Goal: Task Accomplishment & Management: Complete application form

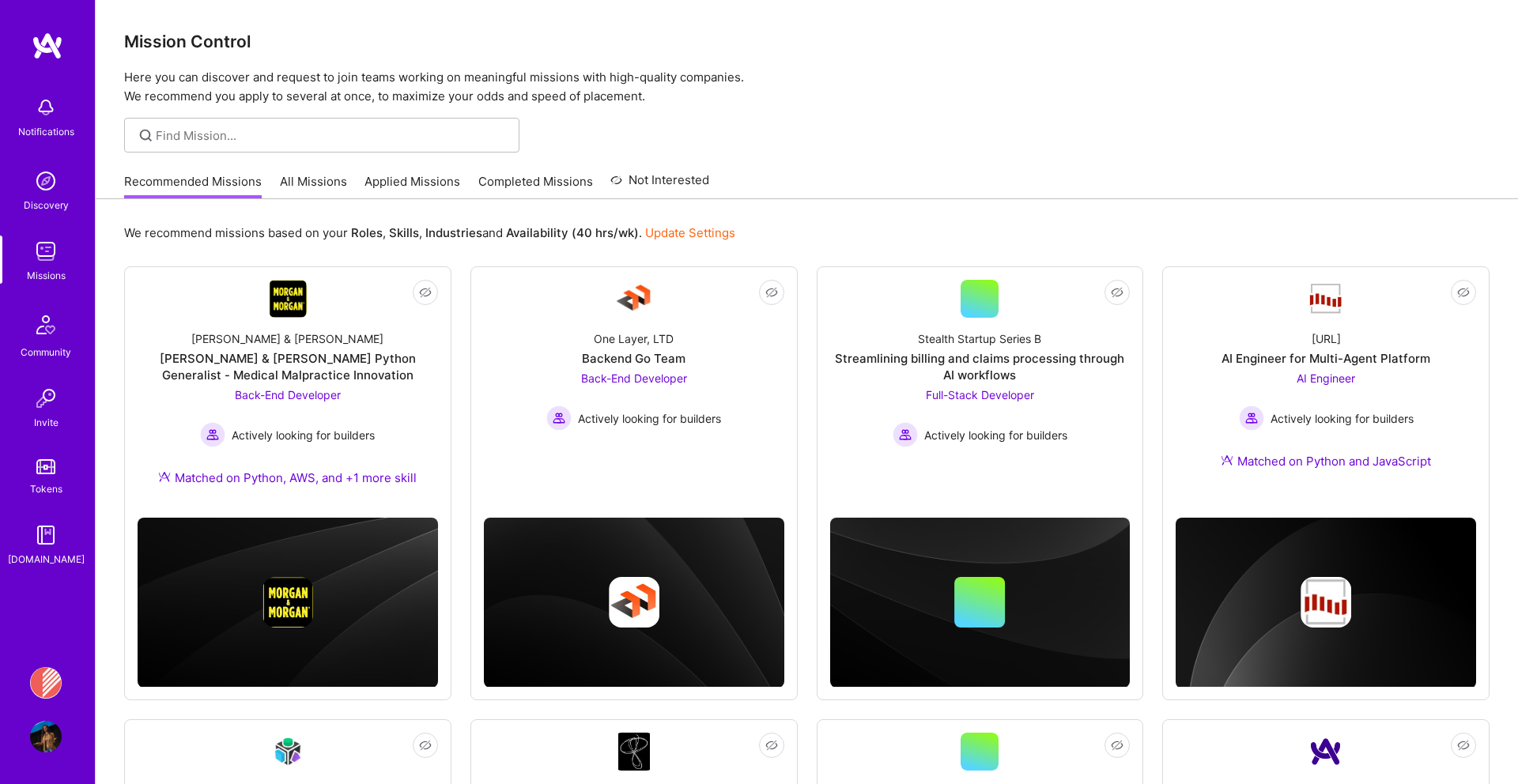
click at [50, 240] on img at bounding box center [46, 252] width 32 height 32
click at [41, 682] on img at bounding box center [46, 683] width 32 height 32
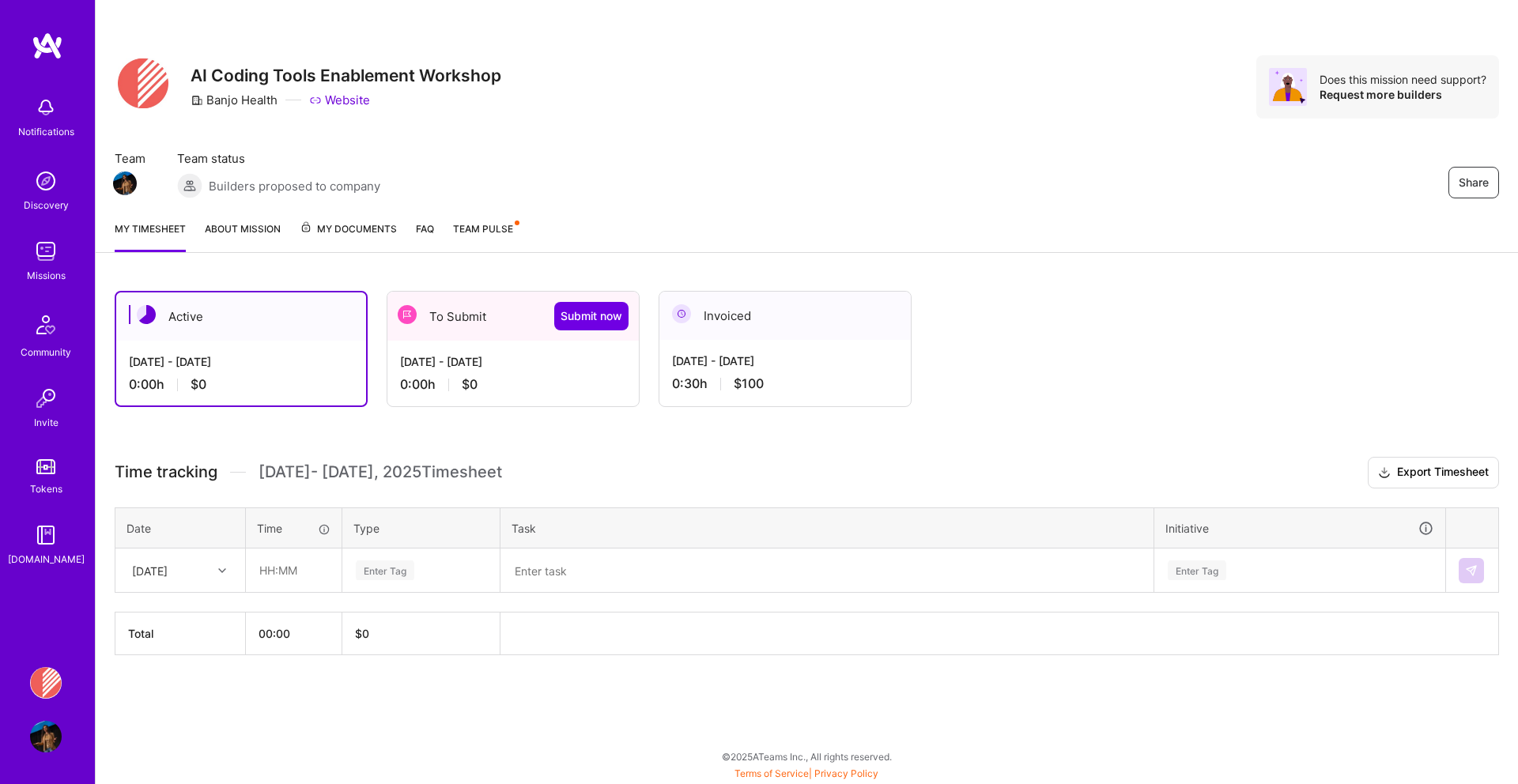
click at [303, 372] on div "[DATE] - [DATE] 0:00 h $0" at bounding box center [241, 373] width 250 height 65
click at [515, 319] on div "To Submit Submit now" at bounding box center [512, 316] width 251 height 49
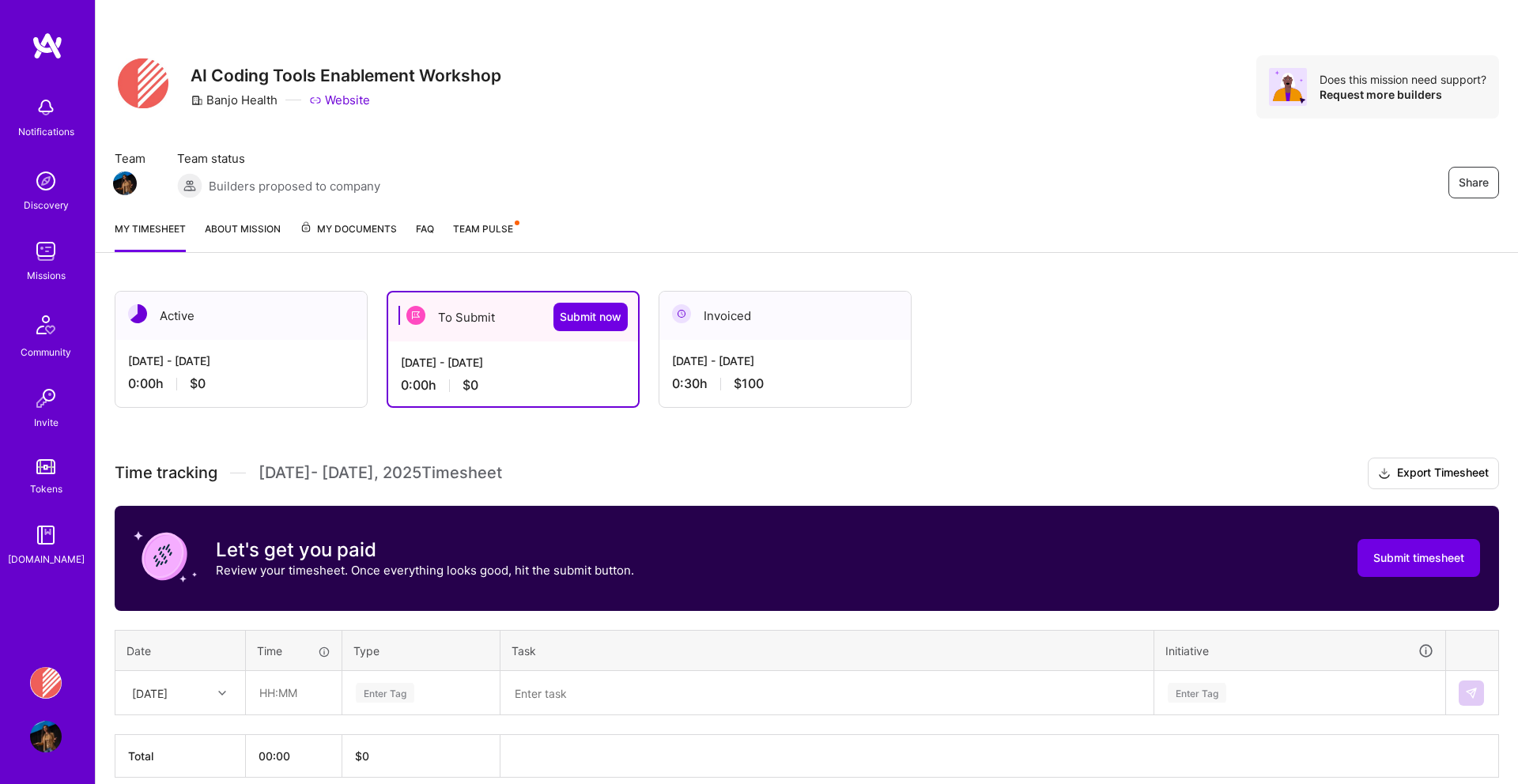
click at [777, 356] on div "[DATE] - [DATE]" at bounding box center [784, 361] width 226 height 17
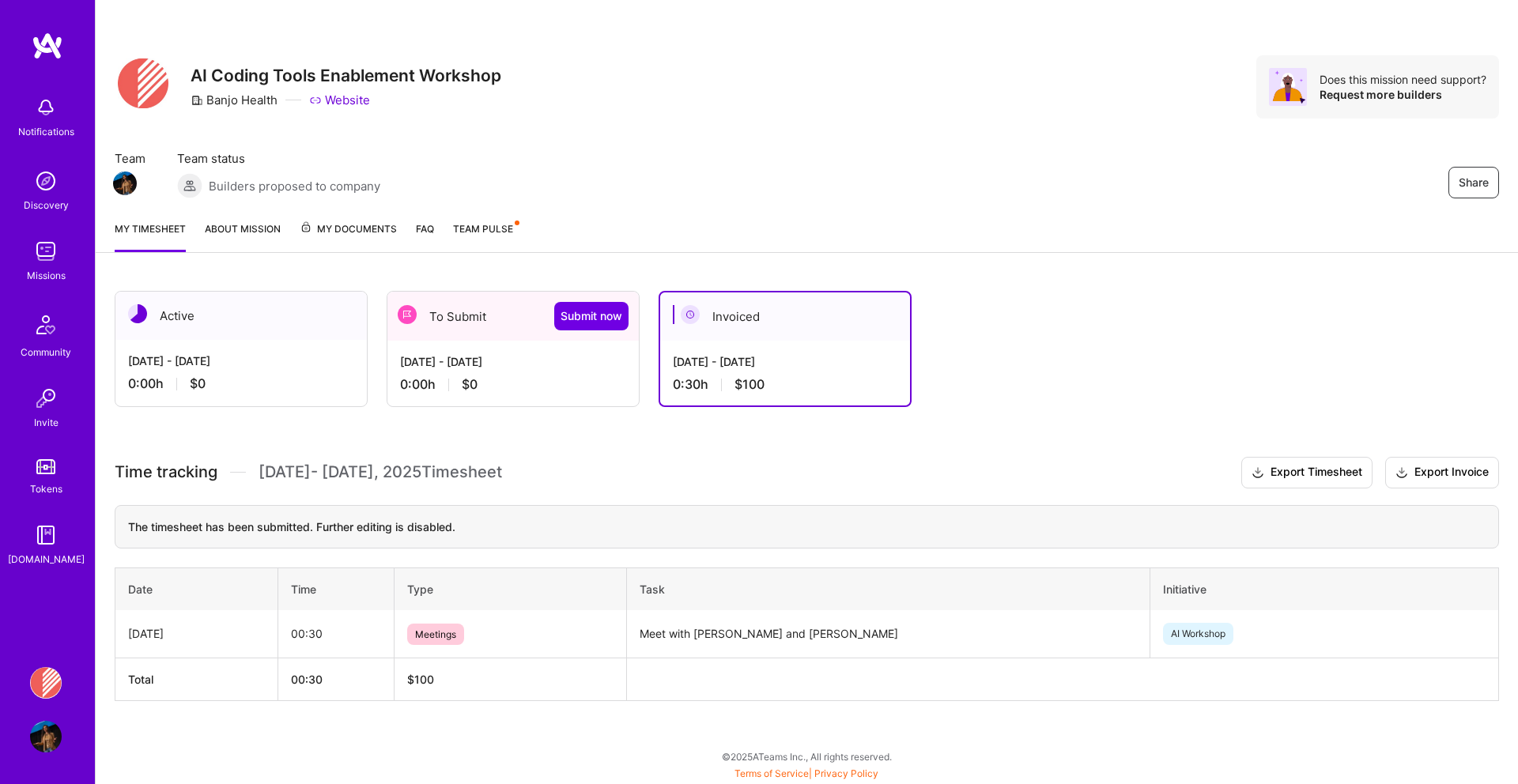
click at [527, 379] on div "0:00 h $0" at bounding box center [512, 384] width 226 height 17
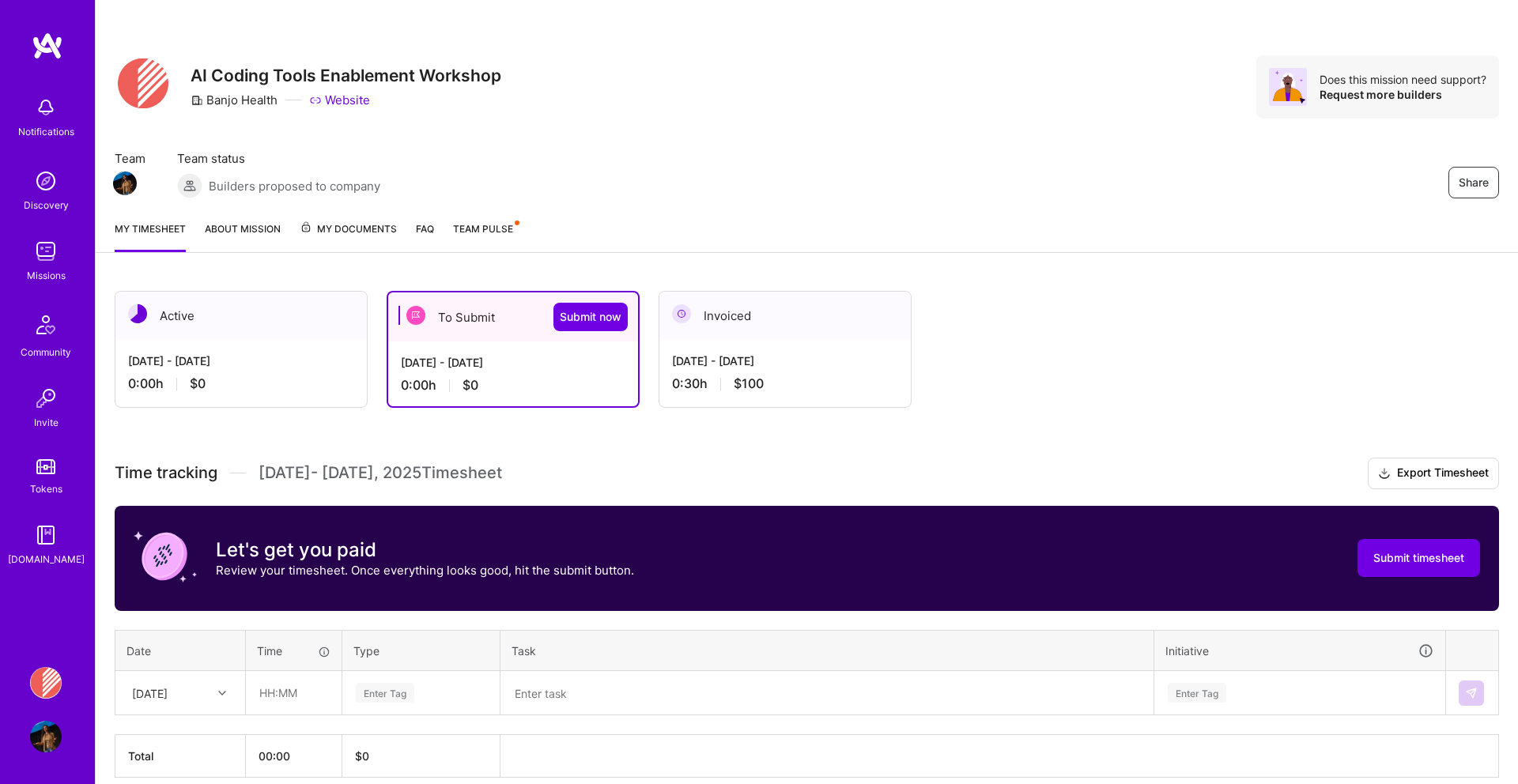
click at [528, 356] on div "[DATE] - [DATE]" at bounding box center [512, 363] width 224 height 17
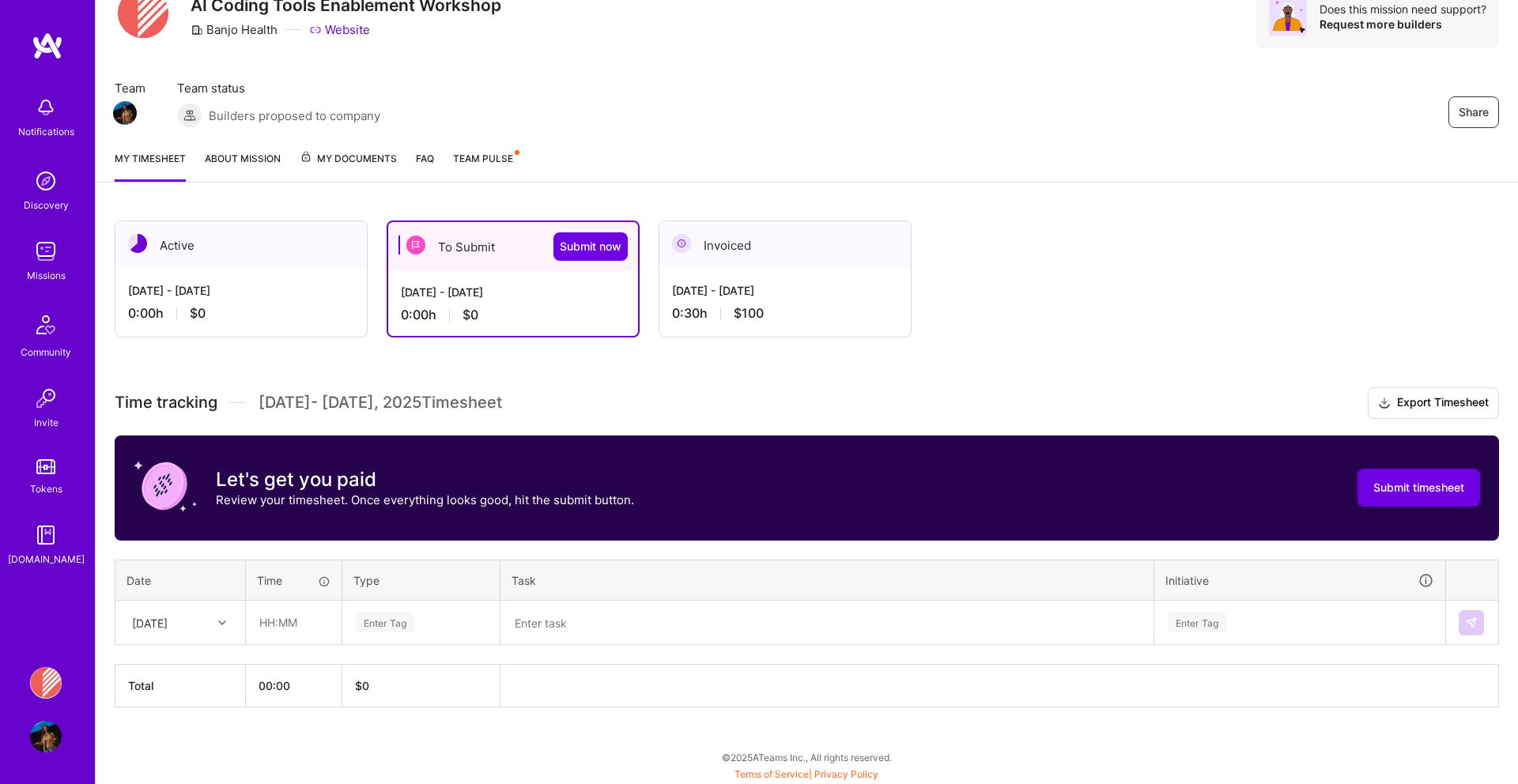
click at [219, 619] on icon at bounding box center [222, 622] width 8 height 8
click at [170, 758] on div "[DATE]" at bounding box center [180, 763] width 128 height 29
click at [287, 625] on input "text" at bounding box center [294, 623] width 94 height 42
type input "01:00"
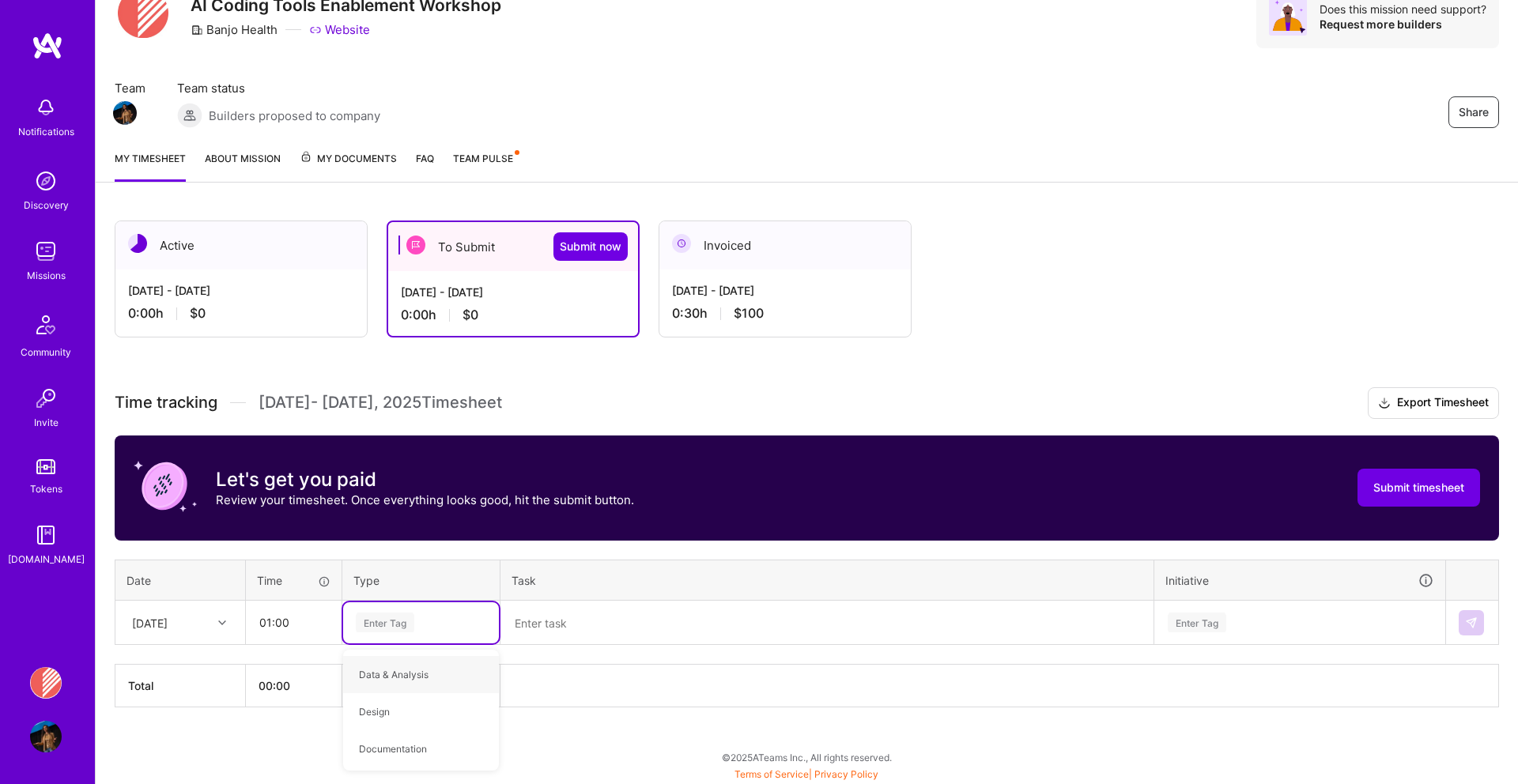
click at [539, 630] on textarea at bounding box center [827, 622] width 650 height 41
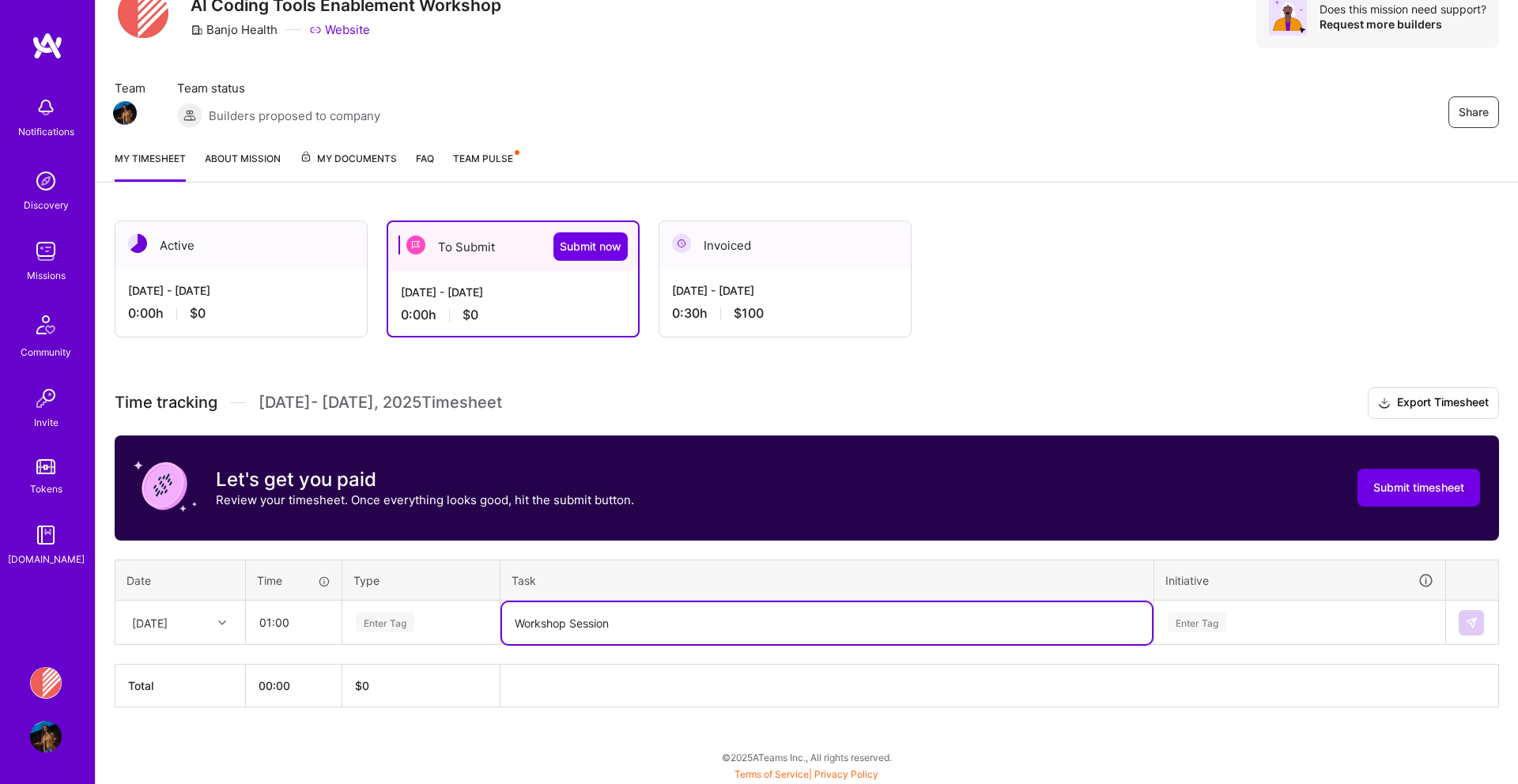
type textarea "Workshop Session"
click at [1208, 623] on div "Enter Tag" at bounding box center [1197, 622] width 59 height 24
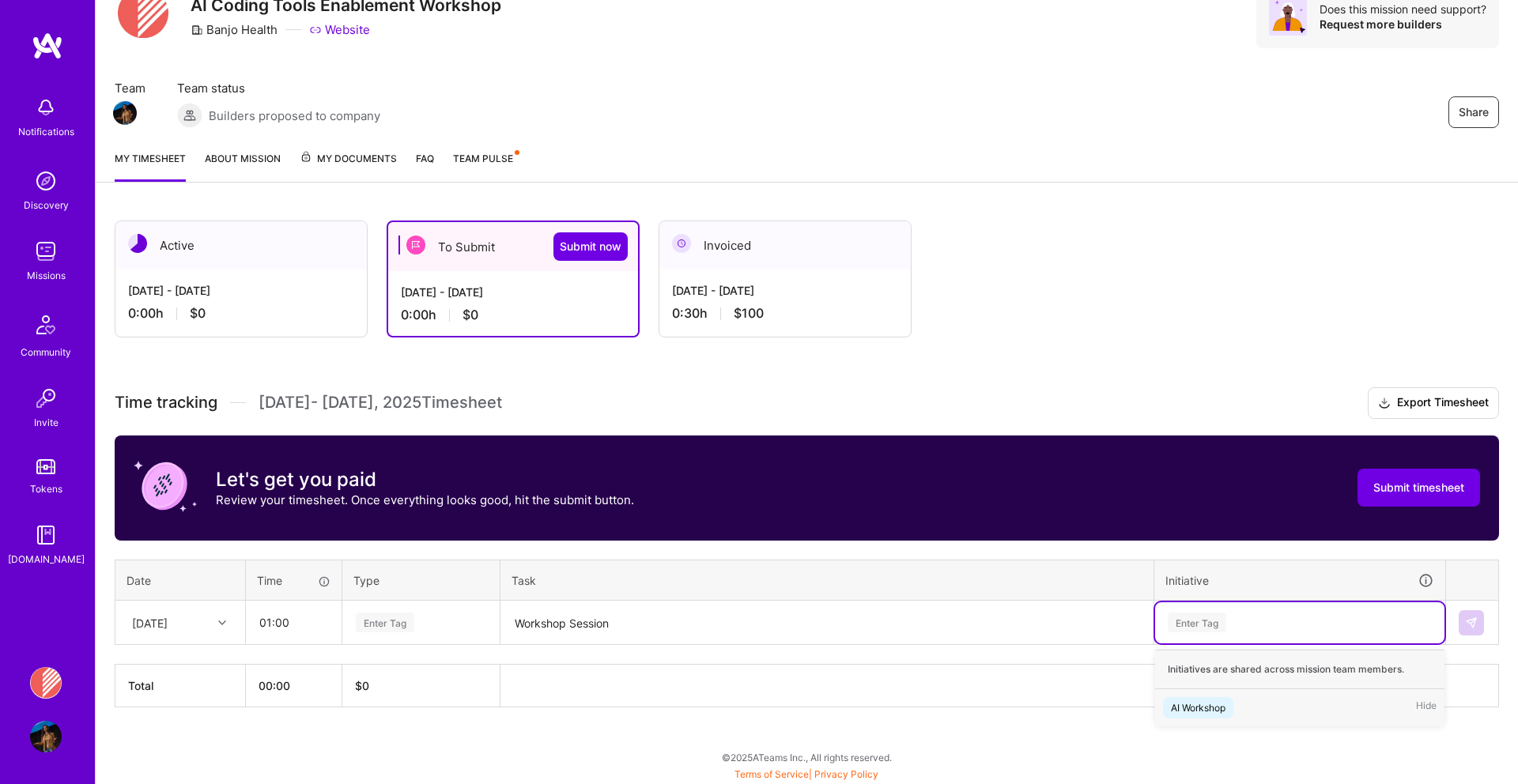
click at [1196, 710] on div "AI Workshop" at bounding box center [1197, 708] width 55 height 17
click at [407, 610] on div "Enter Tag" at bounding box center [421, 622] width 155 height 41
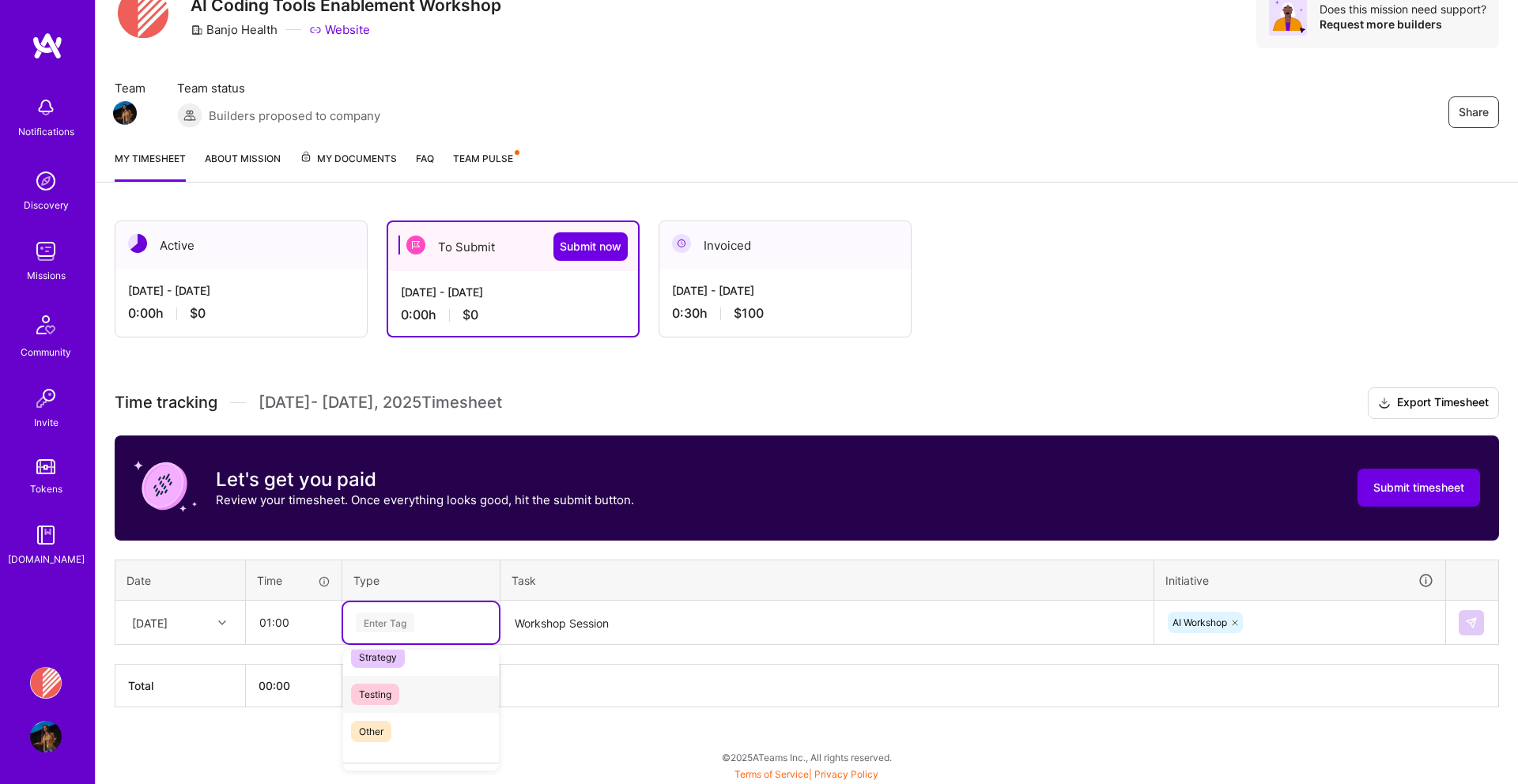
scroll to position [435, 0]
click at [251, 728] on div "Active [DATE] - [DATE] 0:00 h $0 To Submit Submit now [DATE] - [DATE] 0:00 h $0…" at bounding box center [807, 493] width 1422 height 583
click at [205, 696] on th "Total" at bounding box center [180, 686] width 130 height 43
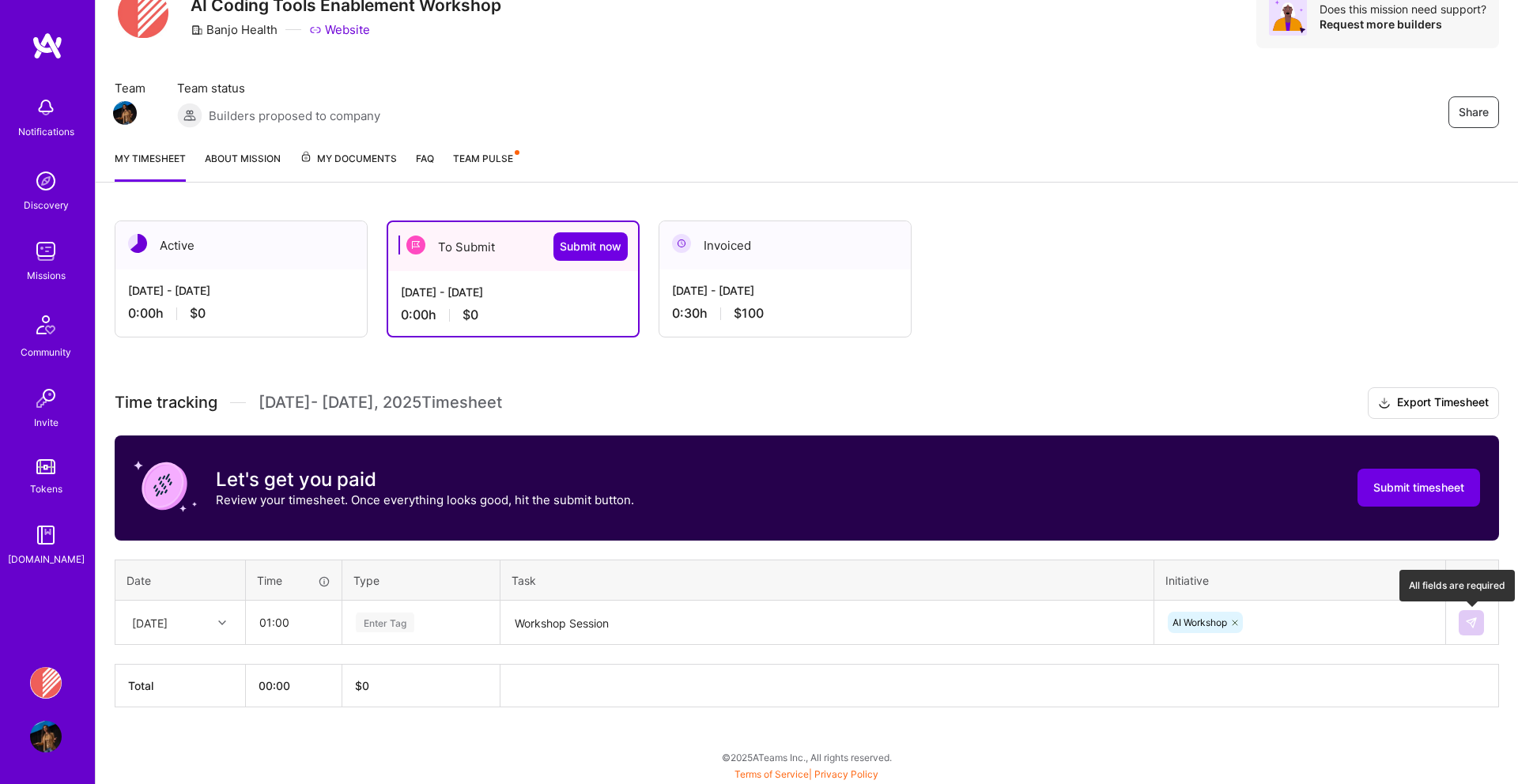
click at [1472, 630] on button at bounding box center [1471, 623] width 25 height 25
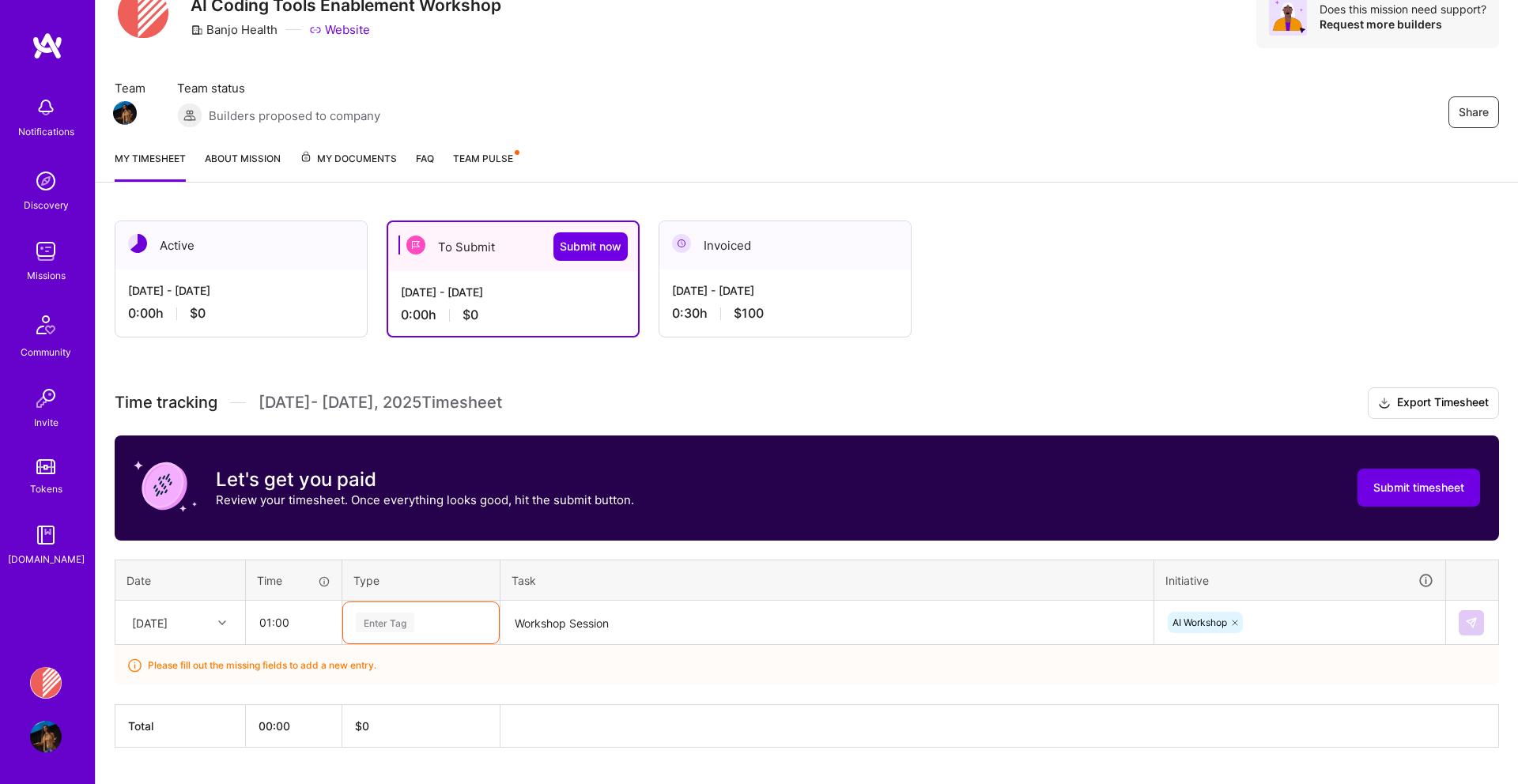
click at [409, 625] on div "Enter Tag" at bounding box center [421, 622] width 155 height 41
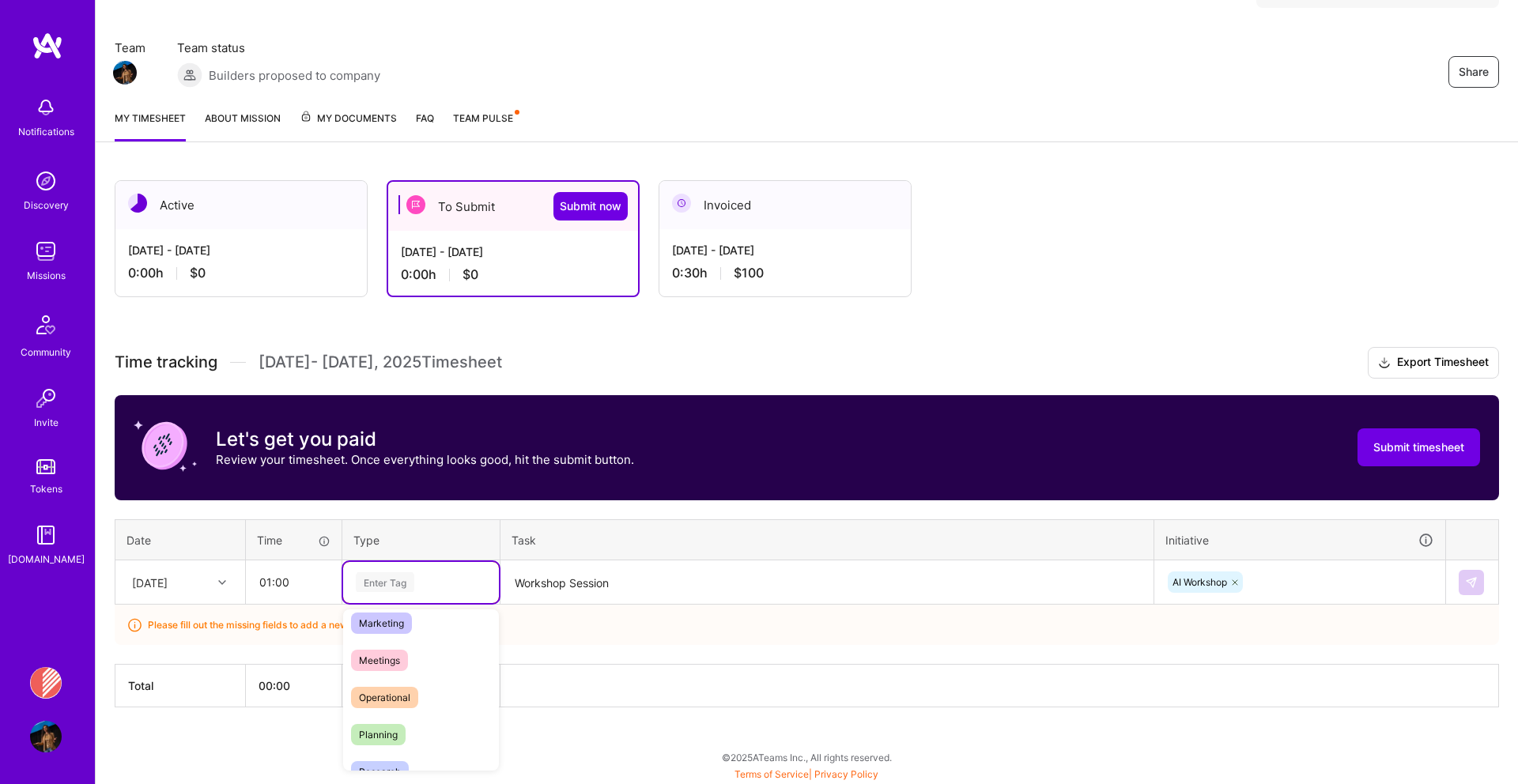
scroll to position [240, 0]
click at [391, 651] on span "Meetings" at bounding box center [380, 653] width 57 height 21
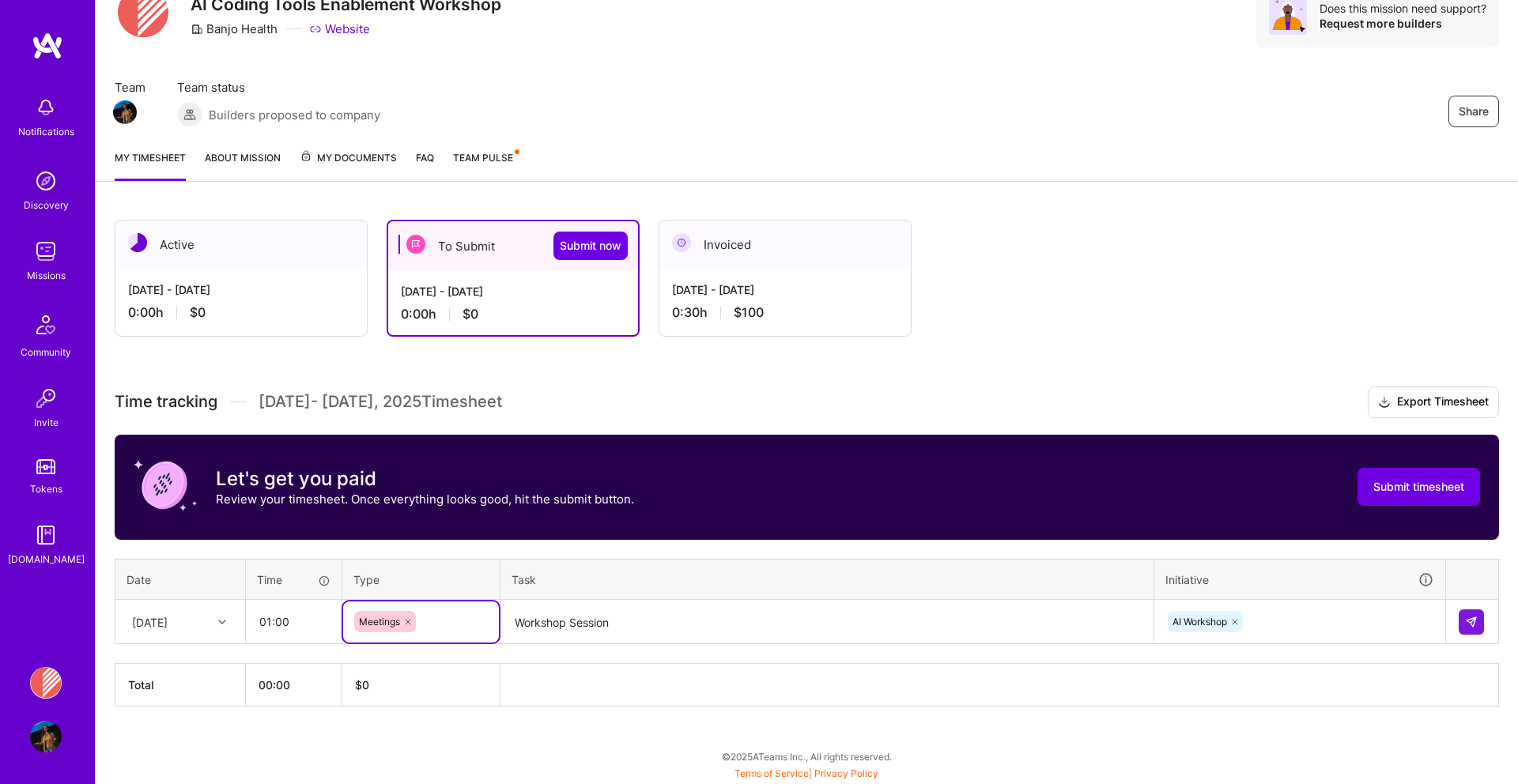
scroll to position [71, 0]
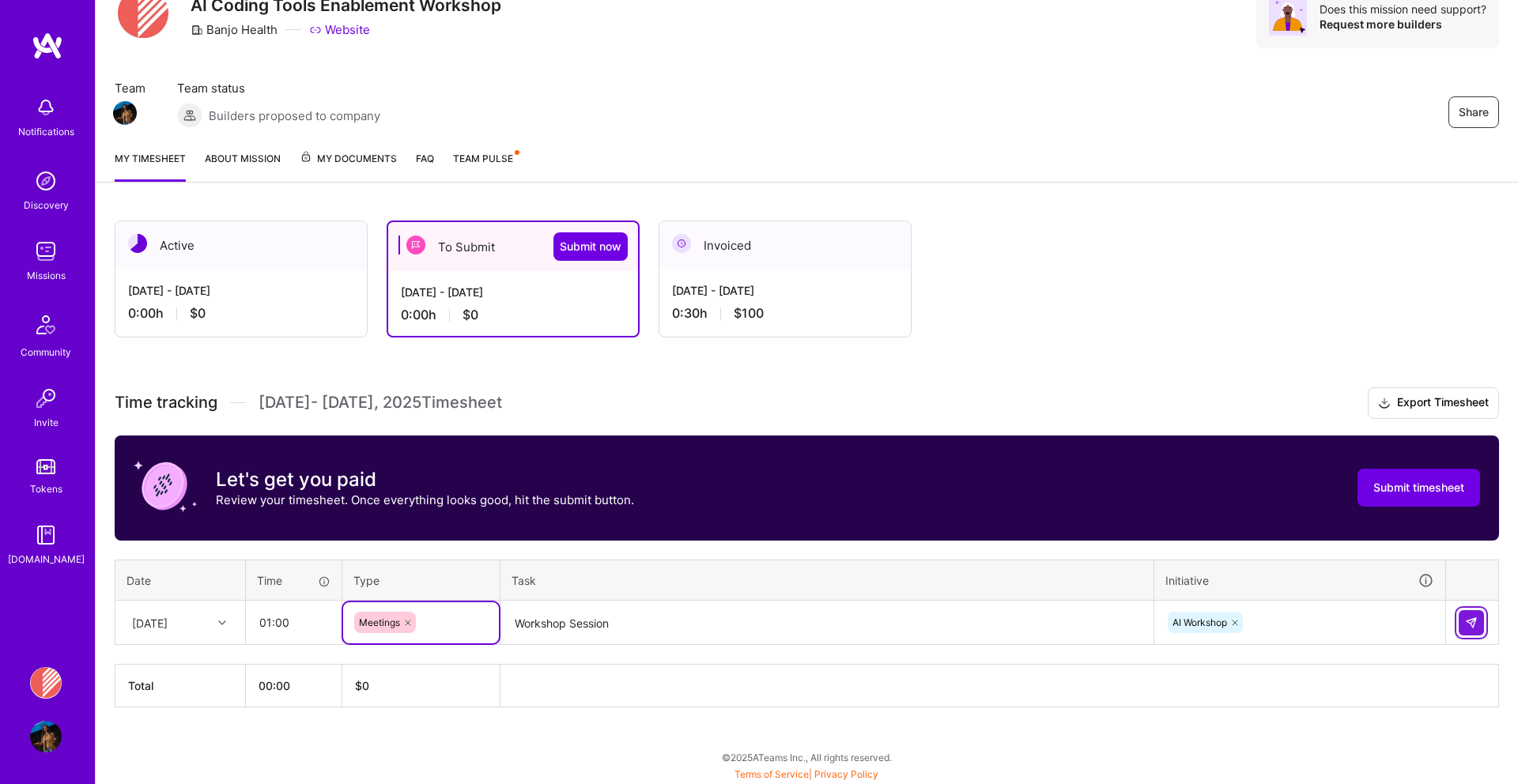
click at [1473, 621] on img at bounding box center [1471, 622] width 13 height 13
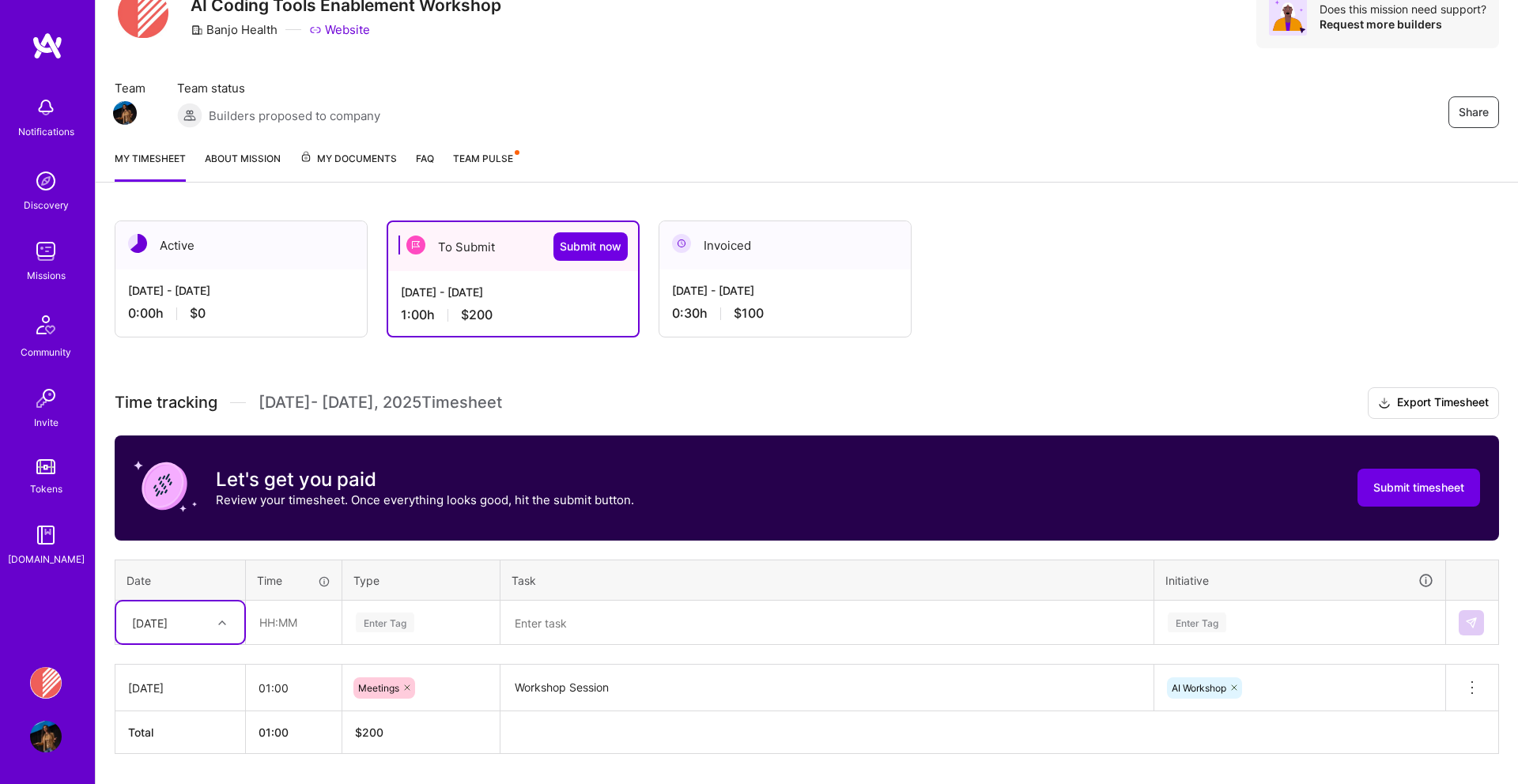
click at [220, 623] on div "option [DATE], selected. Select is focused ,type to refine list, press Down to …" at bounding box center [180, 623] width 128 height 42
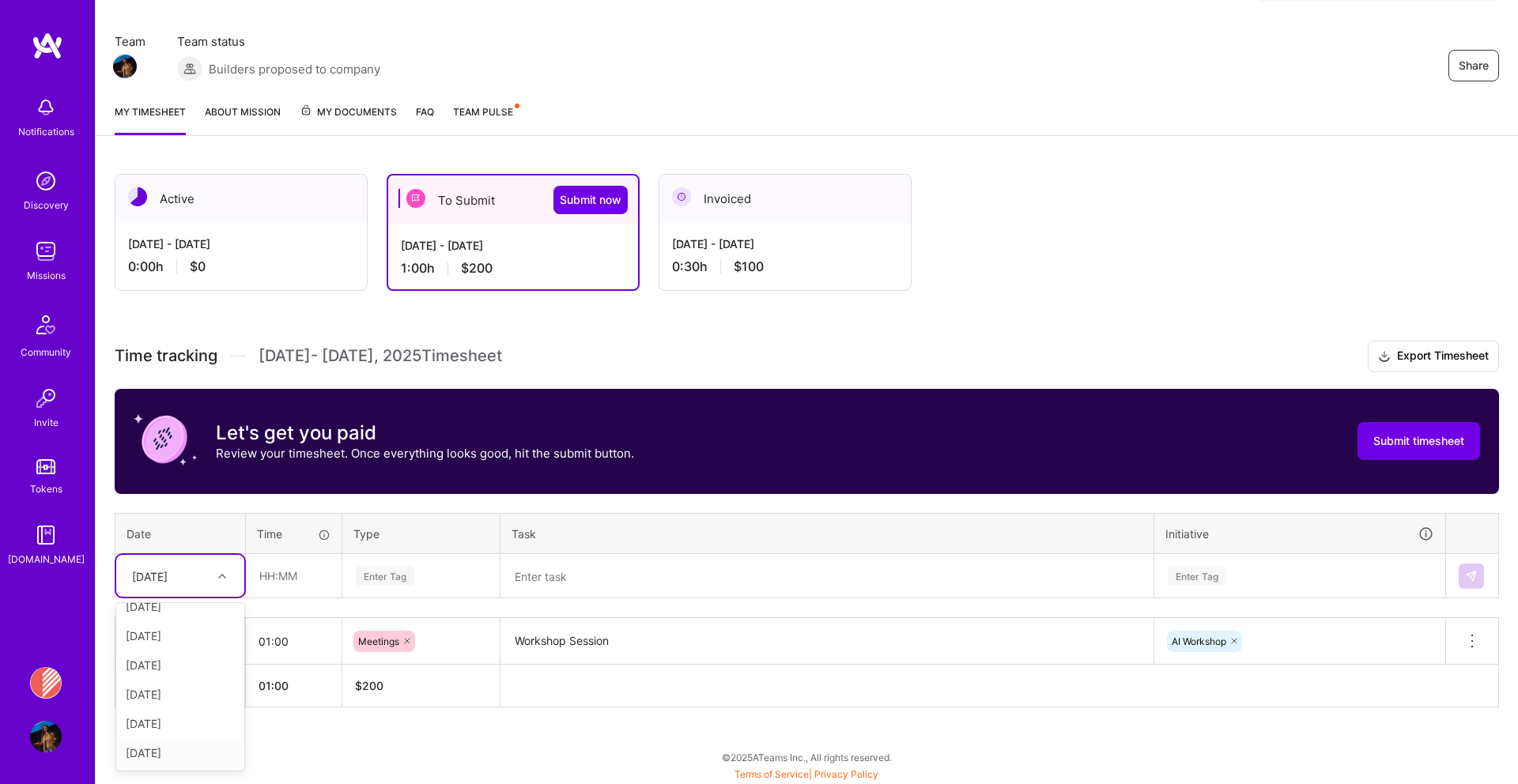
scroll to position [191, 0]
click at [406, 500] on div "Time tracking [DATE] - [DATE] Timesheet Export Timesheet Let's get you paid Rev…" at bounding box center [807, 524] width 1385 height 367
click at [275, 572] on input "text" at bounding box center [294, 576] width 94 height 42
click at [220, 575] on icon at bounding box center [222, 576] width 8 height 8
click at [189, 655] on div "[DATE]" at bounding box center [180, 650] width 128 height 29
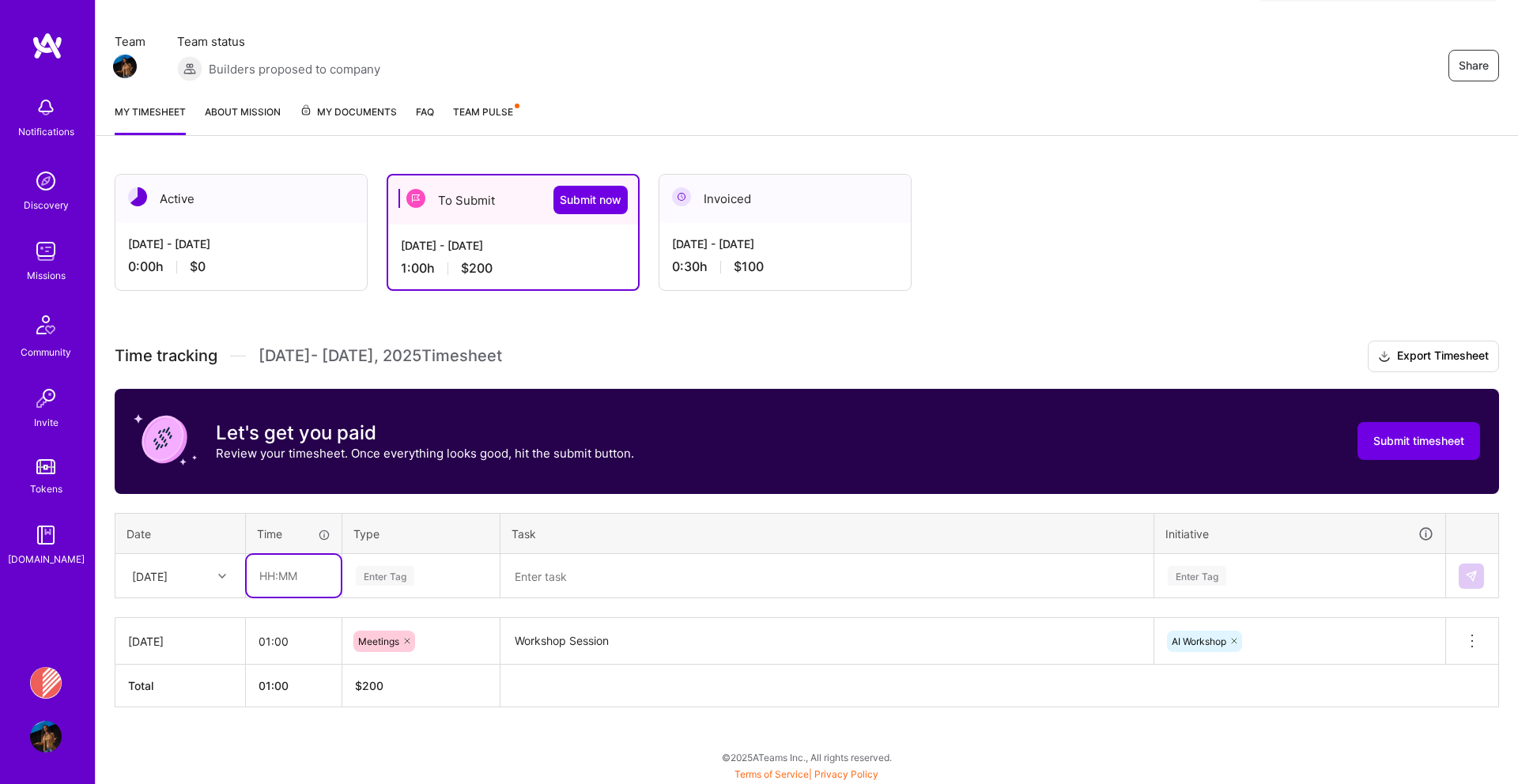
click at [282, 578] on input "text" at bounding box center [294, 576] width 94 height 42
type input "03:00"
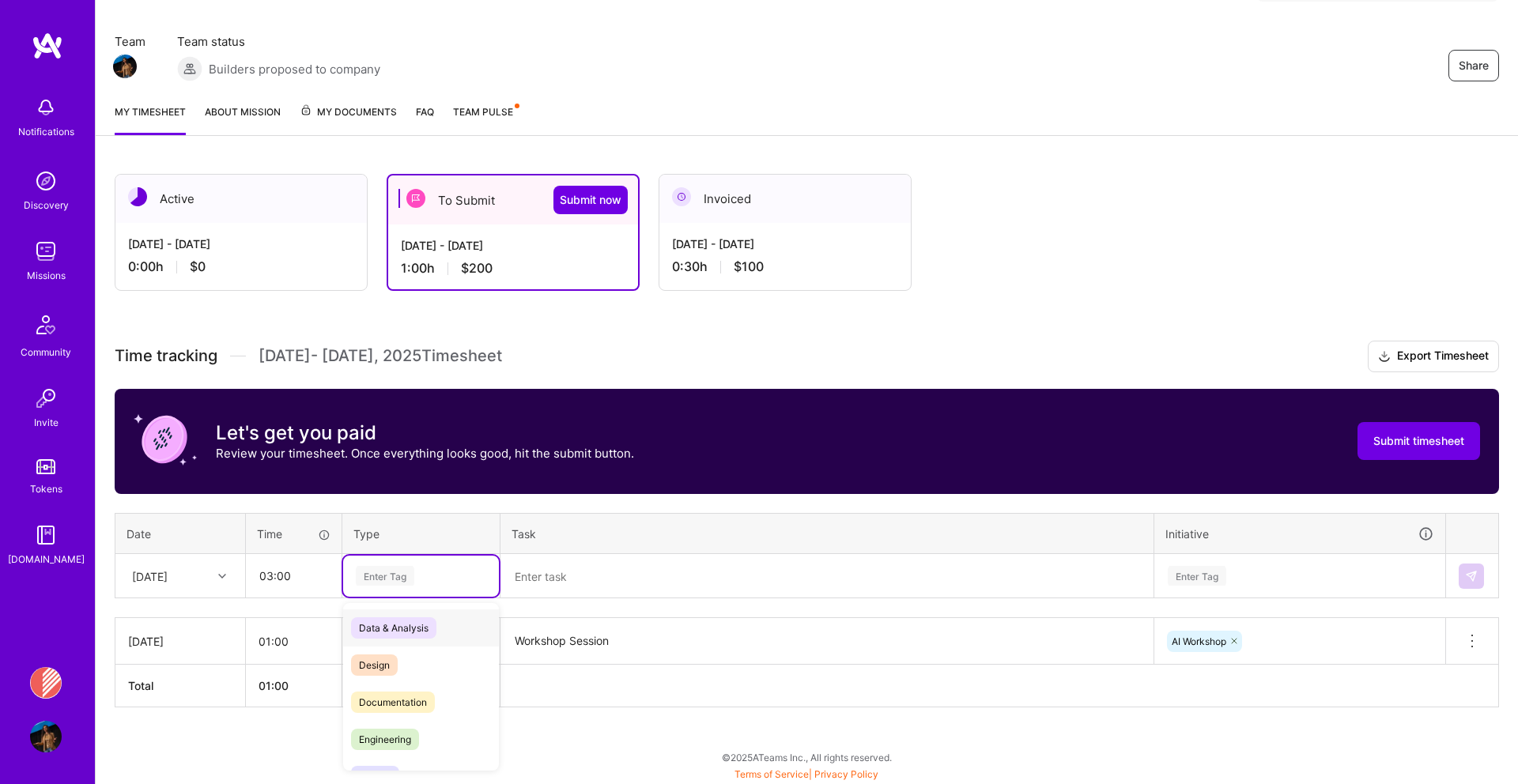
click at [406, 571] on div "Enter Tag" at bounding box center [385, 575] width 59 height 24
click at [391, 660] on span "Research" at bounding box center [380, 663] width 58 height 21
click at [533, 573] on textarea at bounding box center [827, 577] width 650 height 42
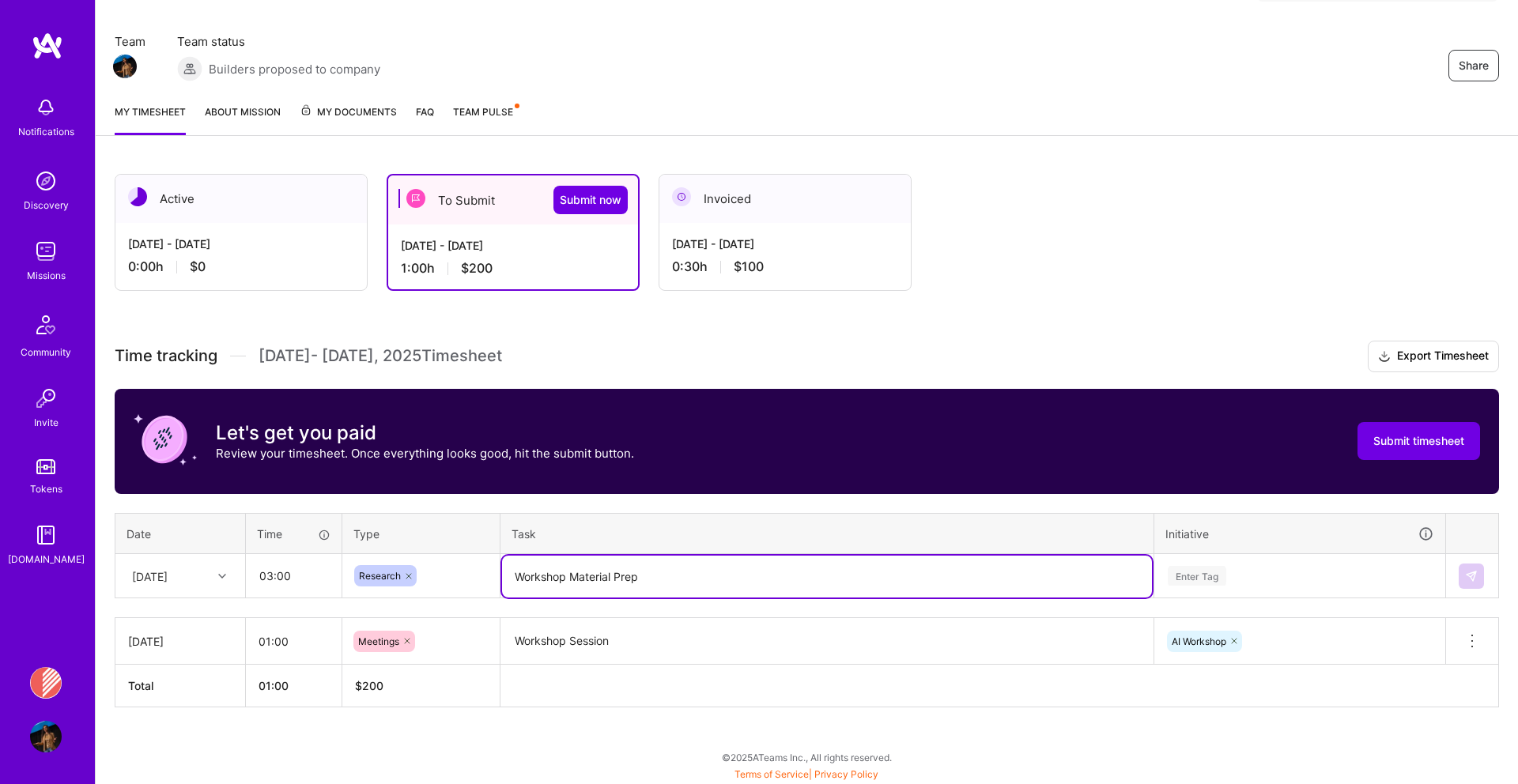
type textarea "Workshop Material Prep"
click at [1238, 572] on div "Enter Tag" at bounding box center [1300, 576] width 267 height 20
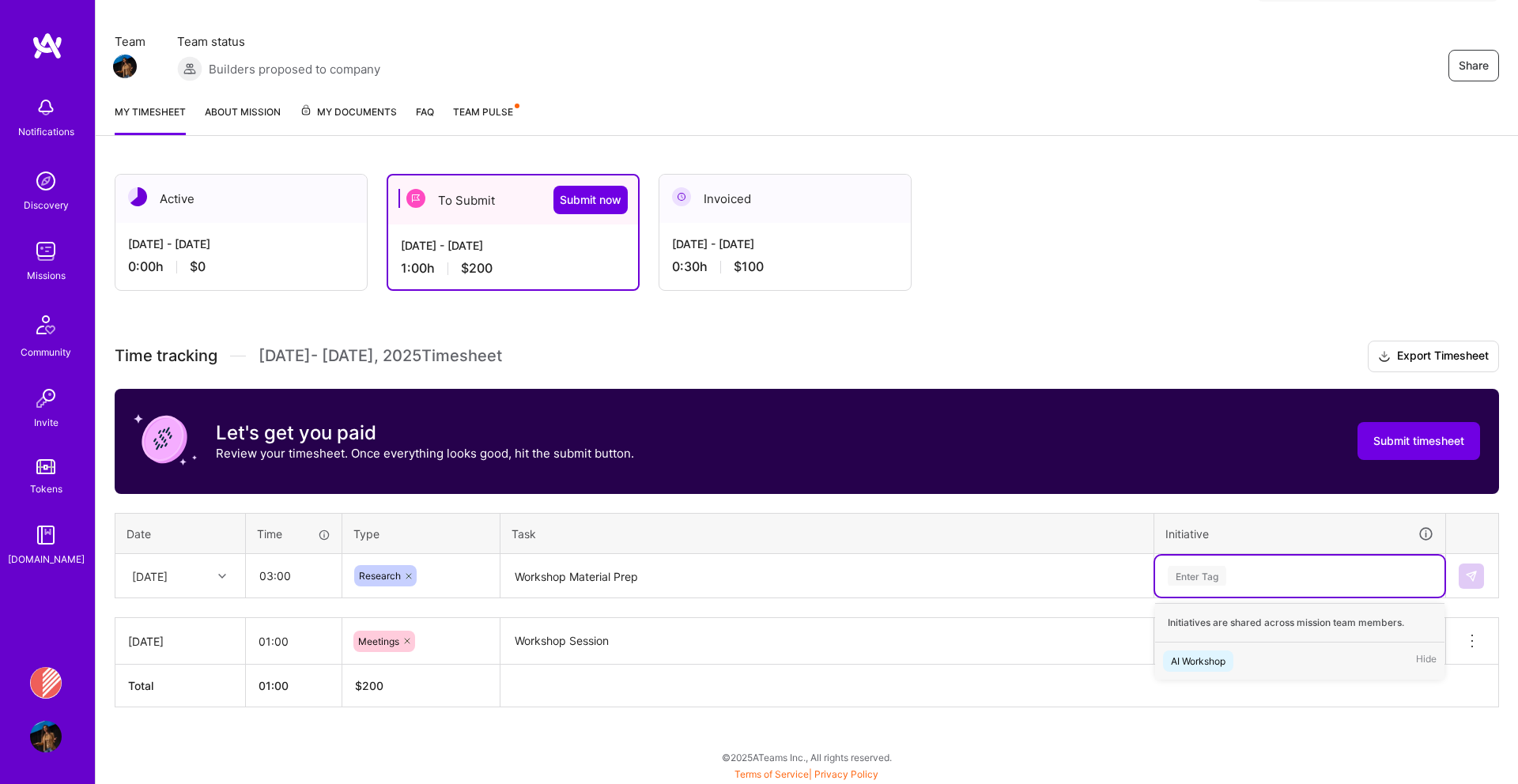
click at [1188, 573] on div "Enter Tag" at bounding box center [1197, 575] width 59 height 24
type input "A"
click at [1188, 660] on div "AI Workshop" at bounding box center [1197, 661] width 55 height 17
click at [1468, 571] on img at bounding box center [1471, 576] width 13 height 13
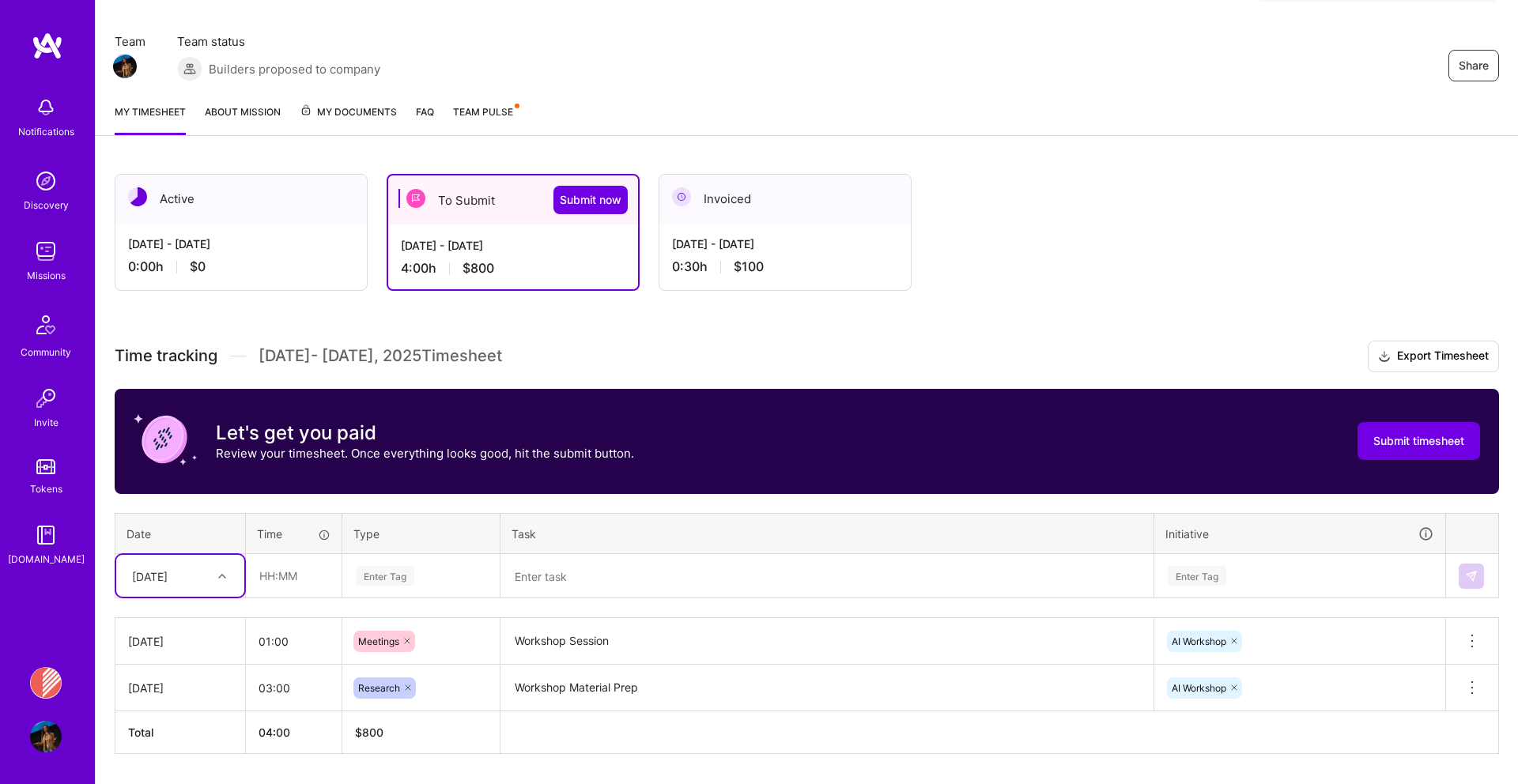
scroll to position [164, 0]
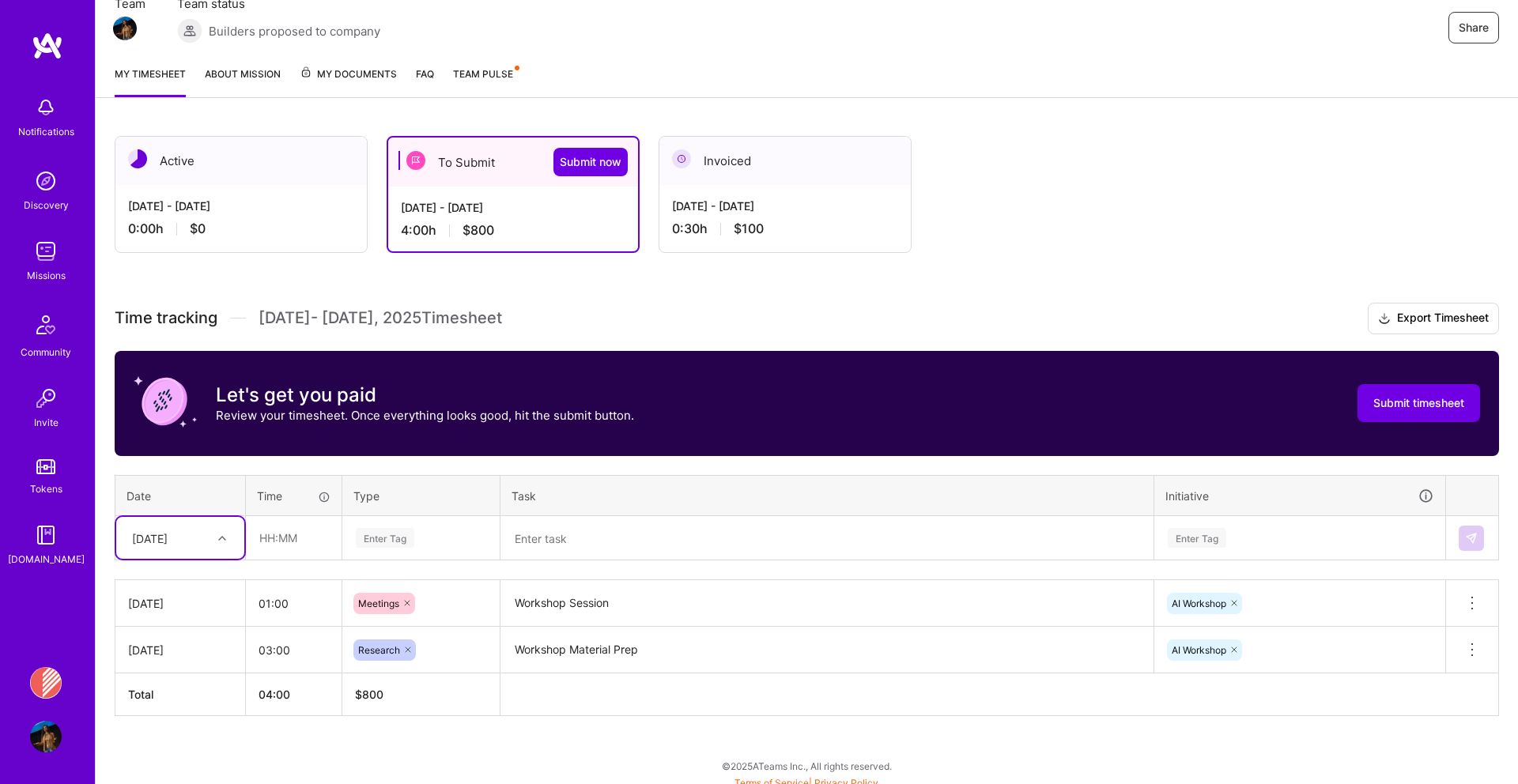
click at [228, 559] on div "option [DATE], selected. Select is focused ,type to refine list, press Down to …" at bounding box center [180, 538] width 128 height 42
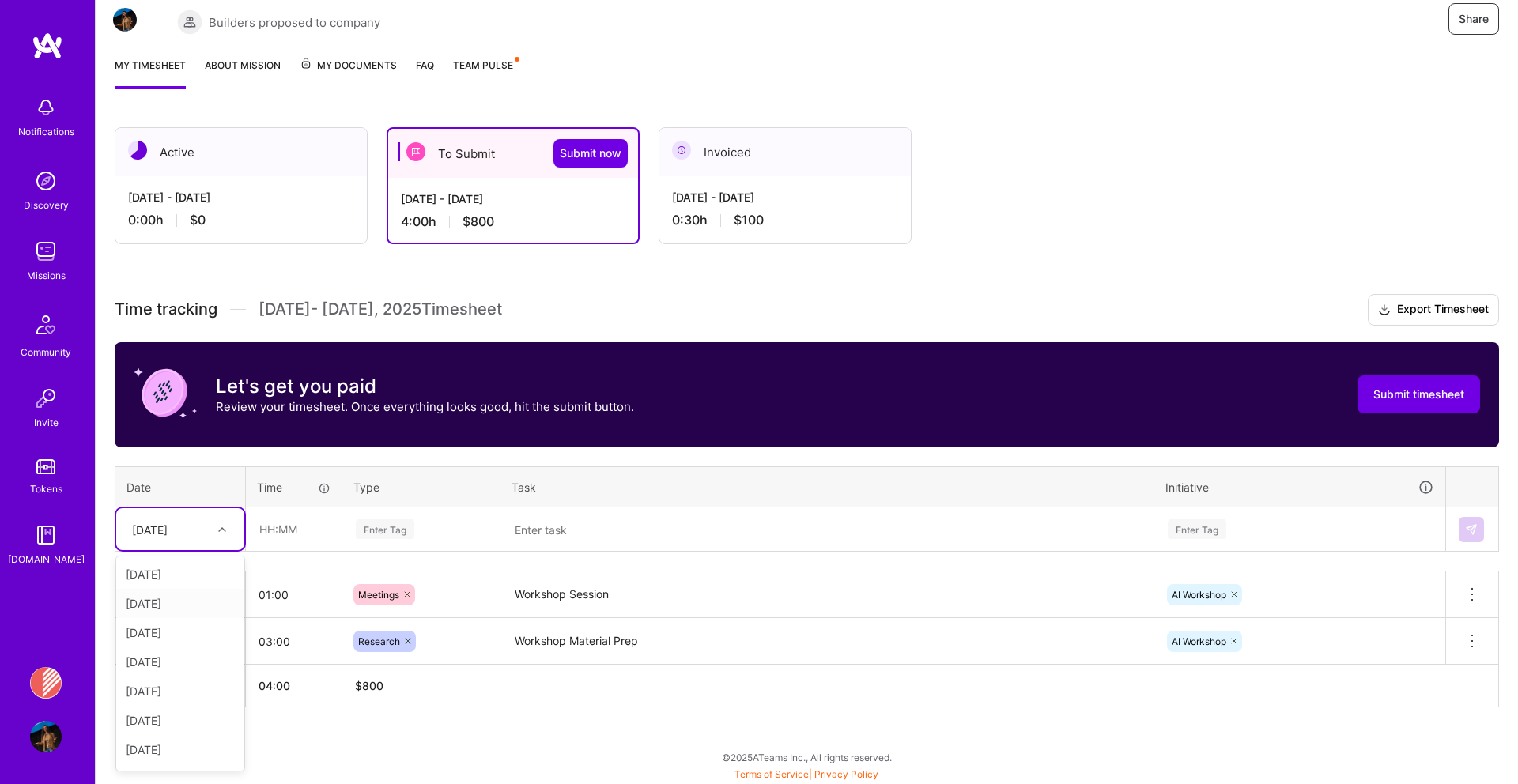
click at [186, 598] on div "[DATE]" at bounding box center [180, 603] width 128 height 29
click at [282, 523] on input "text" at bounding box center [294, 529] width 94 height 42
type input "03:00"
click at [386, 524] on div "Enter Tag" at bounding box center [385, 529] width 59 height 24
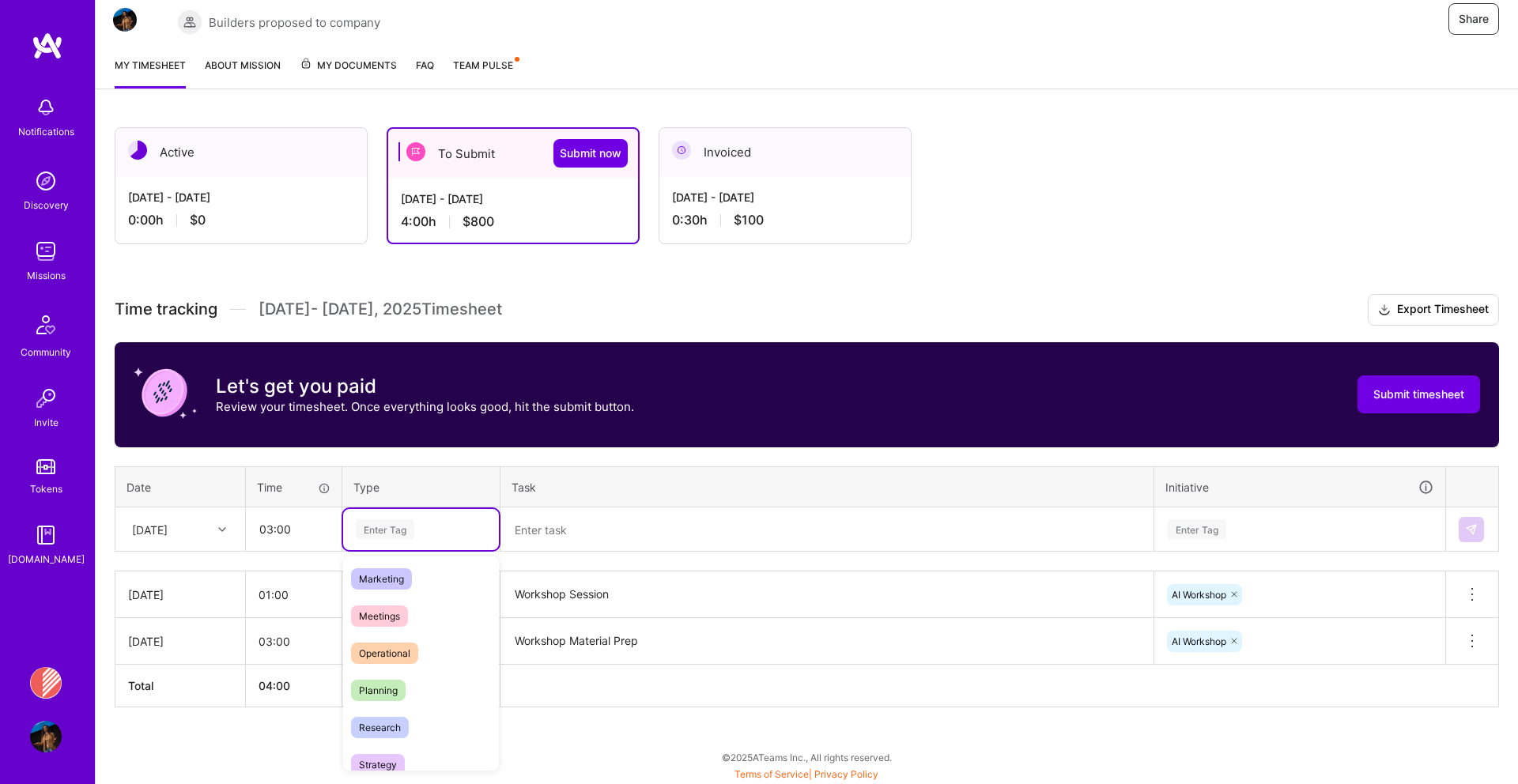
scroll to position [235, 0]
click at [378, 715] on span "Research" at bounding box center [380, 718] width 58 height 21
click at [561, 497] on th "Task" at bounding box center [827, 487] width 654 height 41
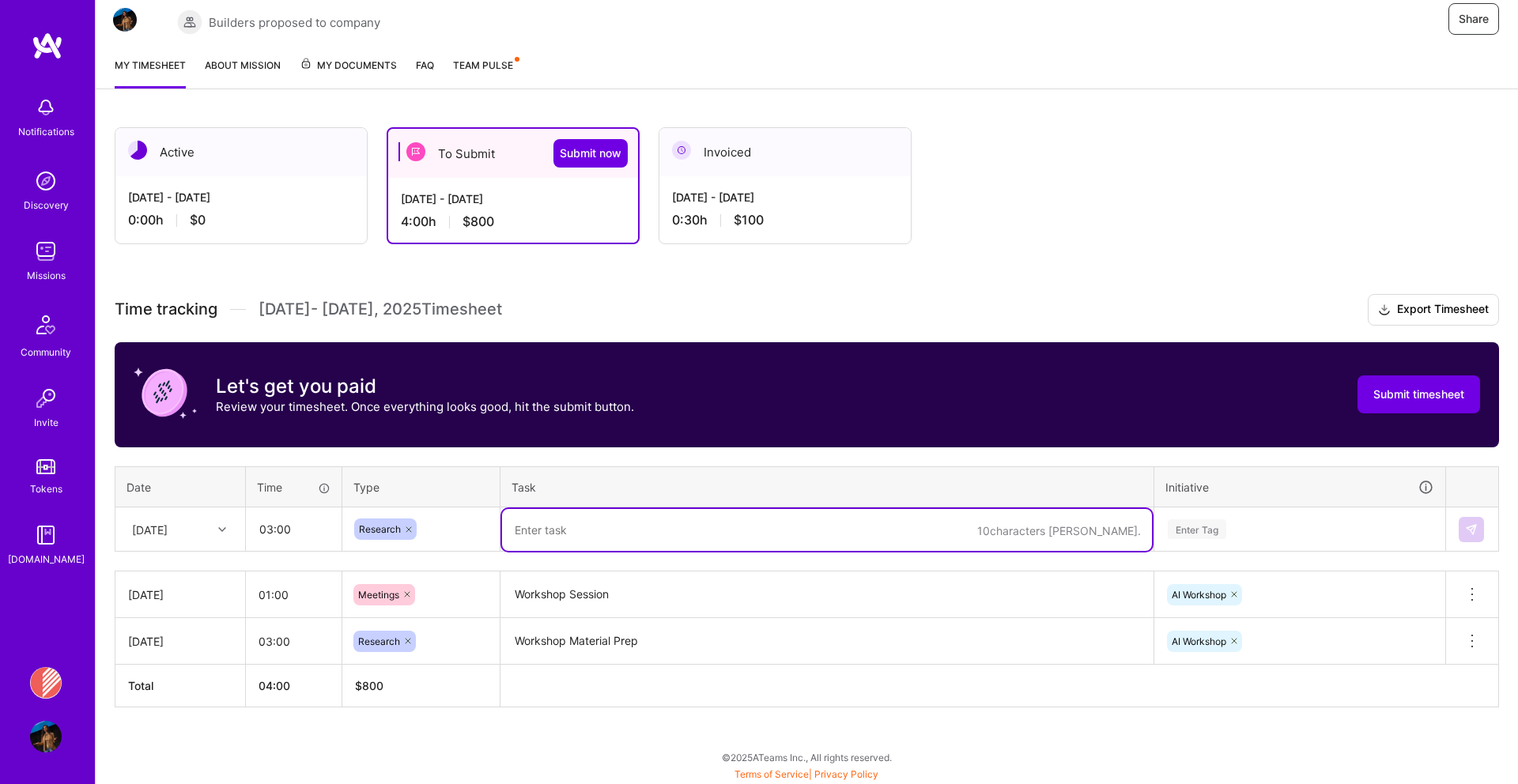
click at [548, 530] on textarea at bounding box center [827, 530] width 650 height 42
type textarea "w"
type textarea "q"
type textarea "w"
type textarea "Workshop Material Prep"
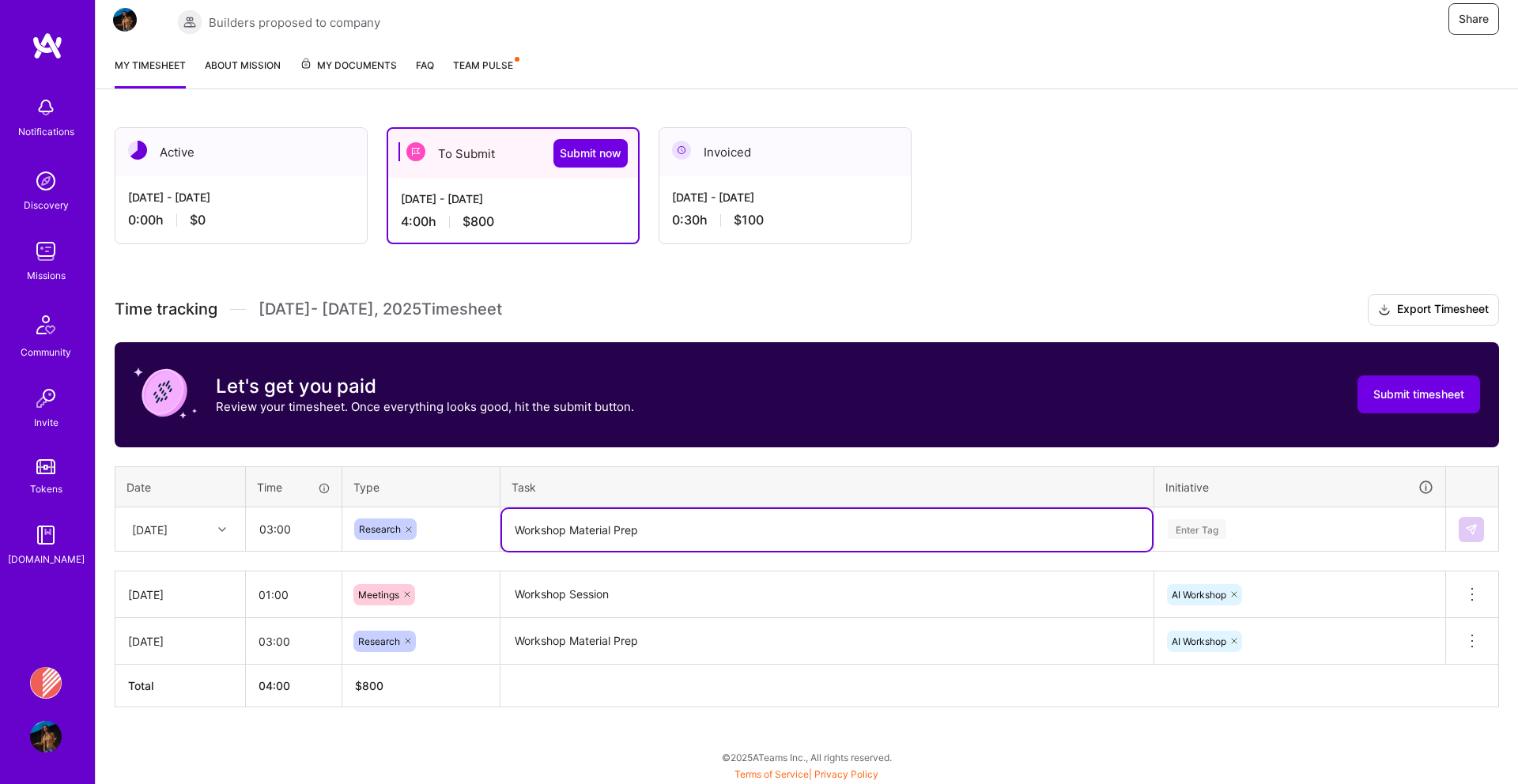
click at [1193, 519] on div "Enter Tag" at bounding box center [1197, 529] width 59 height 24
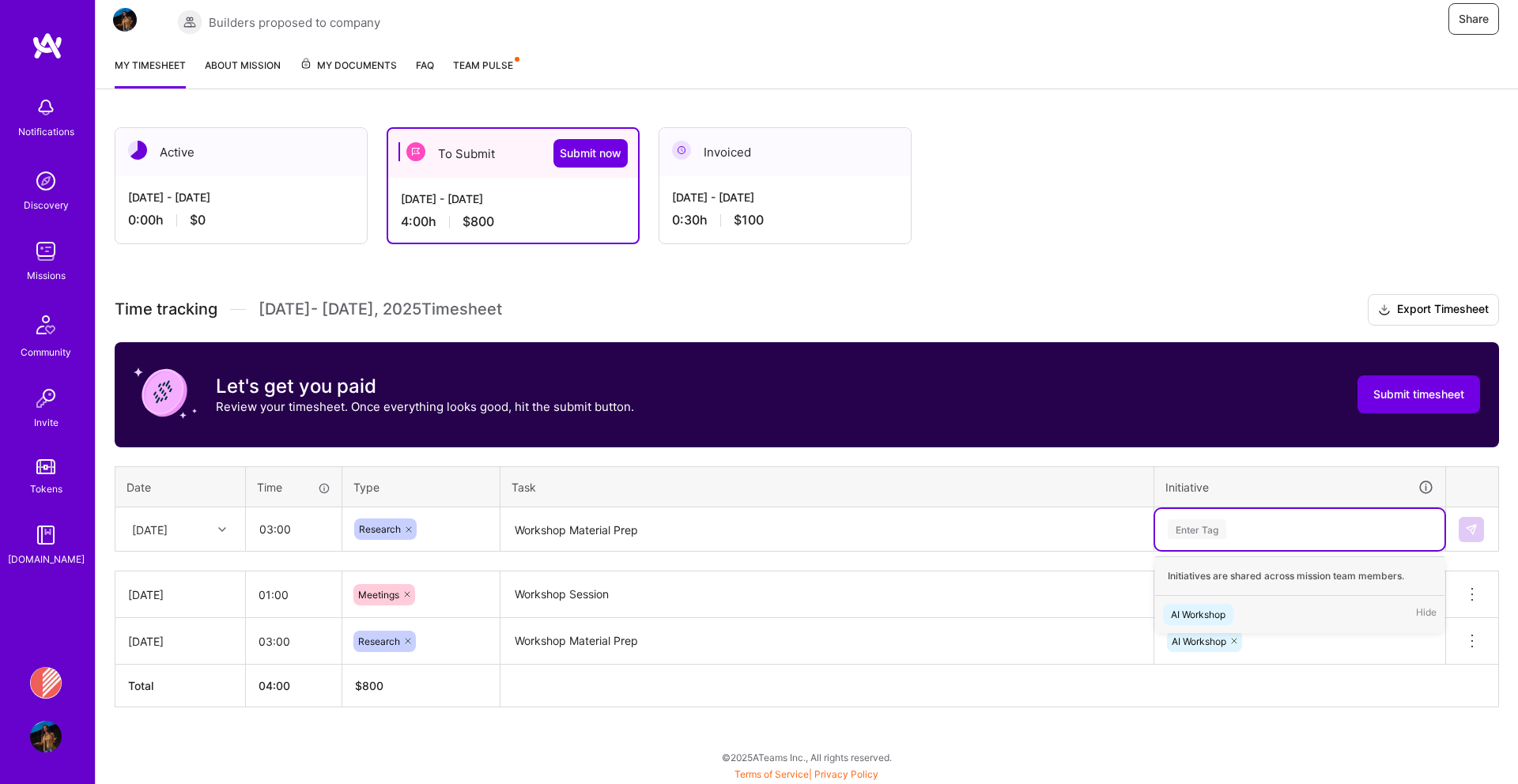
click at [1204, 609] on div "AI Workshop" at bounding box center [1197, 614] width 55 height 17
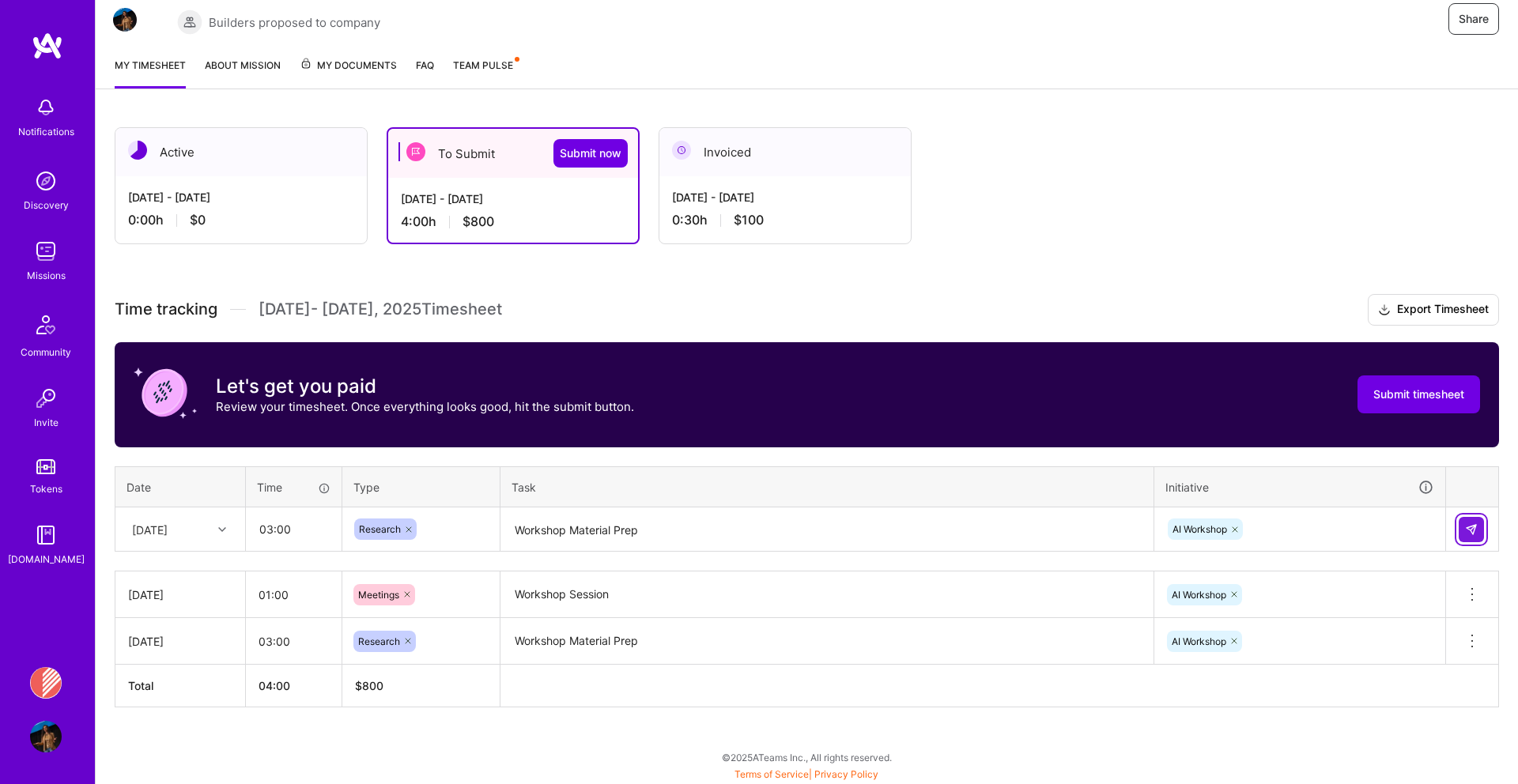
click at [1468, 531] on img at bounding box center [1471, 529] width 13 height 13
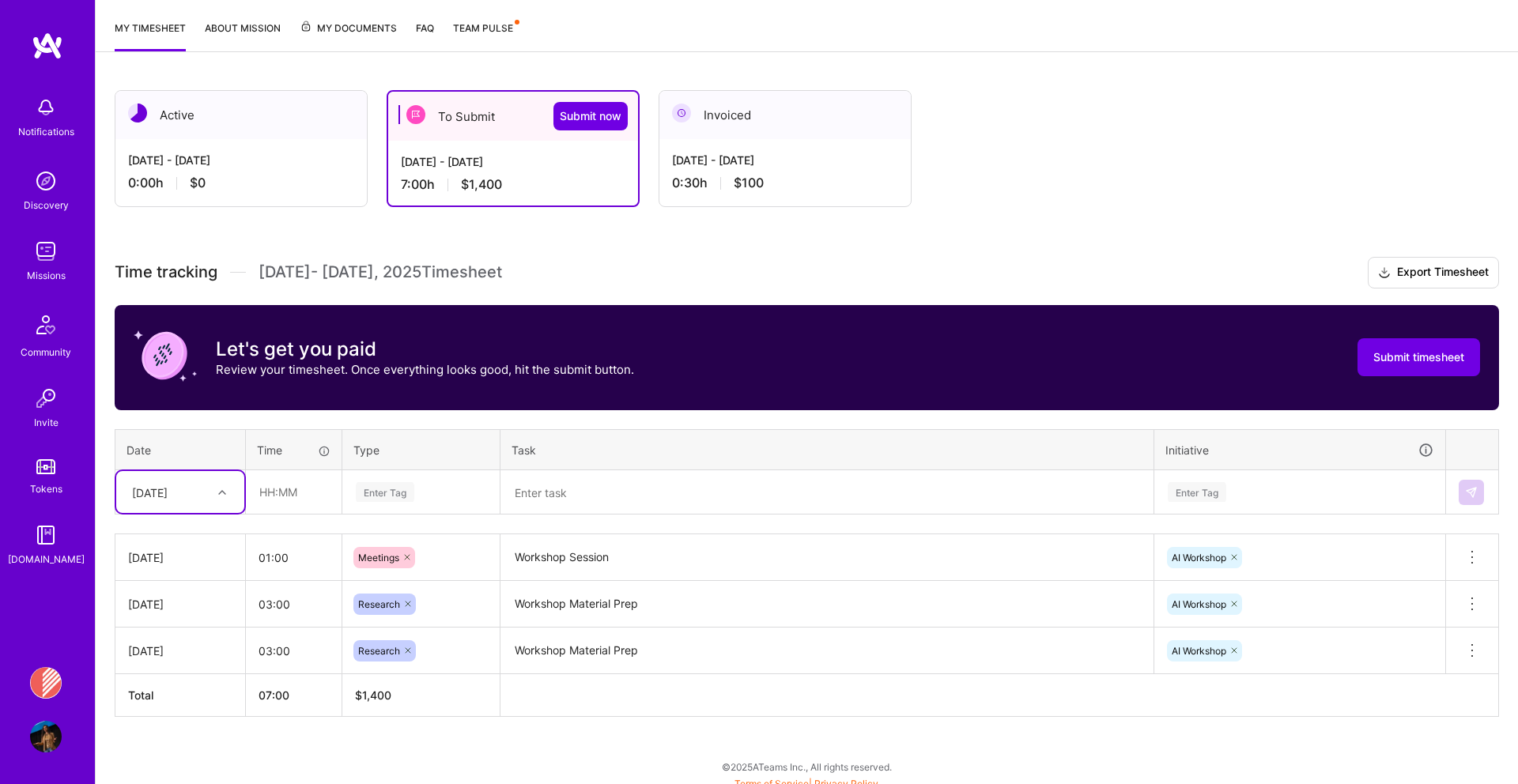
scroll to position [210, 0]
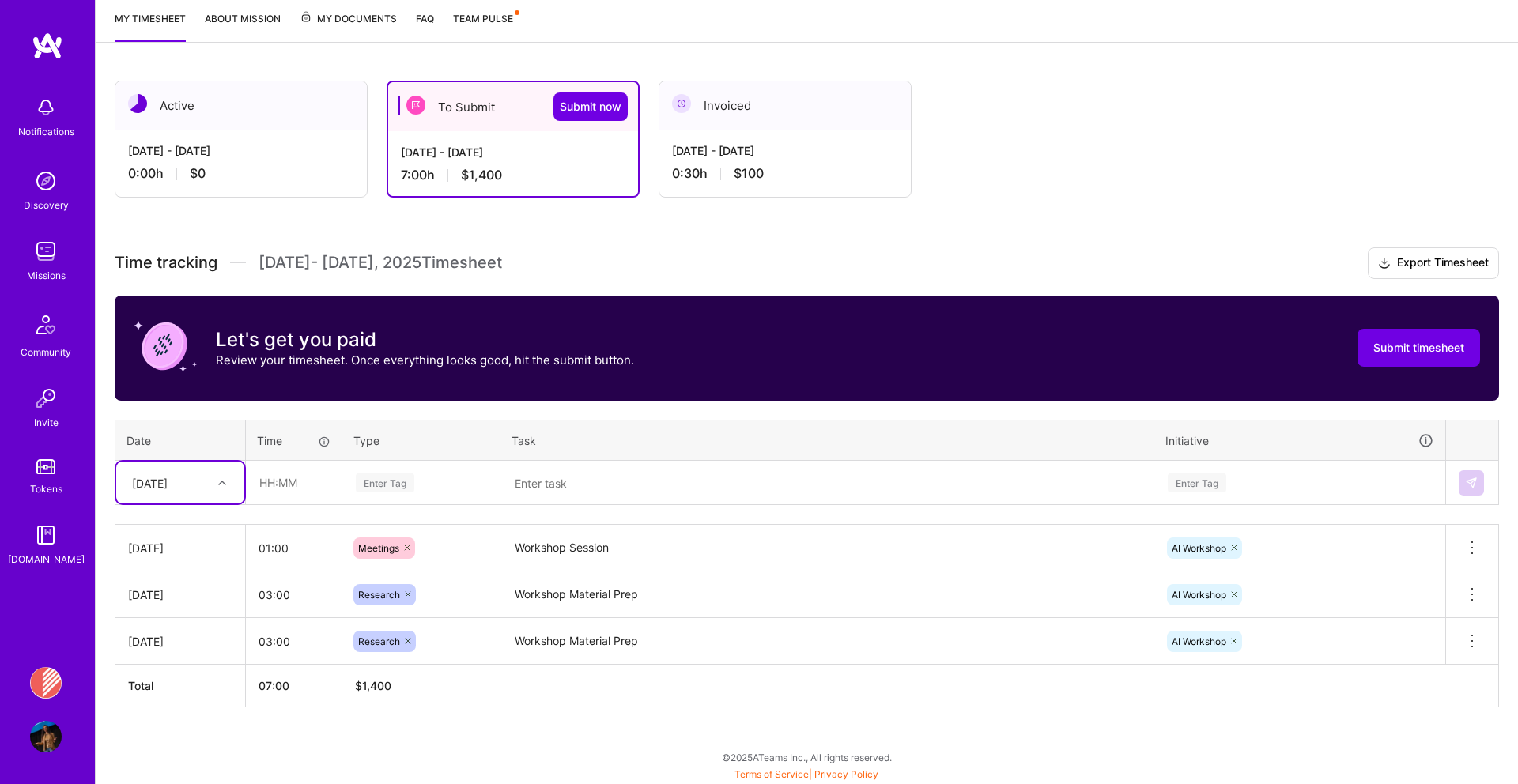
click at [168, 478] on div "[DATE]" at bounding box center [149, 483] width 35 height 17
click at [332, 394] on div "Let's get you paid Review your timesheet. Once everything looks good, hit the s…" at bounding box center [807, 348] width 1385 height 105
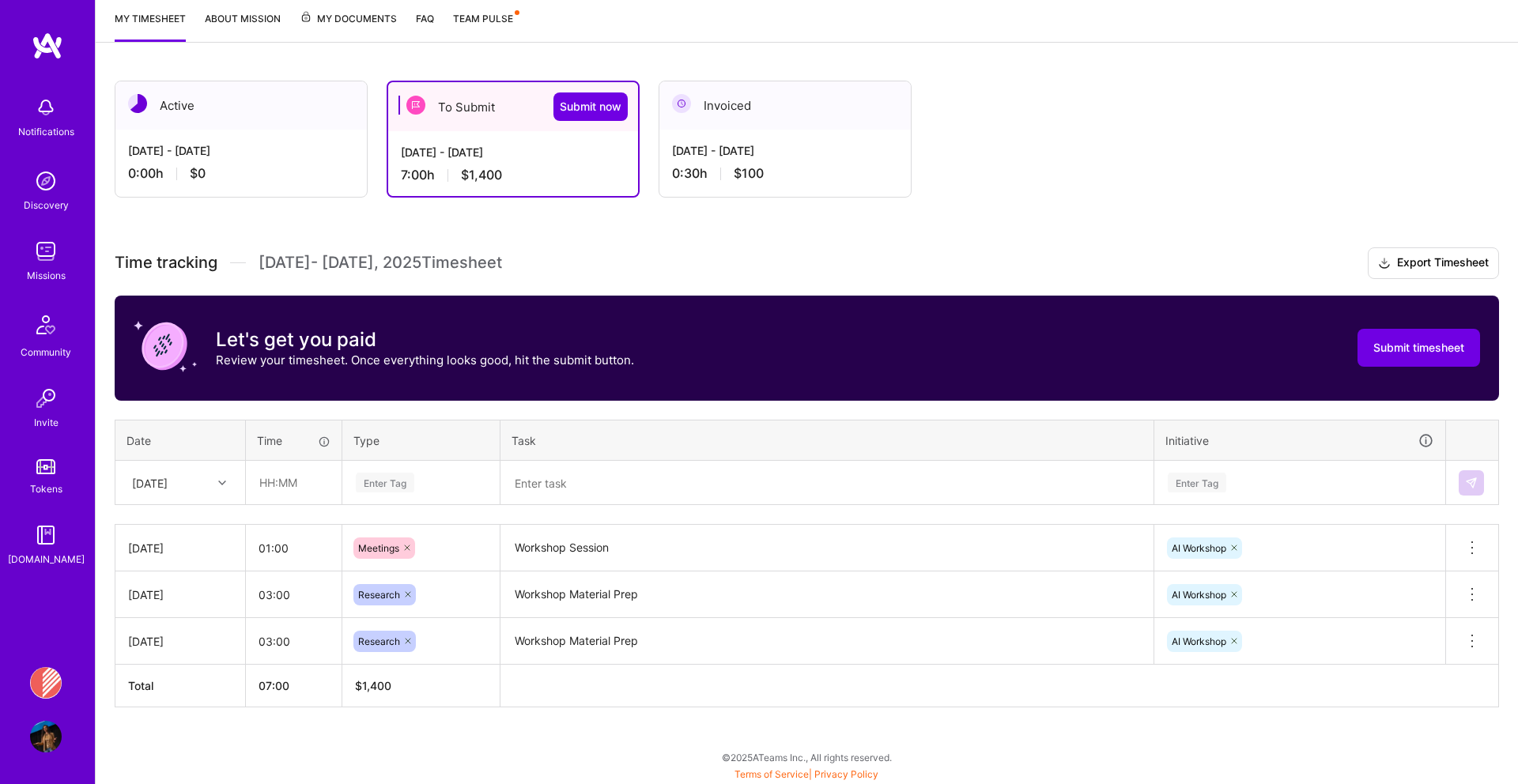
click at [213, 159] on div "[DATE] - [DATE] 0:00 h $0" at bounding box center [240, 161] width 251 height 65
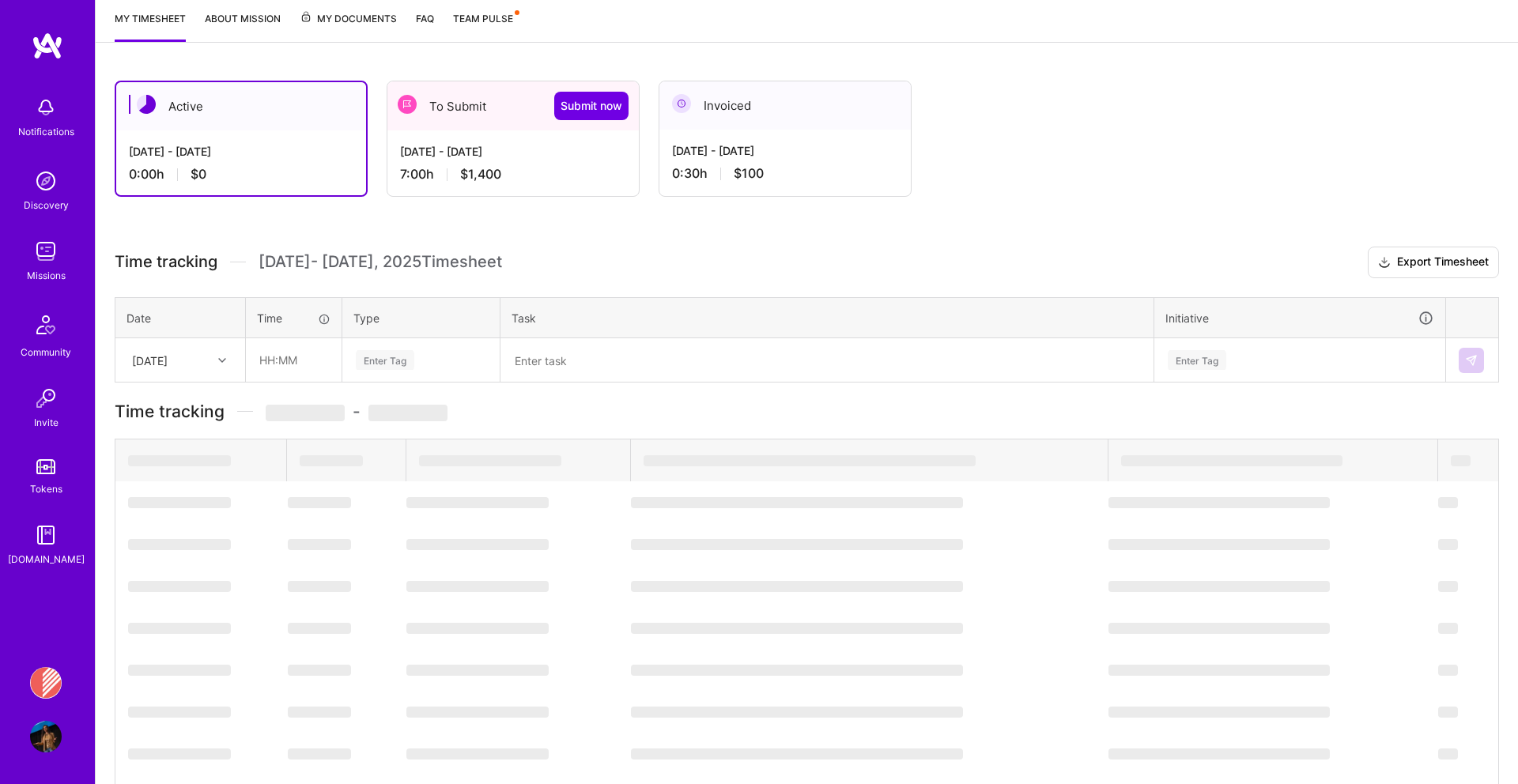
scroll to position [0, 0]
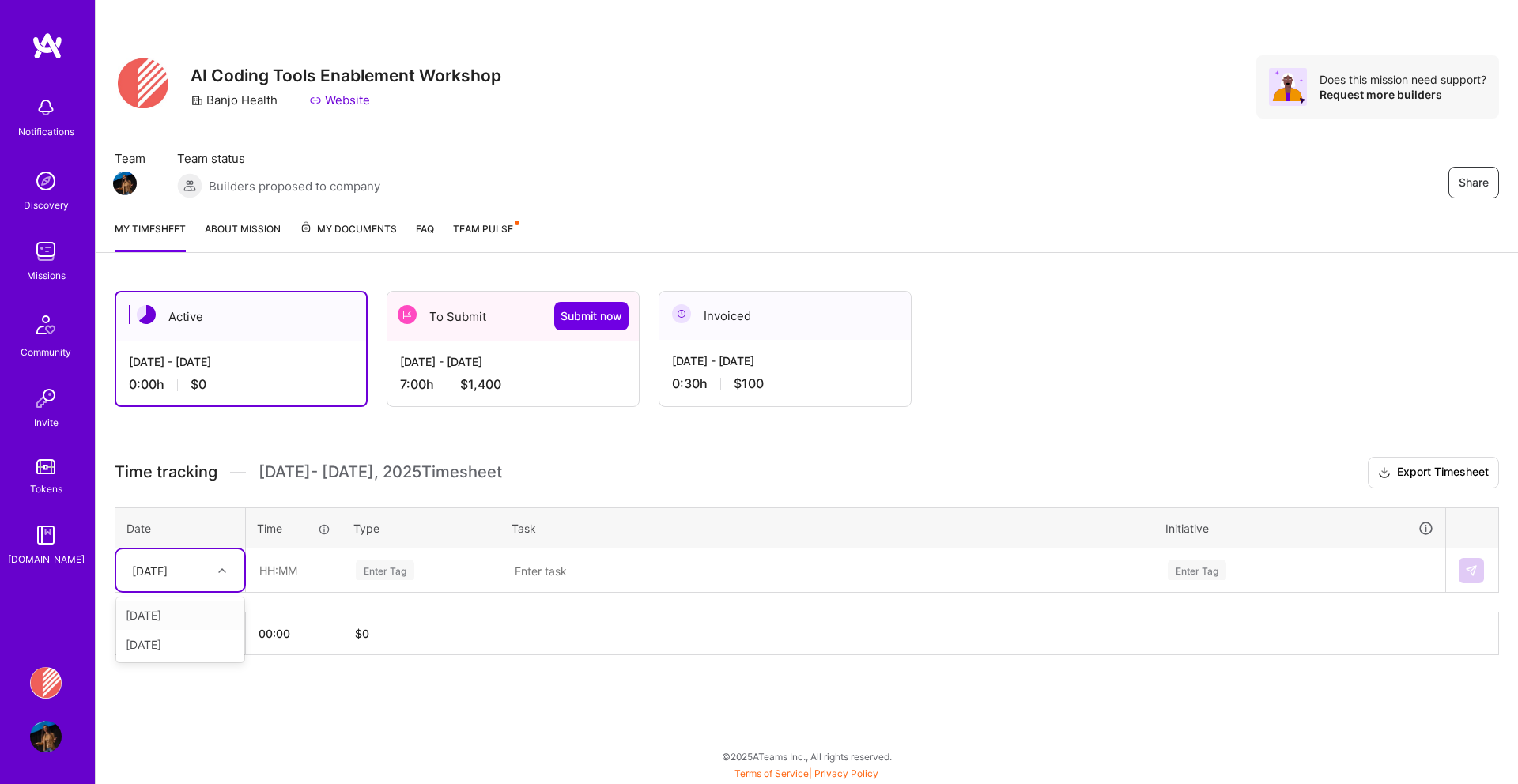
click at [206, 569] on div "[DATE]" at bounding box center [168, 570] width 88 height 26
click at [202, 571] on div "[DATE]" at bounding box center [168, 570] width 88 height 26
click at [285, 573] on input "text" at bounding box center [294, 570] width 94 height 42
type input "01:15"
click at [453, 569] on div "Enter Tag" at bounding box center [421, 571] width 133 height 20
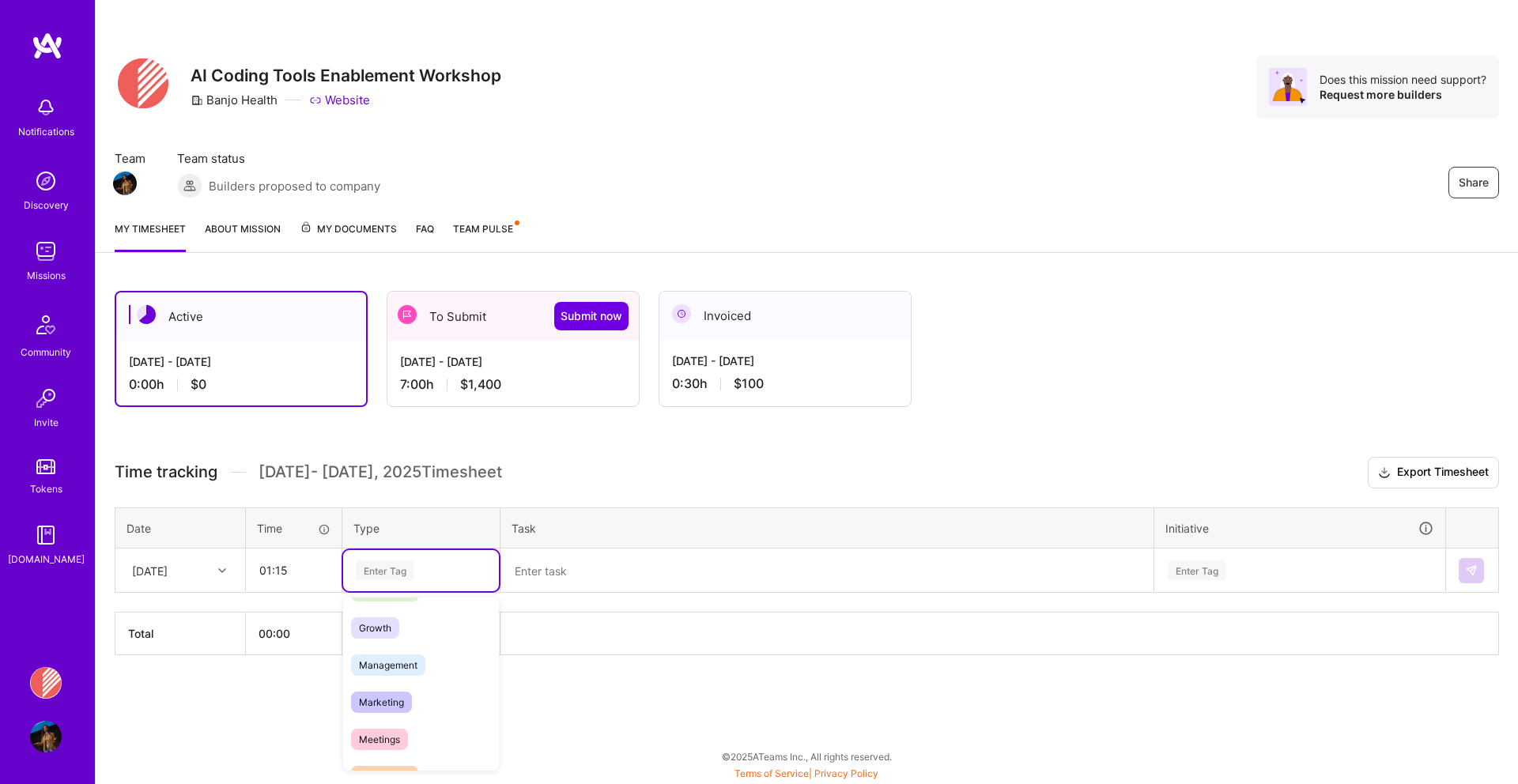
scroll to position [165, 0]
click at [386, 715] on span "Meetings" at bounding box center [380, 717] width 57 height 21
click at [575, 574] on textarea at bounding box center [827, 571] width 650 height 42
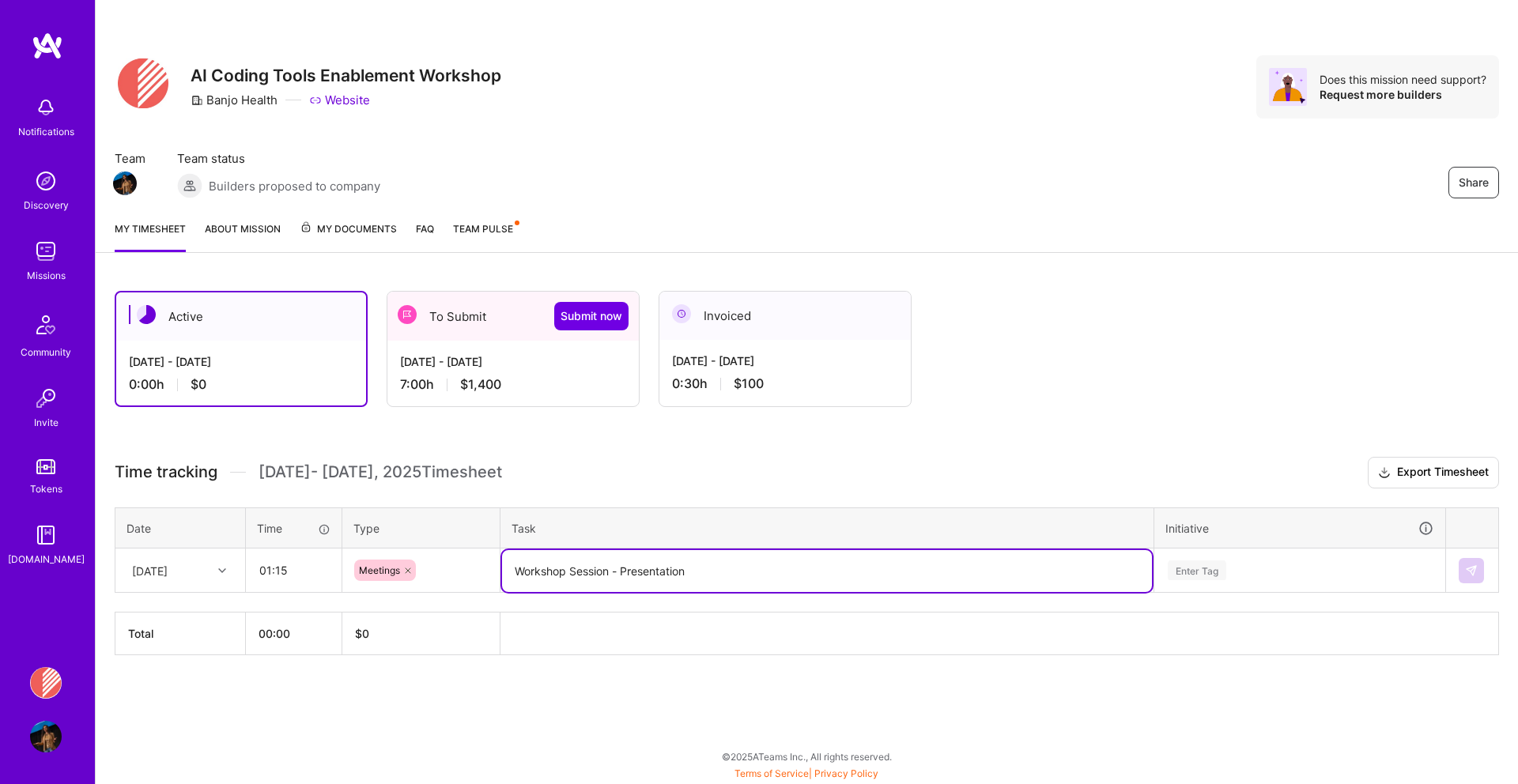
type textarea "Workshop Session - Presentation"
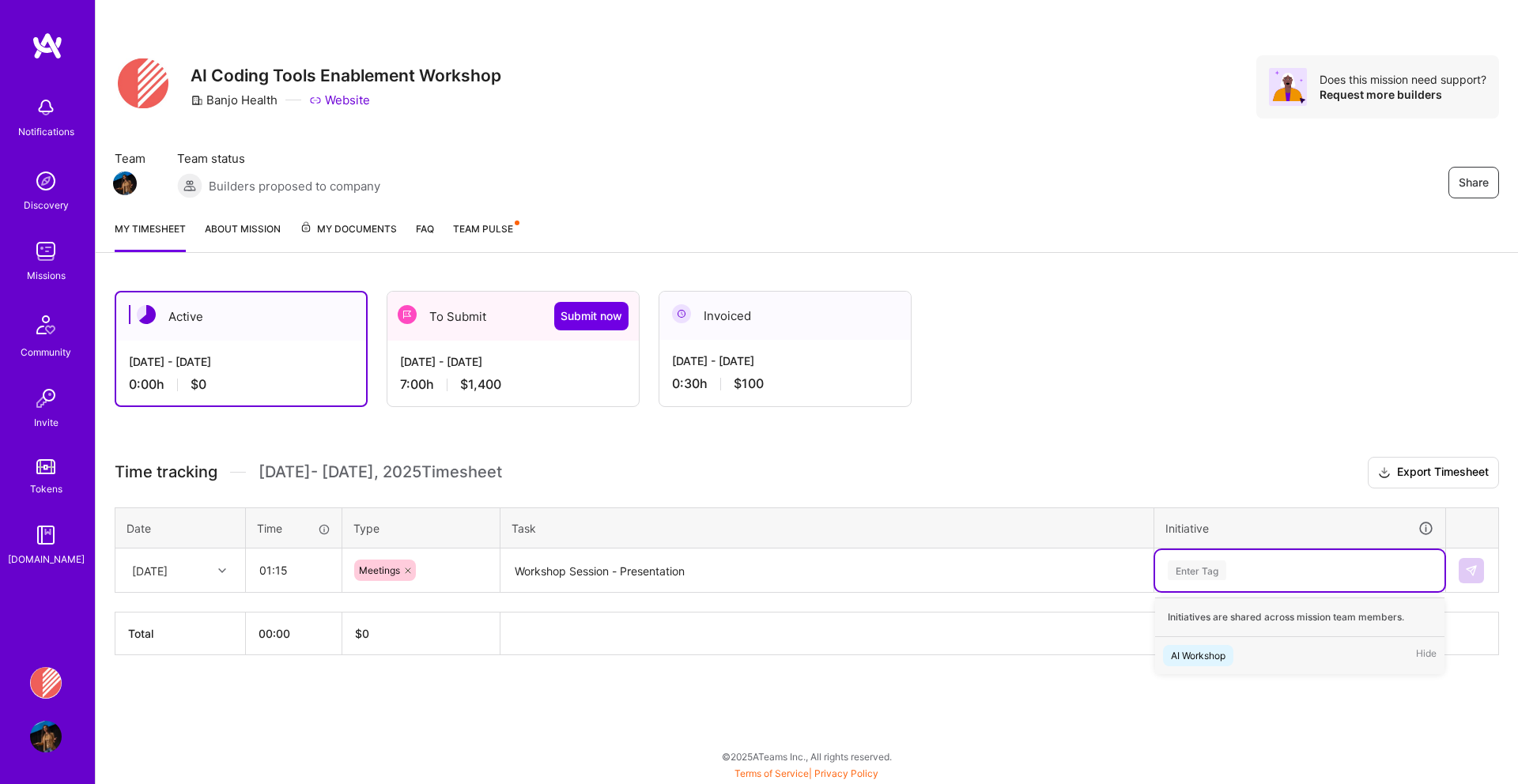
click at [1211, 569] on div "Enter Tag" at bounding box center [1197, 570] width 59 height 24
click at [1206, 650] on div "AI Workshop" at bounding box center [1197, 656] width 55 height 17
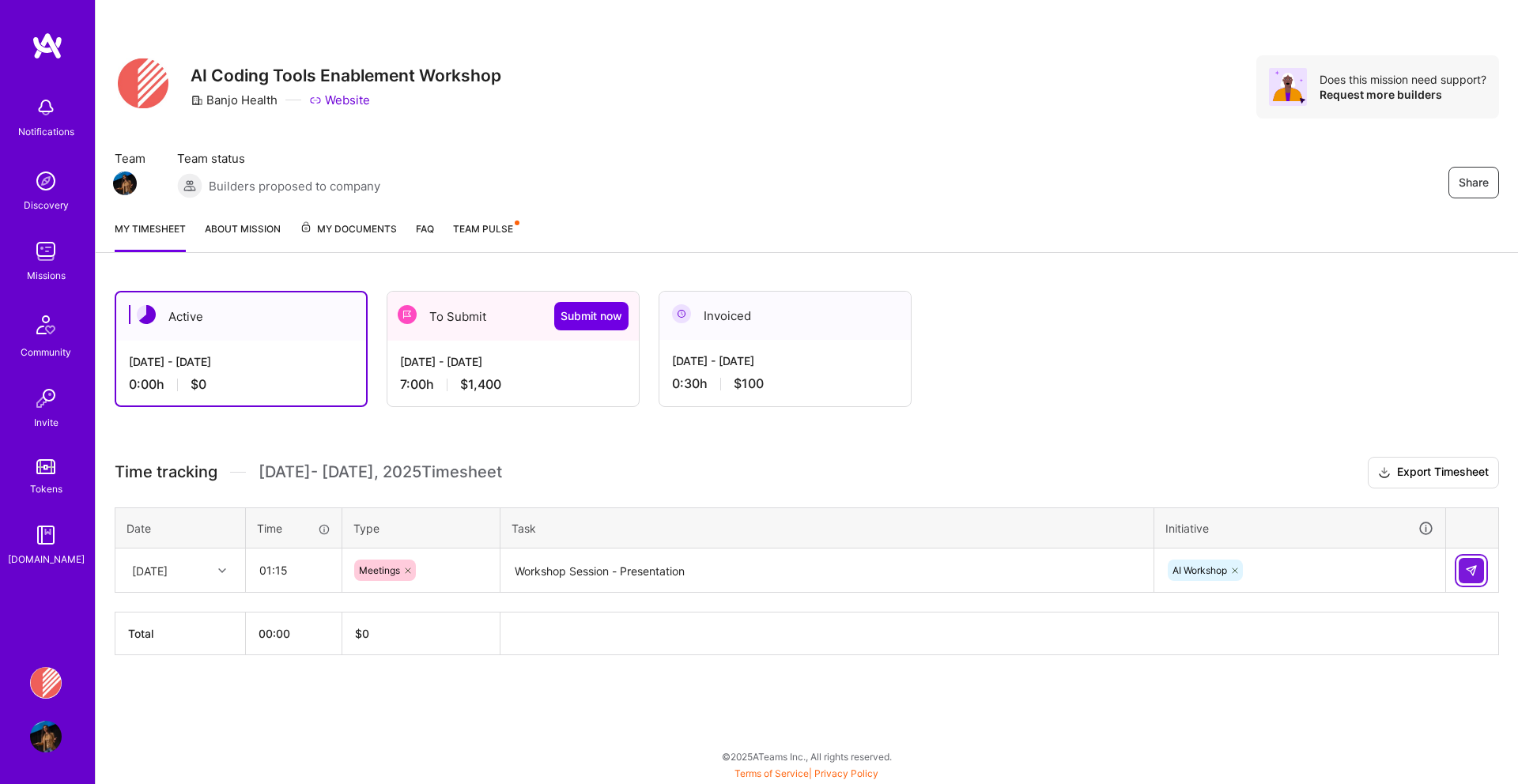
click at [1468, 569] on img at bounding box center [1471, 570] width 13 height 13
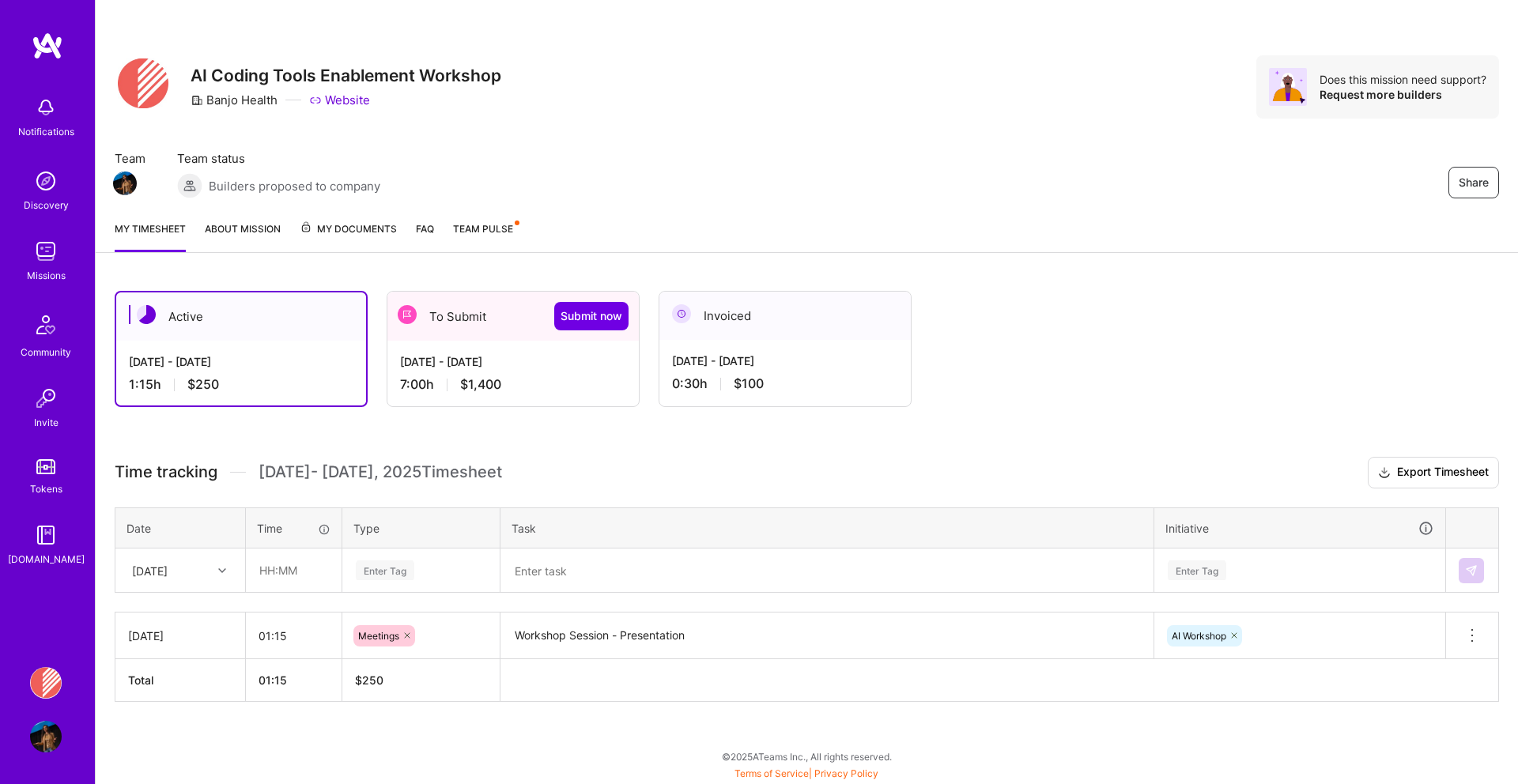
click at [528, 471] on h3 "Time tracking [DATE] - [DATE] Timesheet Export Timesheet" at bounding box center [807, 473] width 1385 height 32
click at [210, 573] on div "[DATE]" at bounding box center [168, 570] width 88 height 26
click at [168, 612] on div "[DATE]" at bounding box center [180, 615] width 128 height 29
click at [312, 577] on input "text" at bounding box center [294, 570] width 94 height 42
type input "02:00"
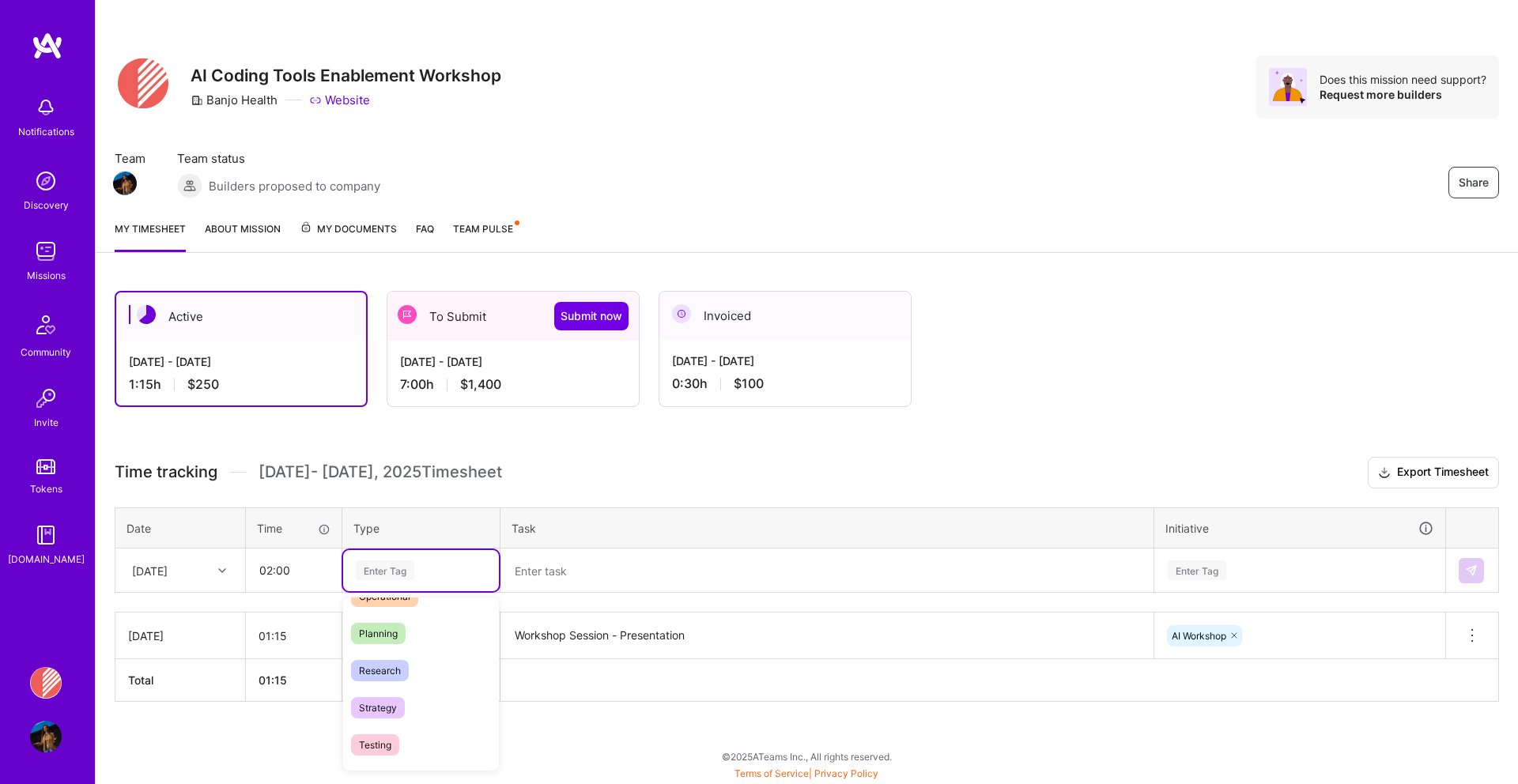
scroll to position [334, 0]
click at [390, 659] on span "Research" at bounding box center [380, 659] width 58 height 21
click at [559, 561] on textarea at bounding box center [827, 571] width 650 height 42
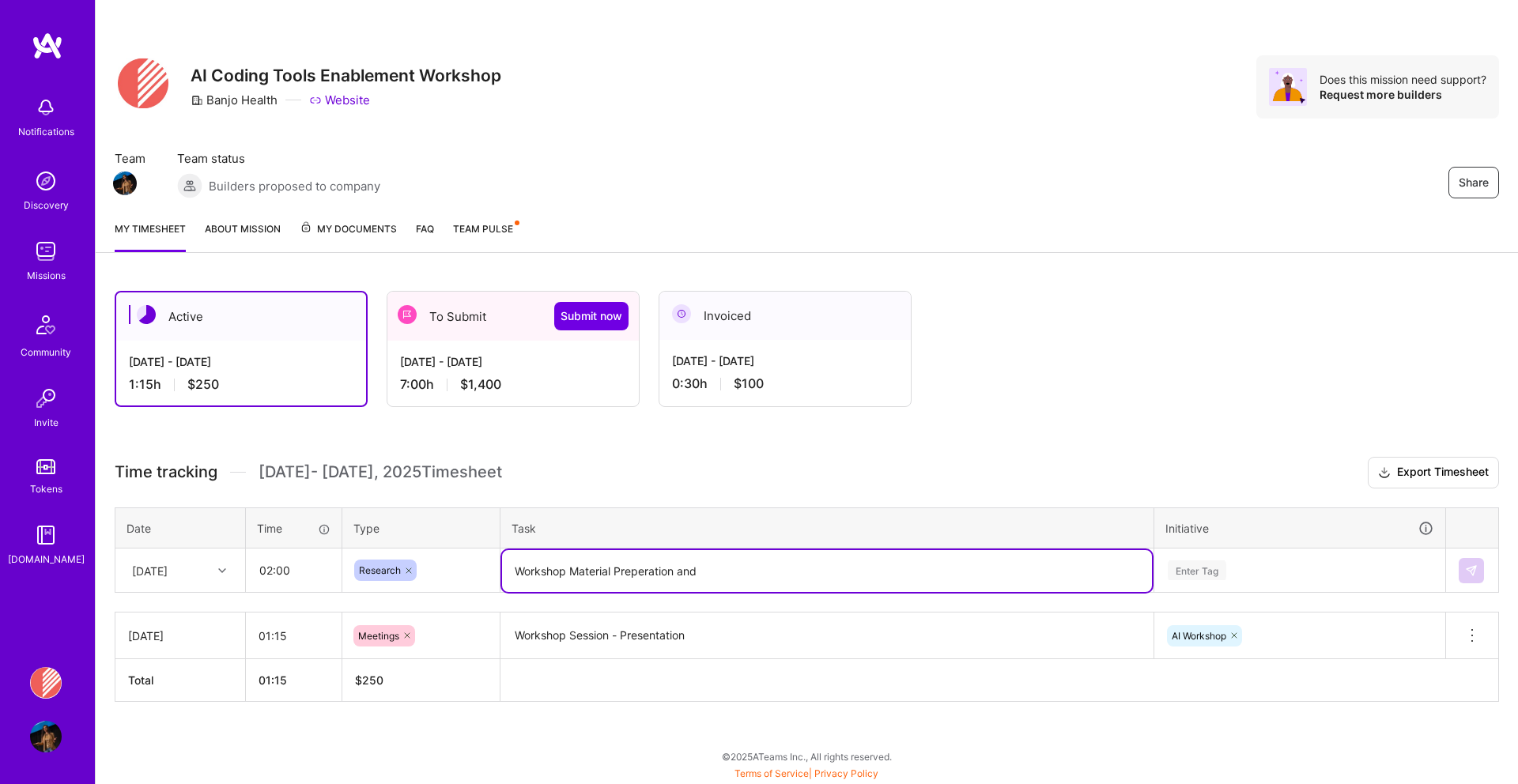
click at [644, 569] on textarea "Workshop Material Preperation and" at bounding box center [827, 571] width 650 height 42
click at [737, 567] on textarea "Workshop Material Preparation and" at bounding box center [827, 571] width 650 height 42
type textarea "Workshop Material Preparation, updates and answers to discuss from previous ses…"
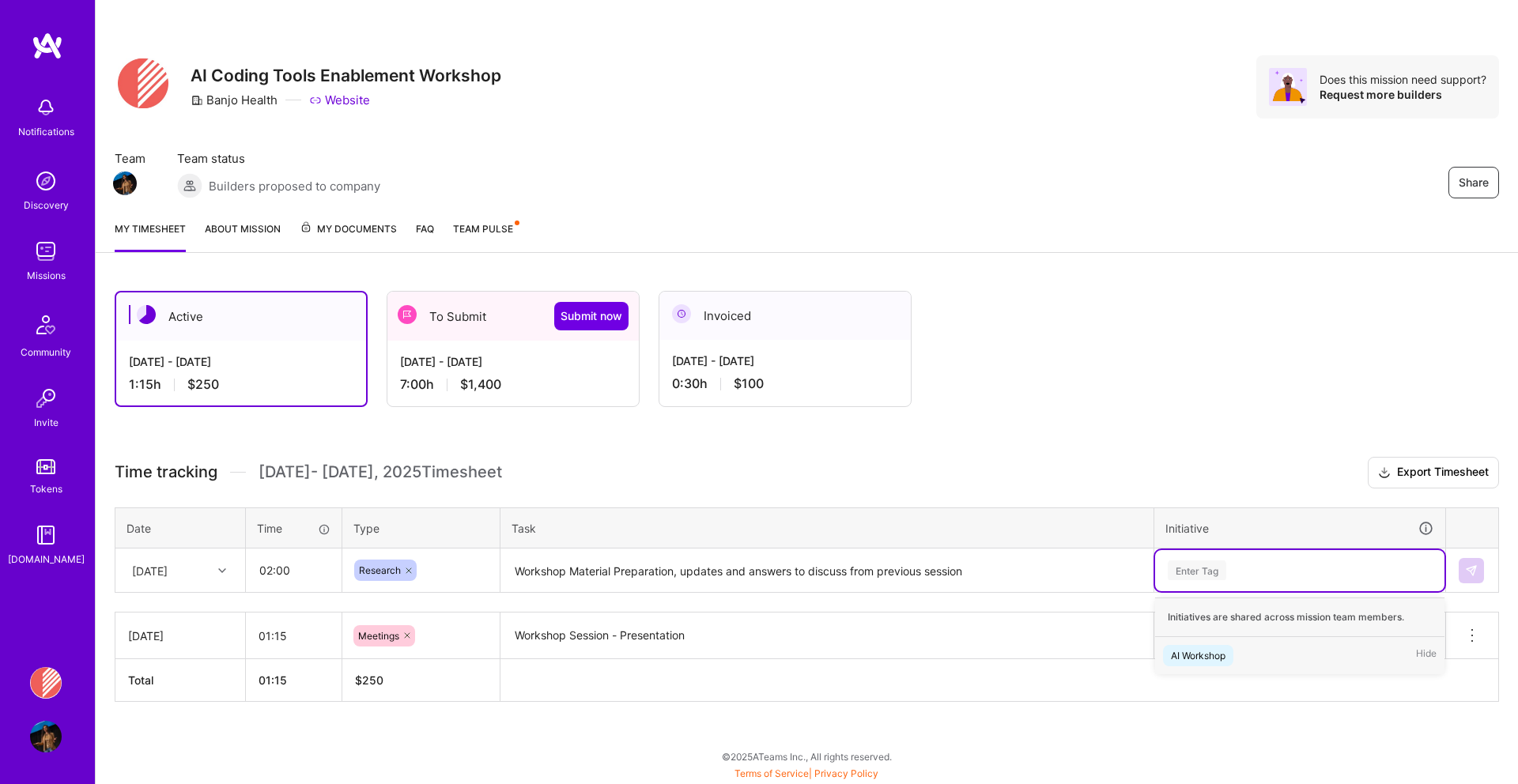
click at [1233, 571] on div "Enter Tag" at bounding box center [1300, 571] width 267 height 20
click at [1197, 661] on div "AI Workshop" at bounding box center [1197, 656] width 55 height 17
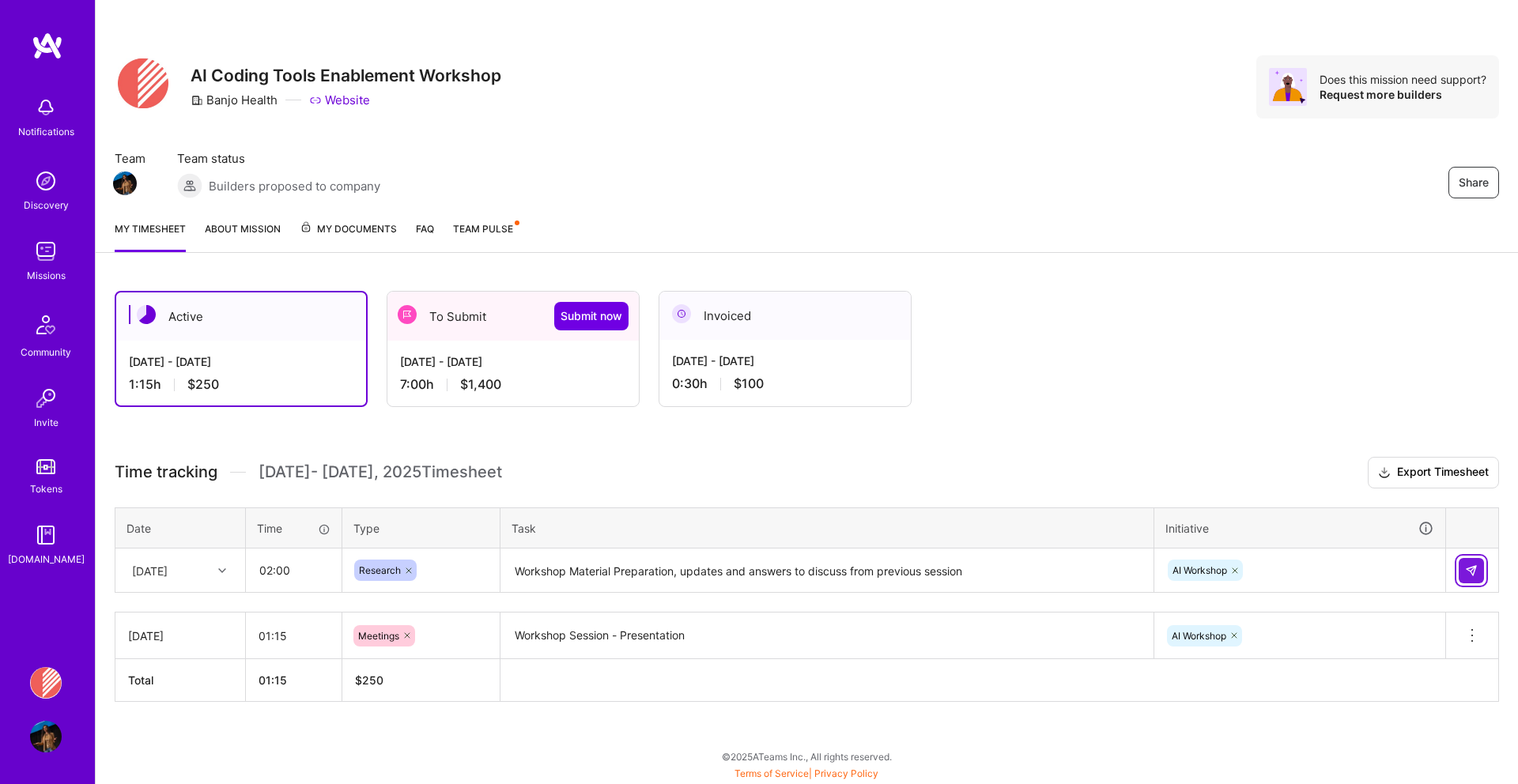
click at [1471, 566] on img at bounding box center [1471, 570] width 13 height 13
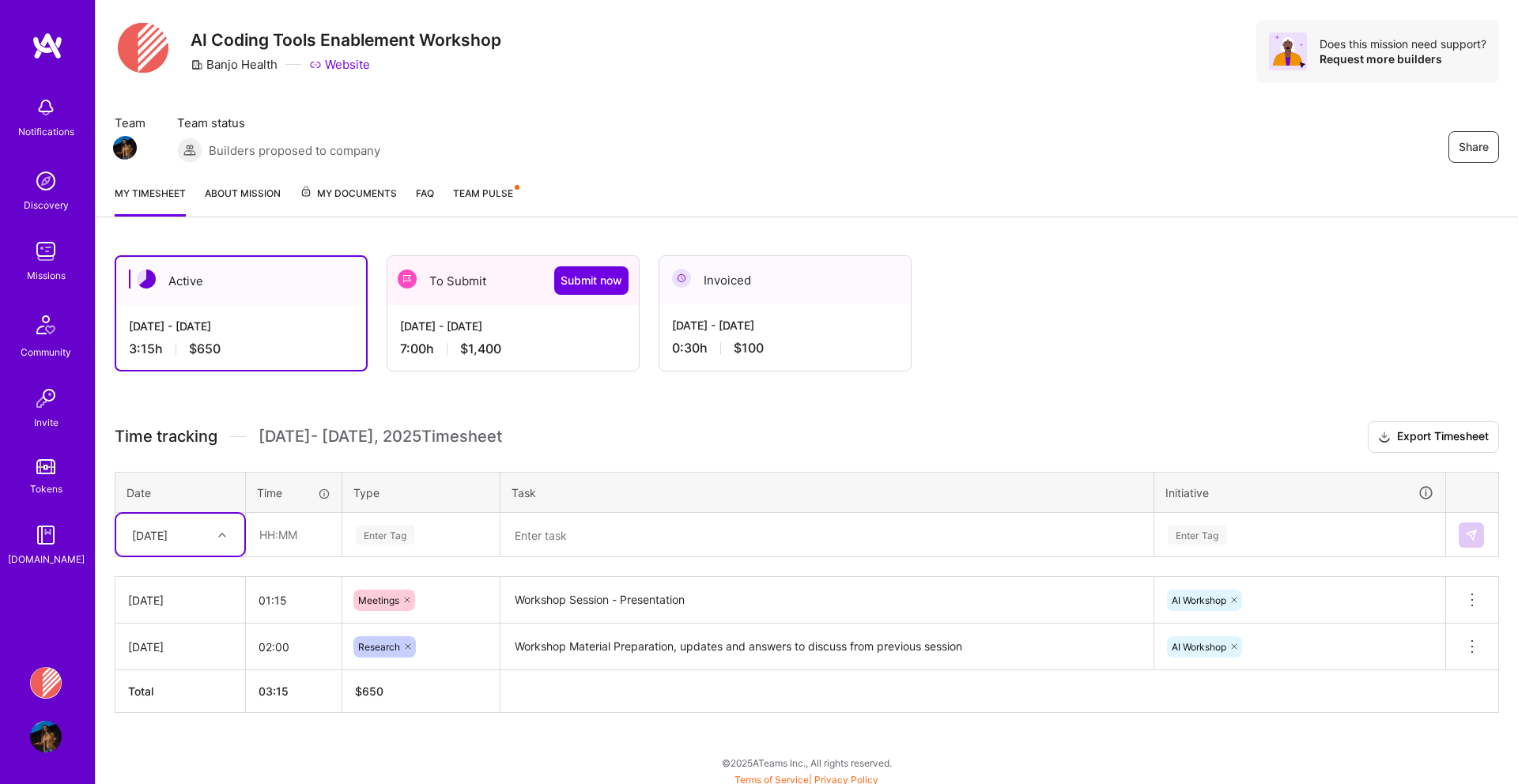
scroll to position [41, 0]
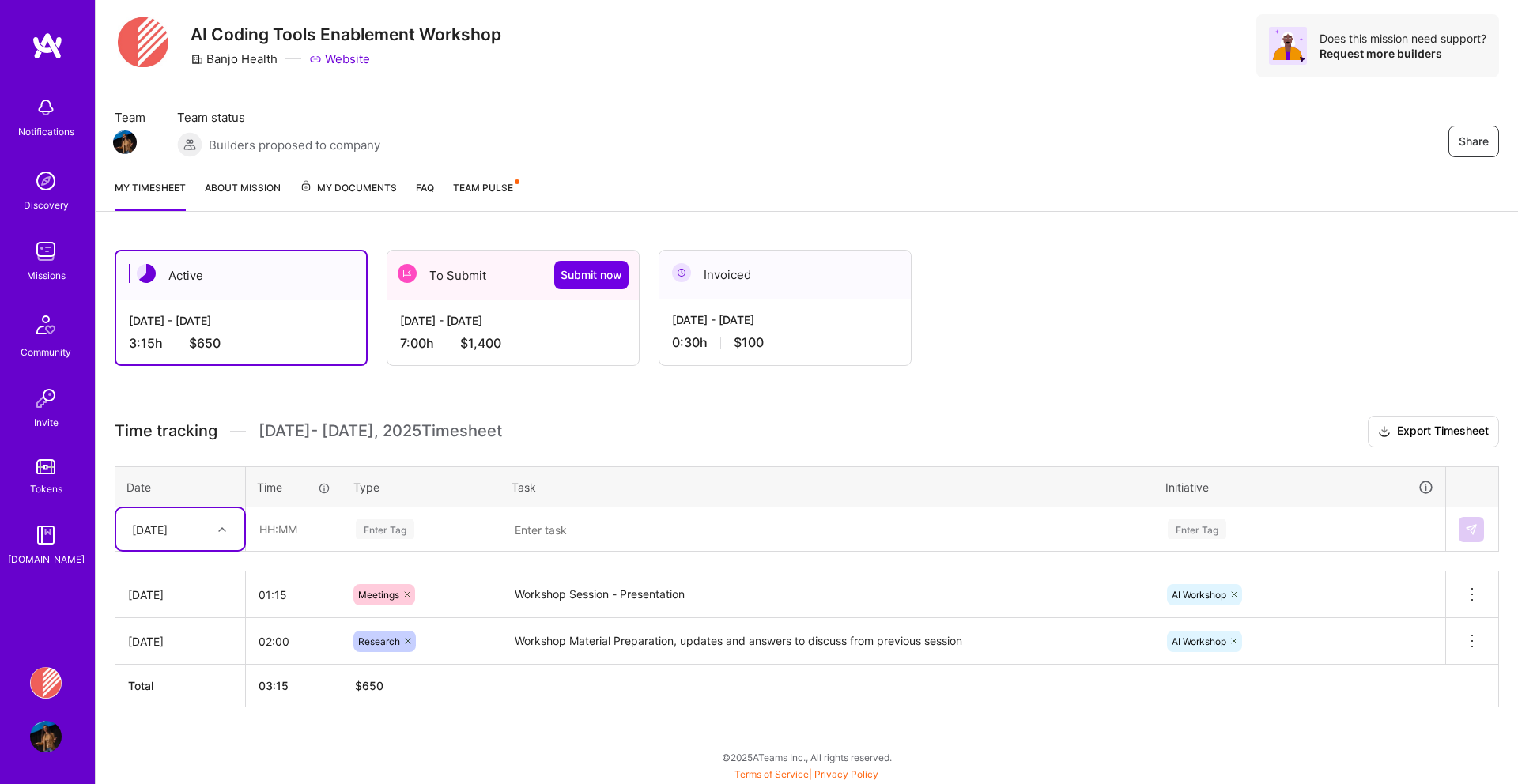
click at [717, 292] on div "Invoiced" at bounding box center [784, 274] width 251 height 48
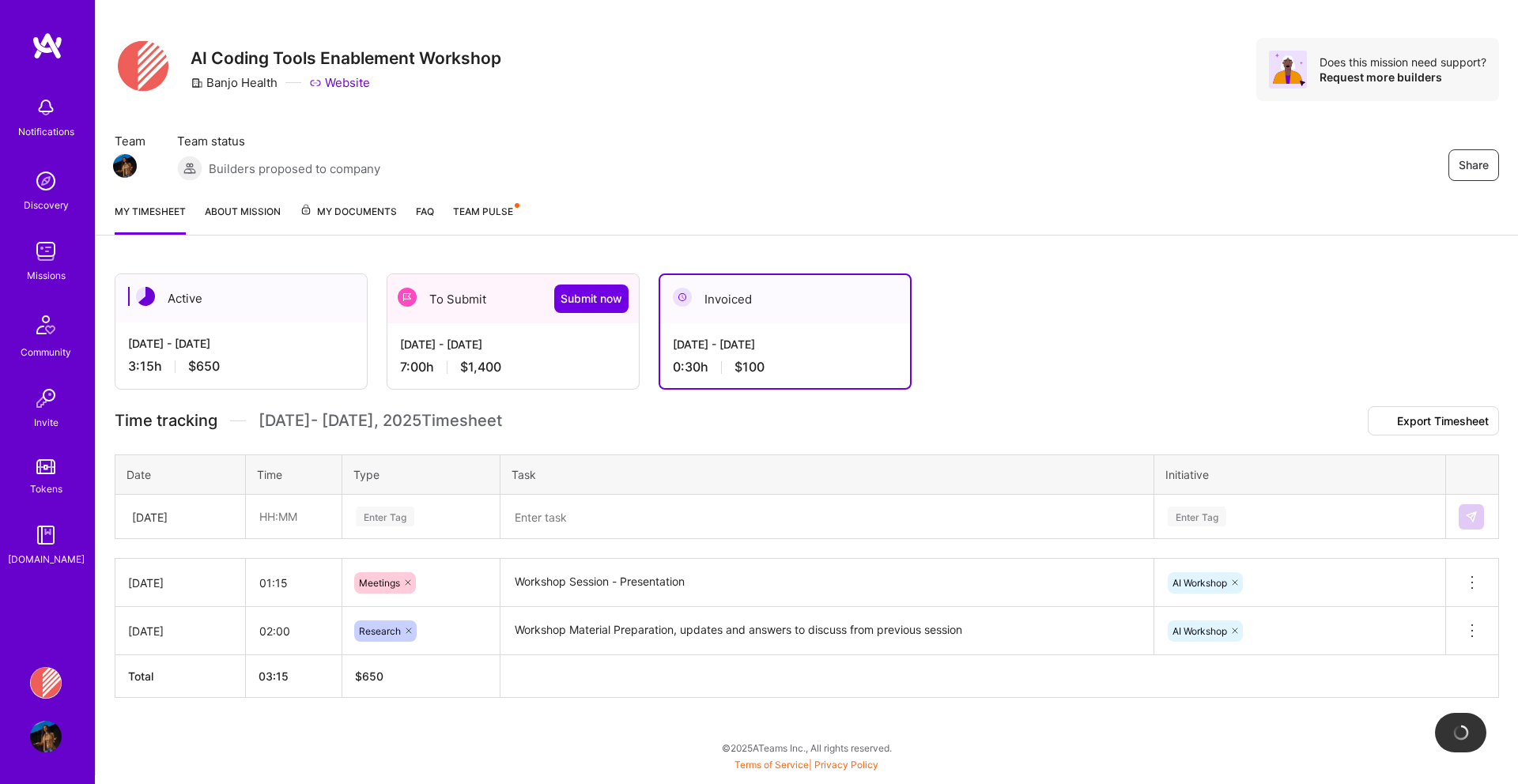
scroll to position [0, 0]
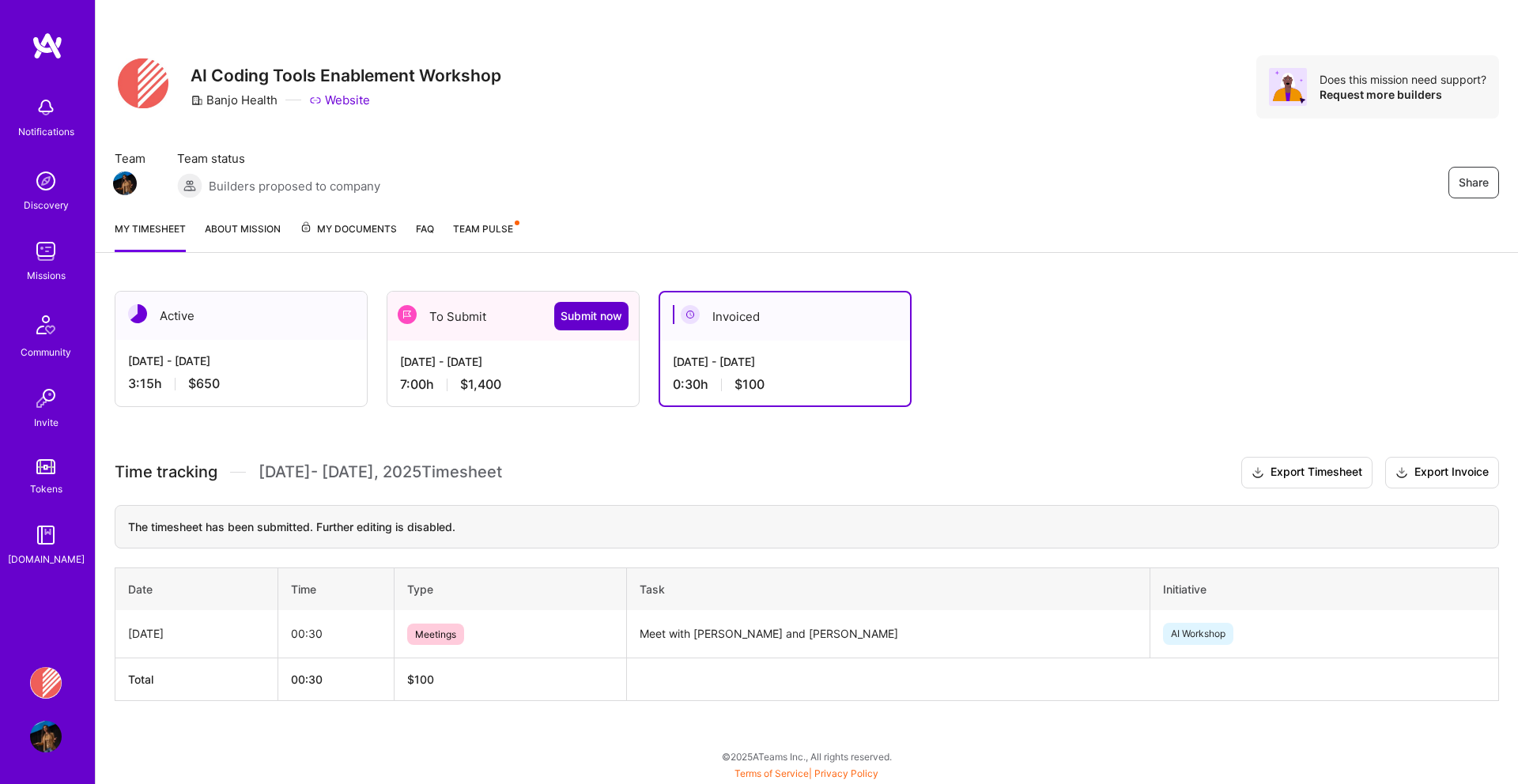
click at [582, 316] on span "Submit now" at bounding box center [591, 316] width 61 height 16
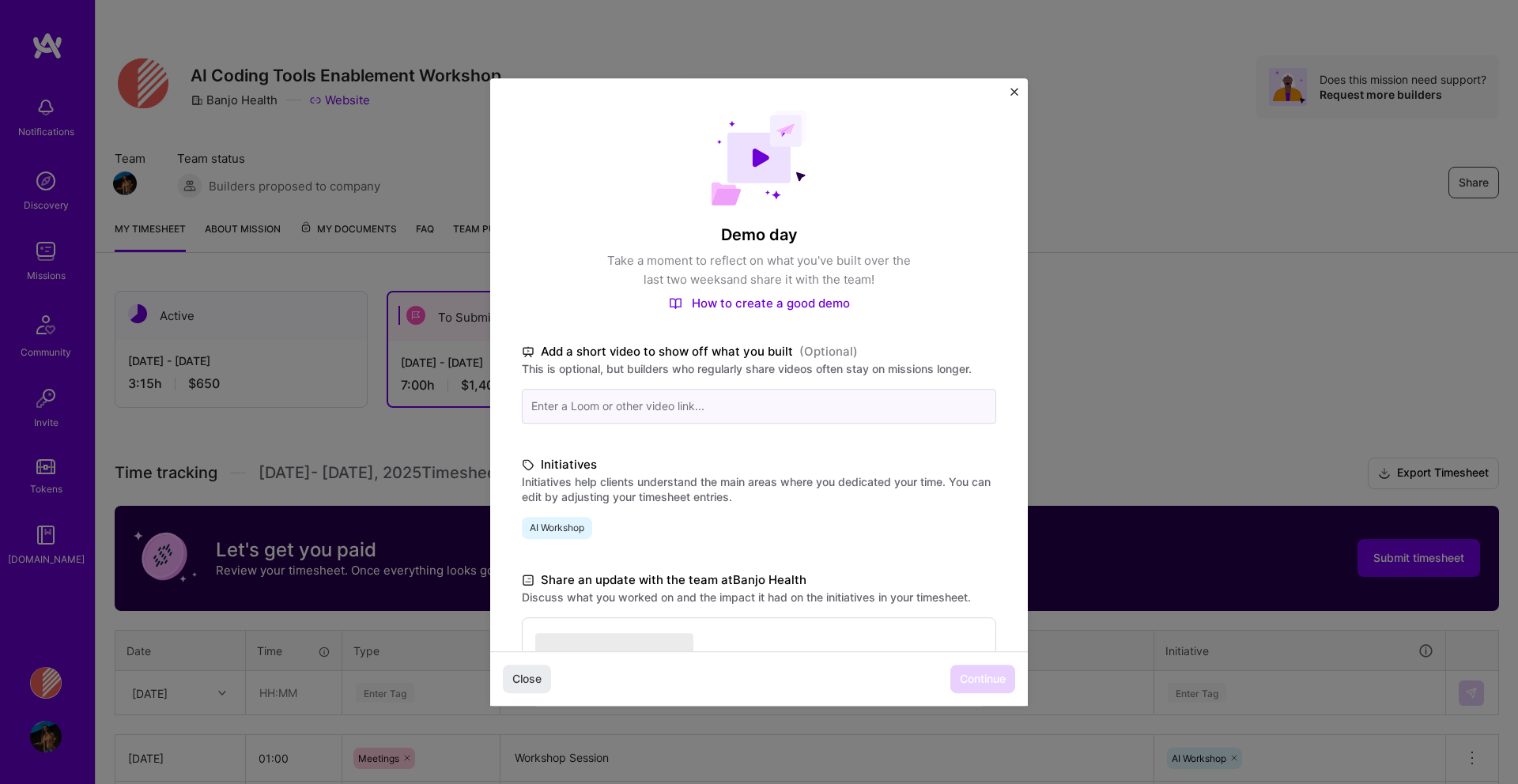
click at [636, 411] on input at bounding box center [758, 405] width 474 height 34
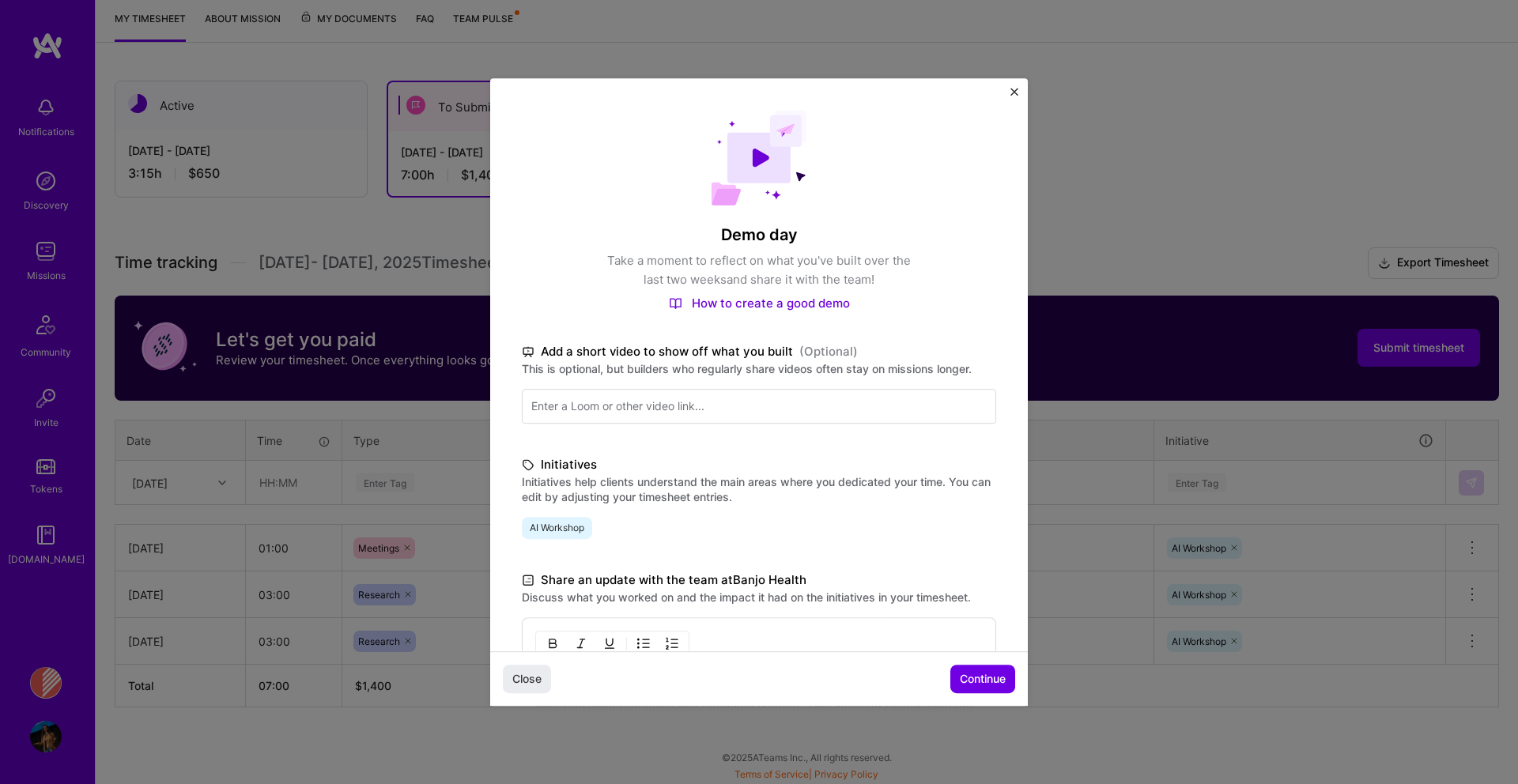
click at [955, 647] on div "Over the past weeks, I dedicated time to both preparation and execution of the …" at bounding box center [758, 755] width 474 height 277
click at [980, 686] on button "Continue" at bounding box center [982, 679] width 65 height 29
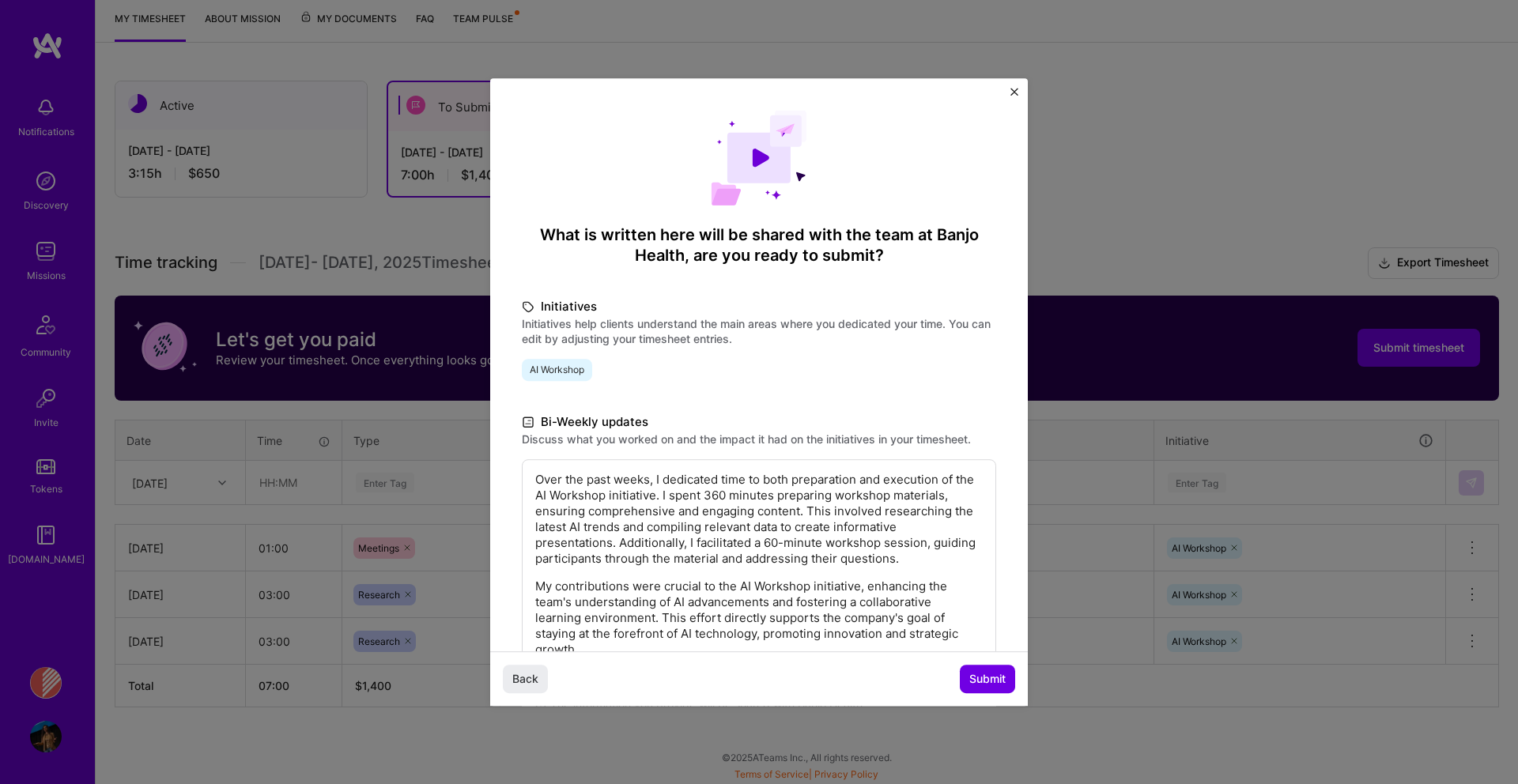
scroll to position [106, 0]
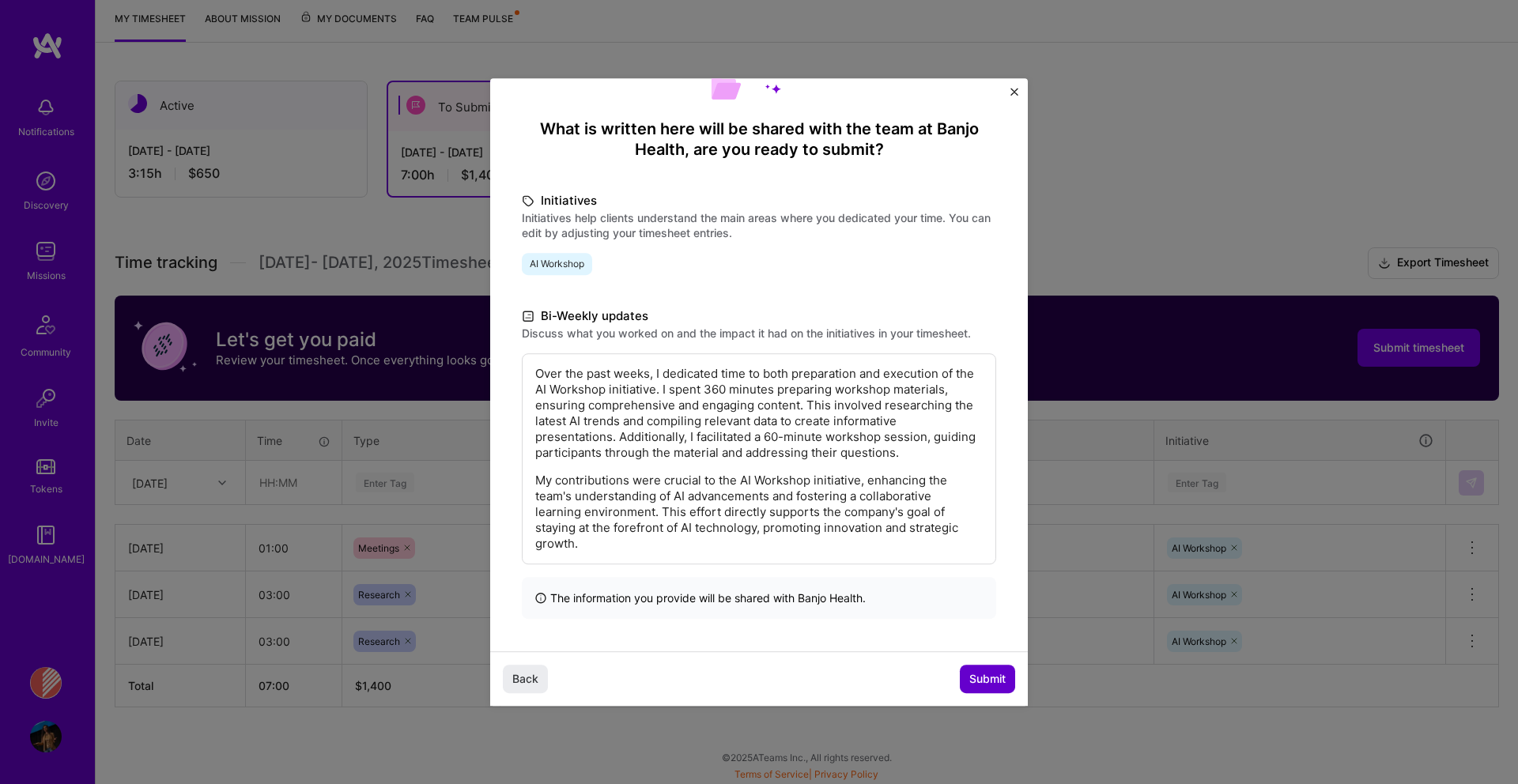
click at [976, 673] on span "Submit" at bounding box center [987, 678] width 36 height 16
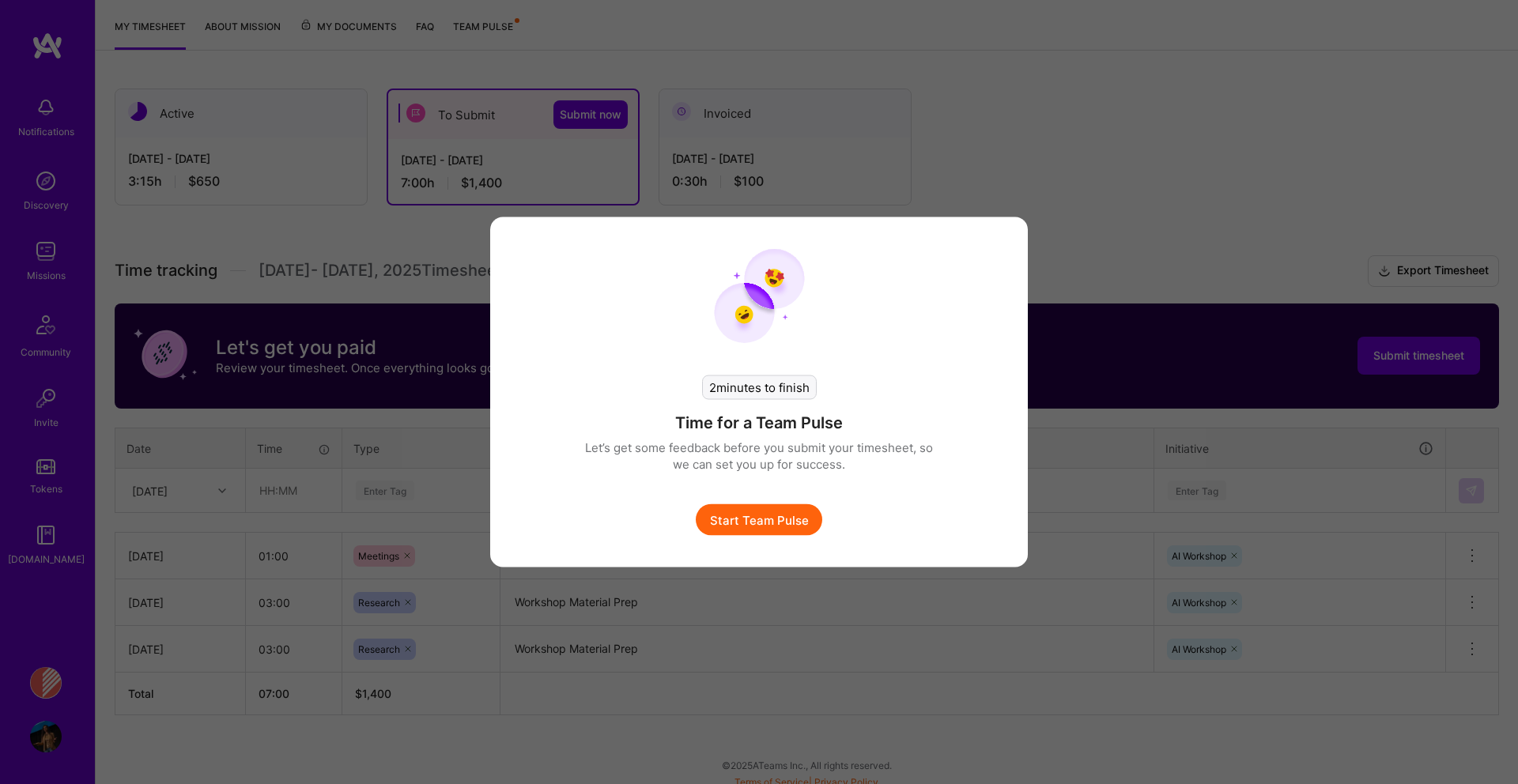
click at [1019, 47] on div "2 minutes to finish Time for a Team Pulse Let’s get some feedback before you su…" at bounding box center [759, 392] width 1518 height 784
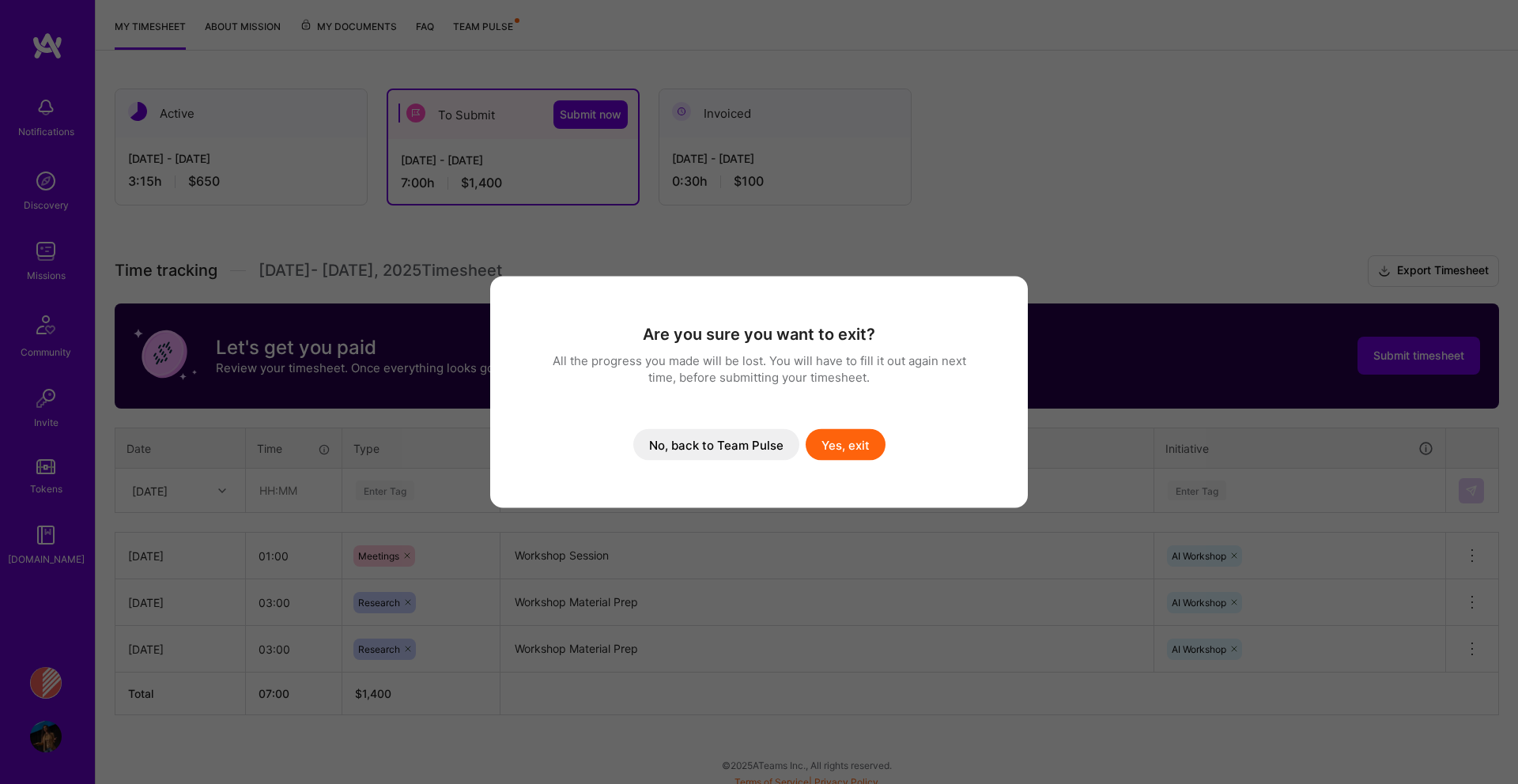
click at [727, 445] on button "No, back to Team Pulse" at bounding box center [716, 445] width 166 height 32
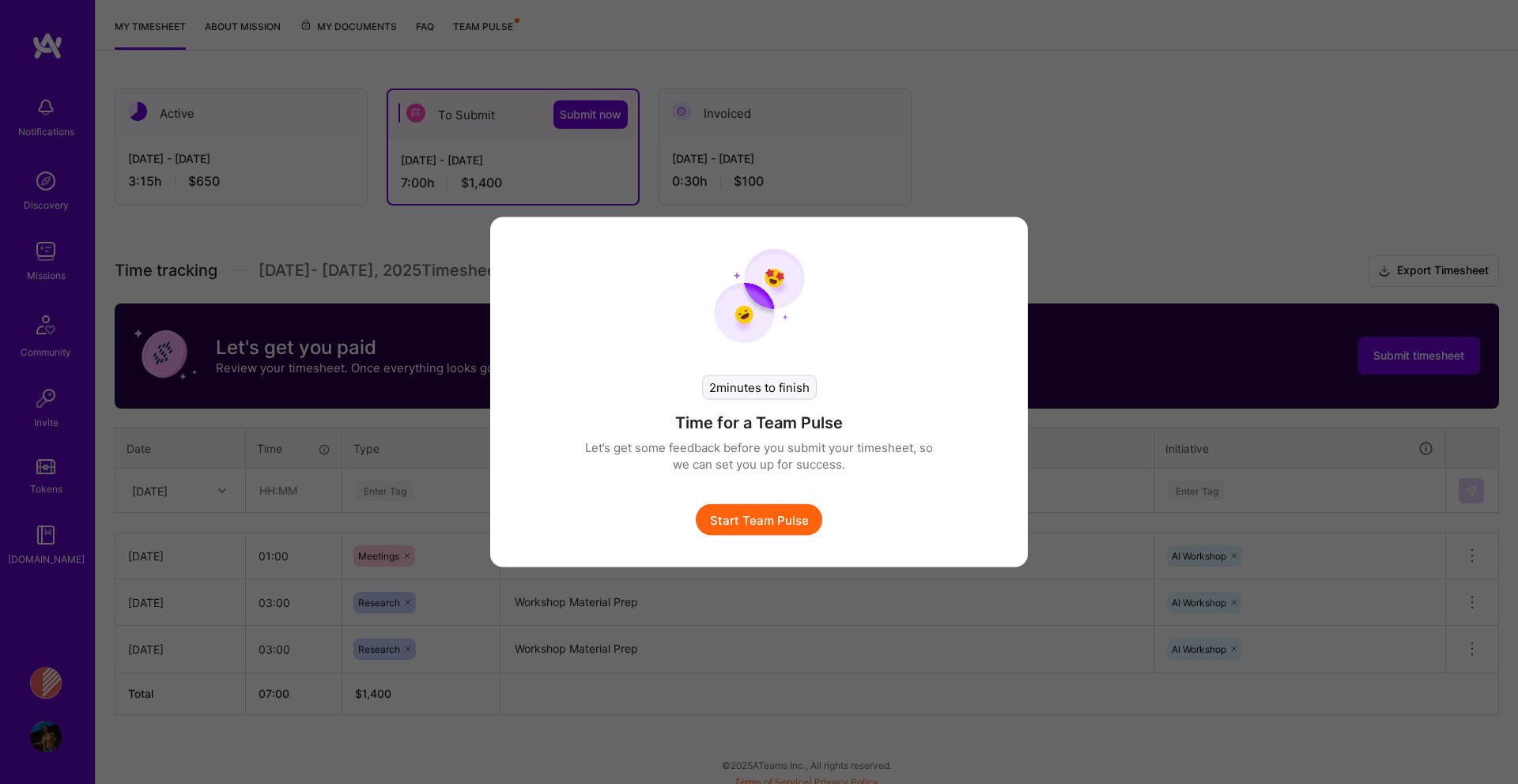
click at [774, 521] on button "Start Team Pulse" at bounding box center [759, 520] width 127 height 32
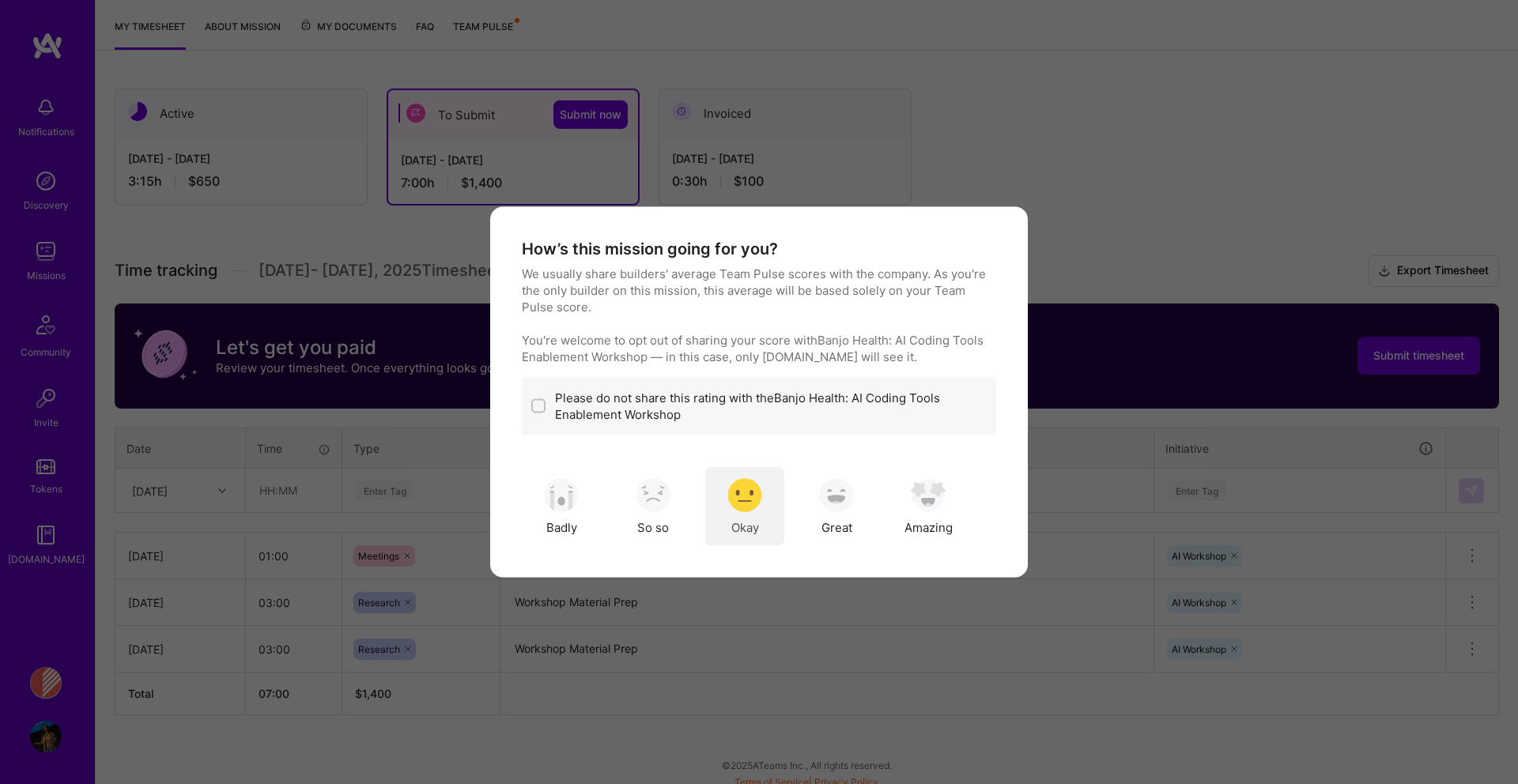
click at [741, 510] on img "modal" at bounding box center [744, 494] width 34 height 34
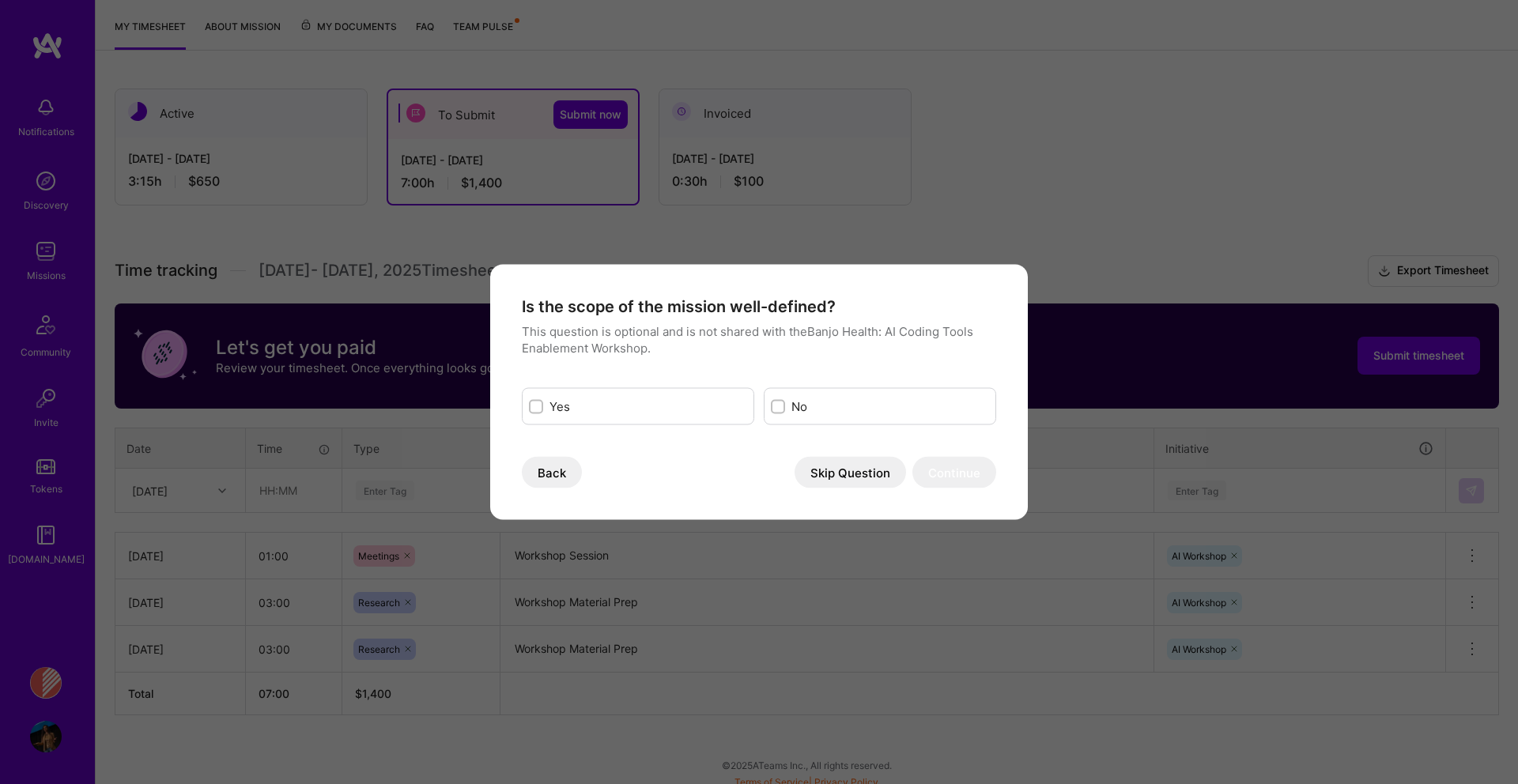
click at [882, 484] on button "Skip Question" at bounding box center [850, 473] width 112 height 32
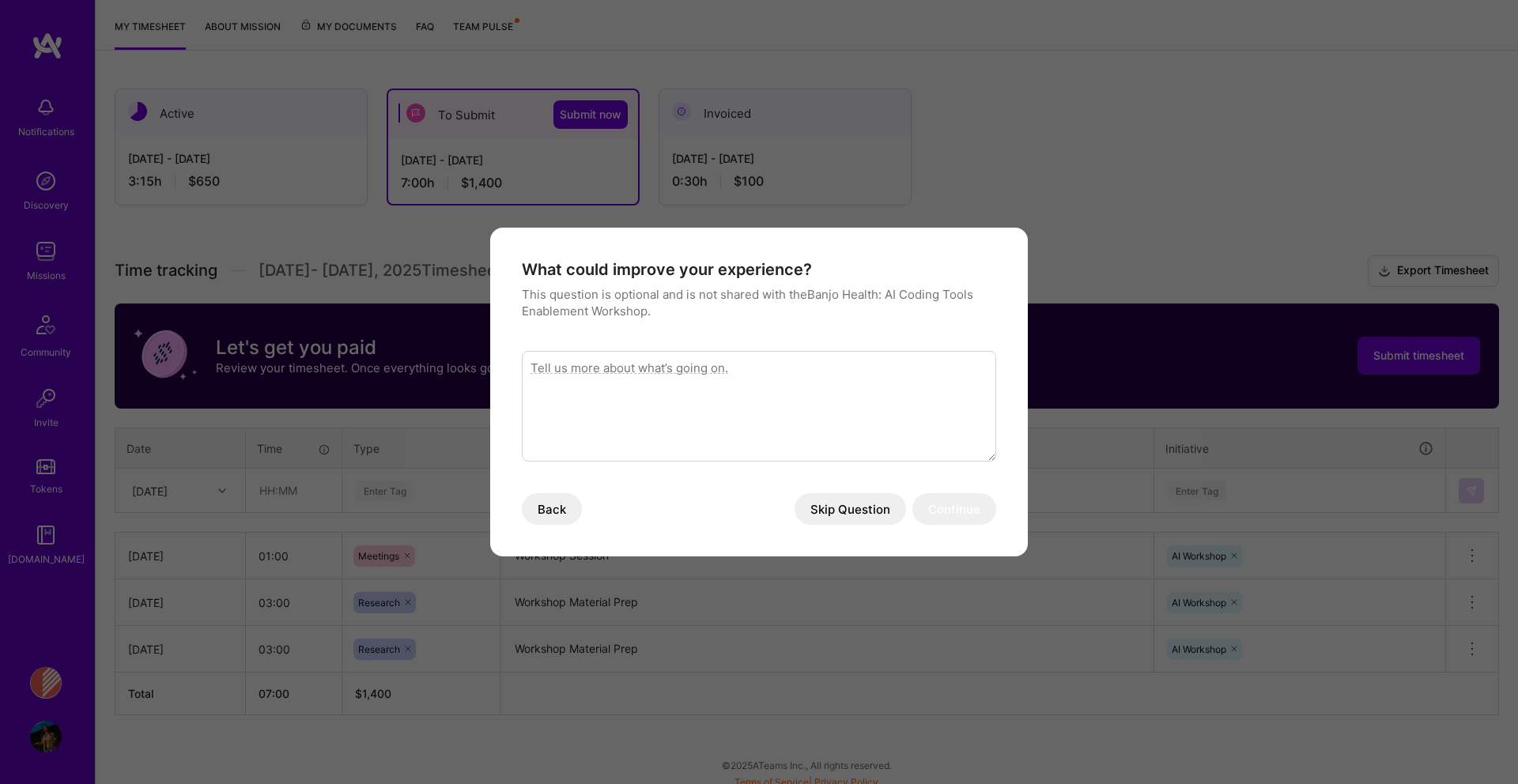
click at [859, 512] on button "Skip Question" at bounding box center [850, 510] width 112 height 32
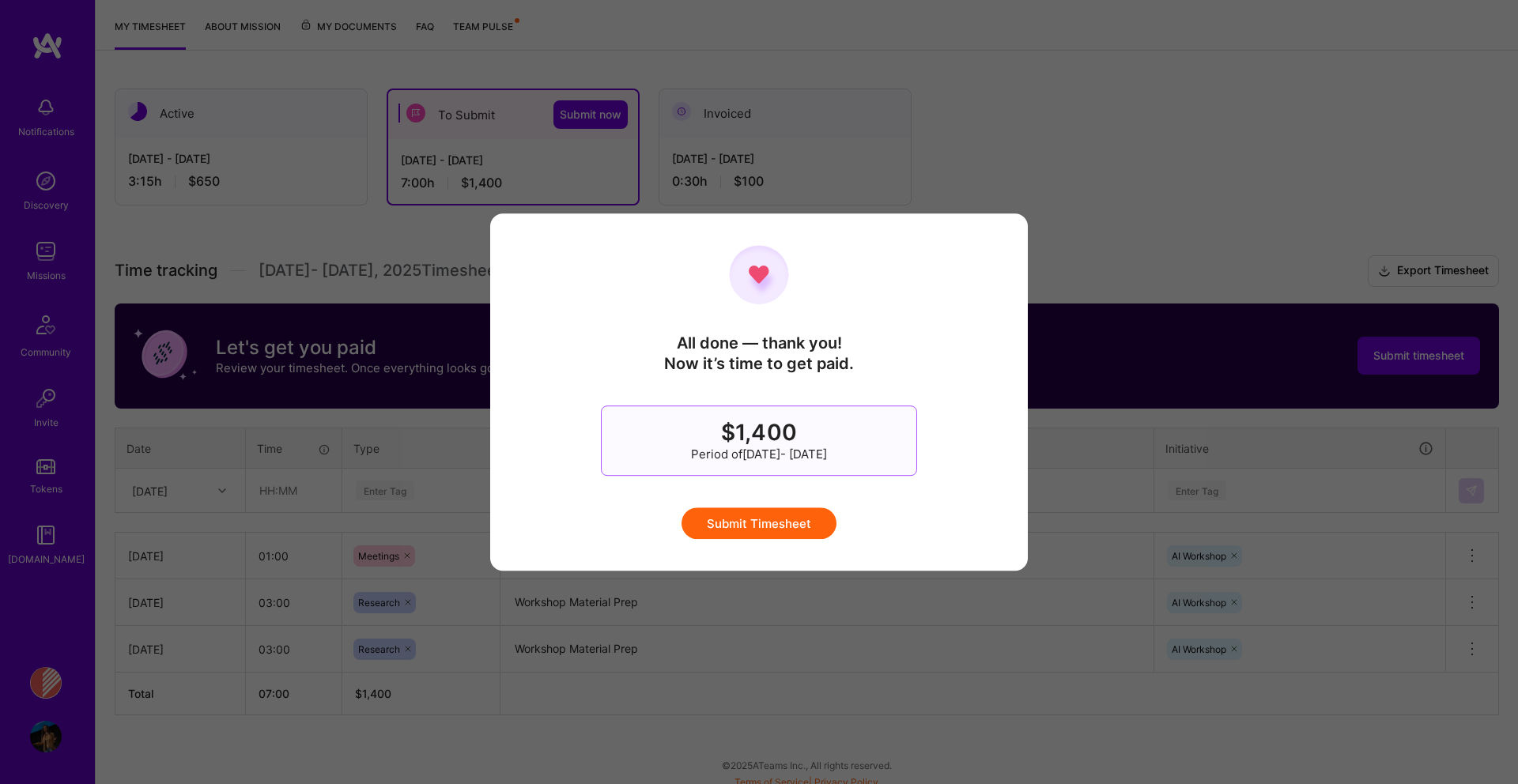
click at [794, 524] on button "Submit Timesheet" at bounding box center [759, 524] width 155 height 32
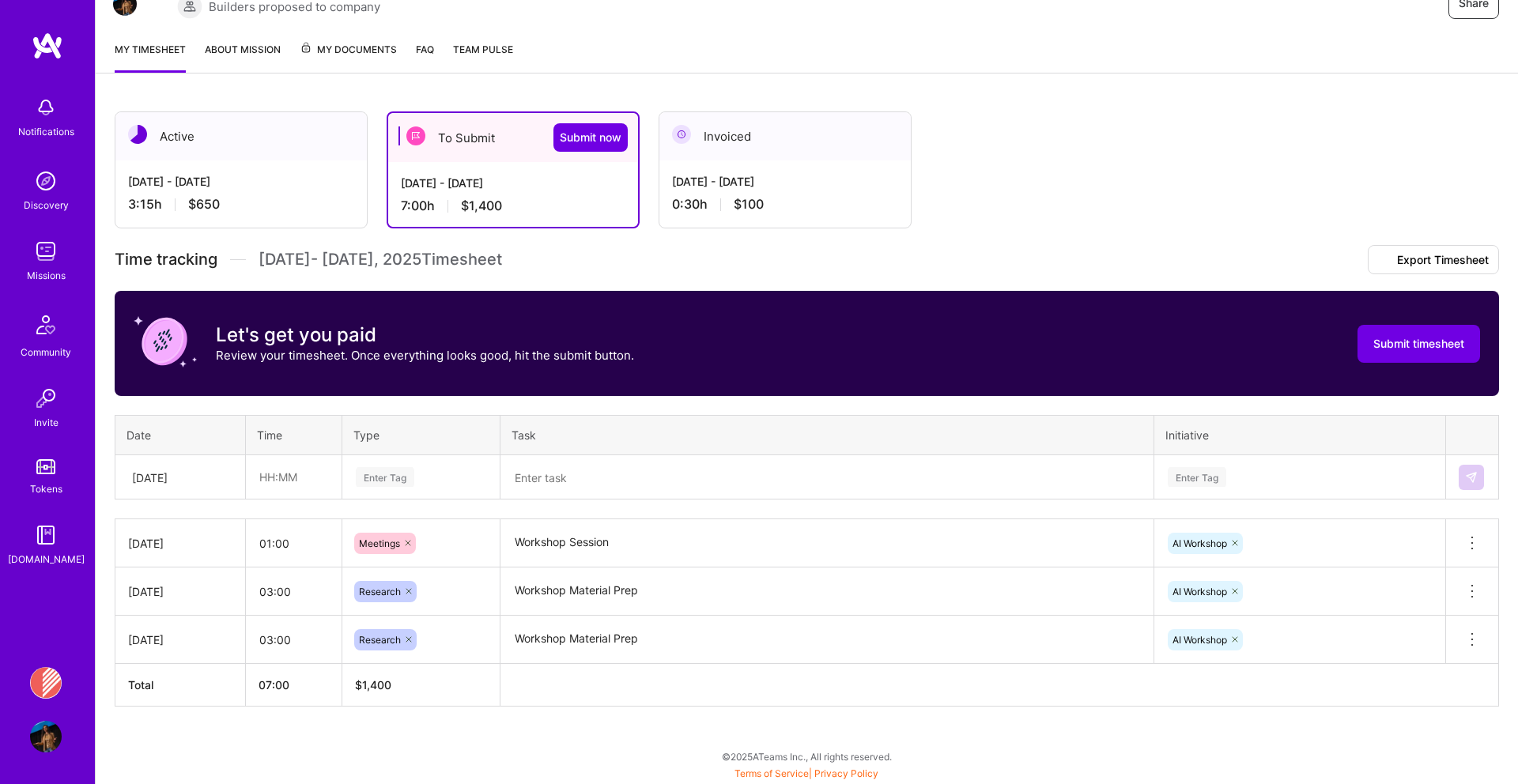
scroll to position [90, 0]
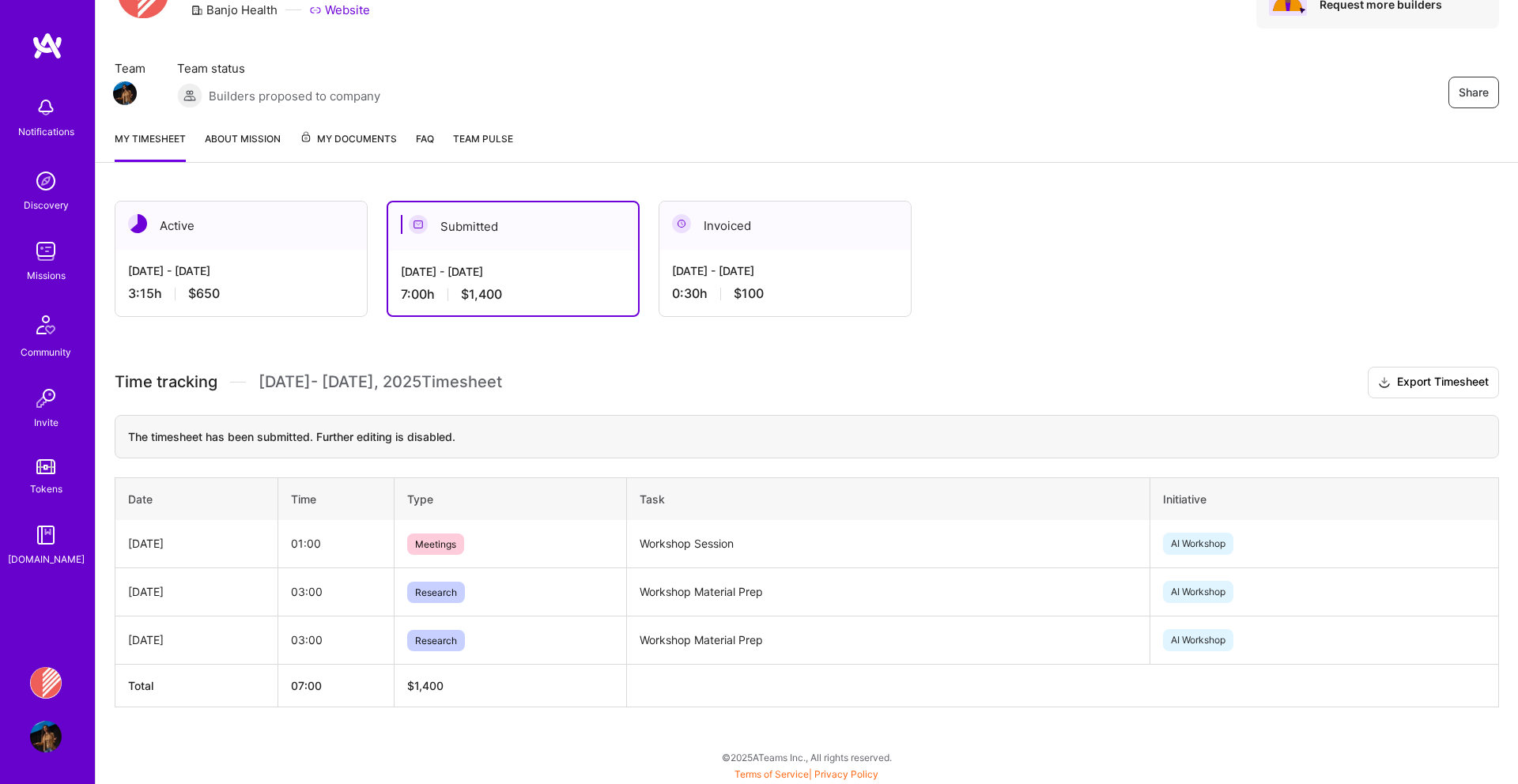
click at [704, 296] on div "0:30 h $100" at bounding box center [784, 294] width 226 height 17
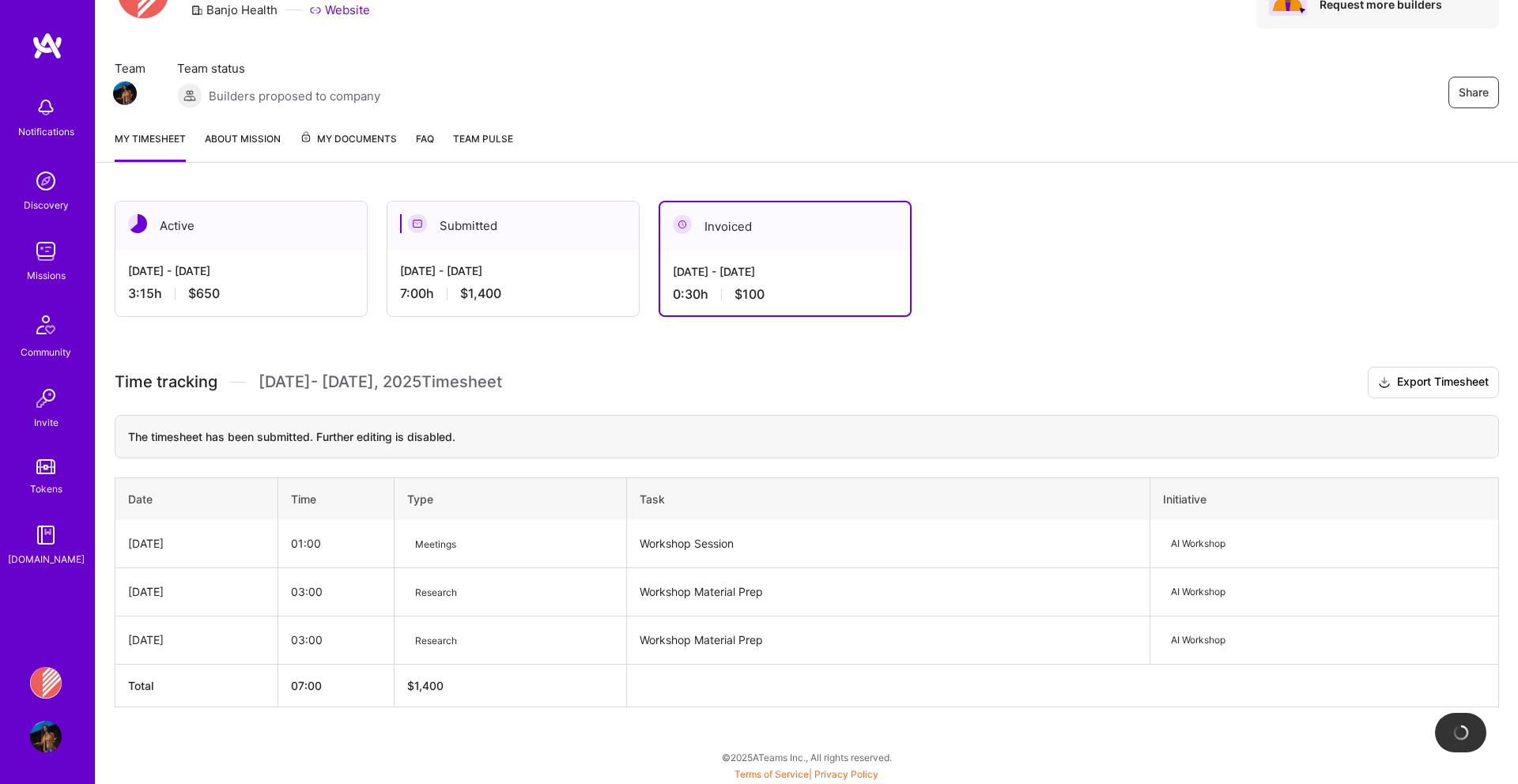
scroll to position [0, 0]
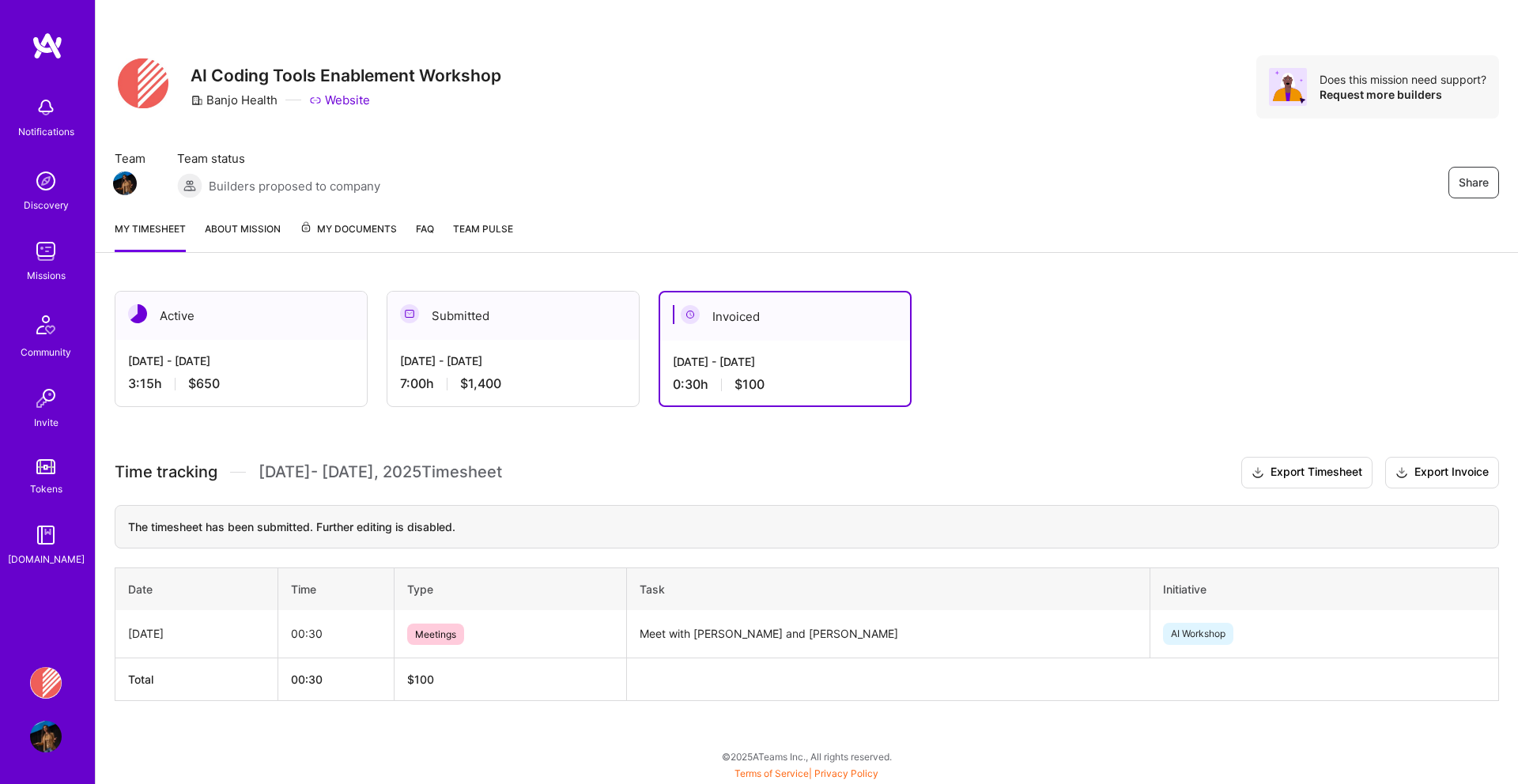
click at [741, 318] on div "Invoiced" at bounding box center [785, 316] width 250 height 48
click at [473, 312] on div "Submitted" at bounding box center [512, 315] width 251 height 48
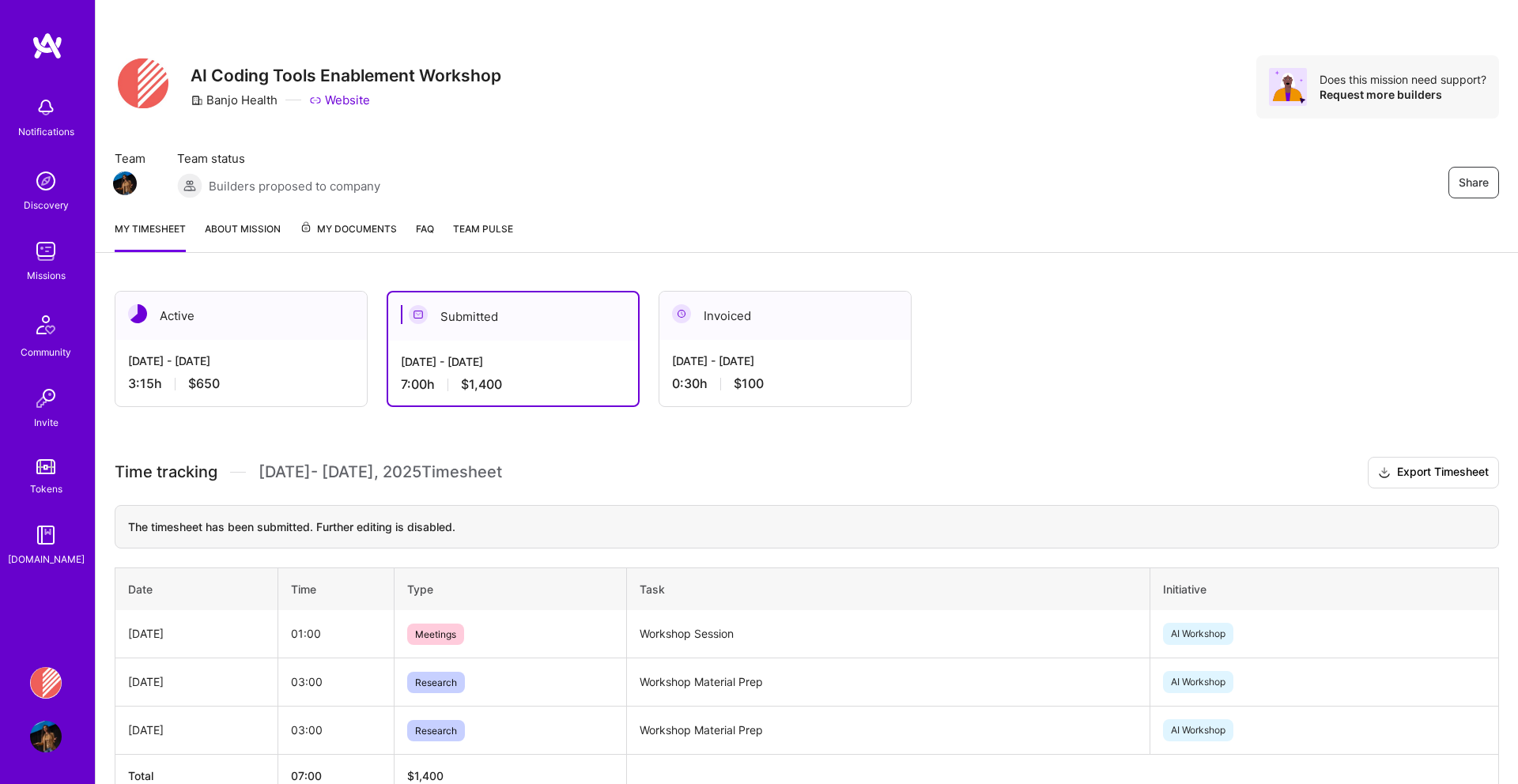
click at [757, 333] on div "Invoiced" at bounding box center [784, 315] width 251 height 48
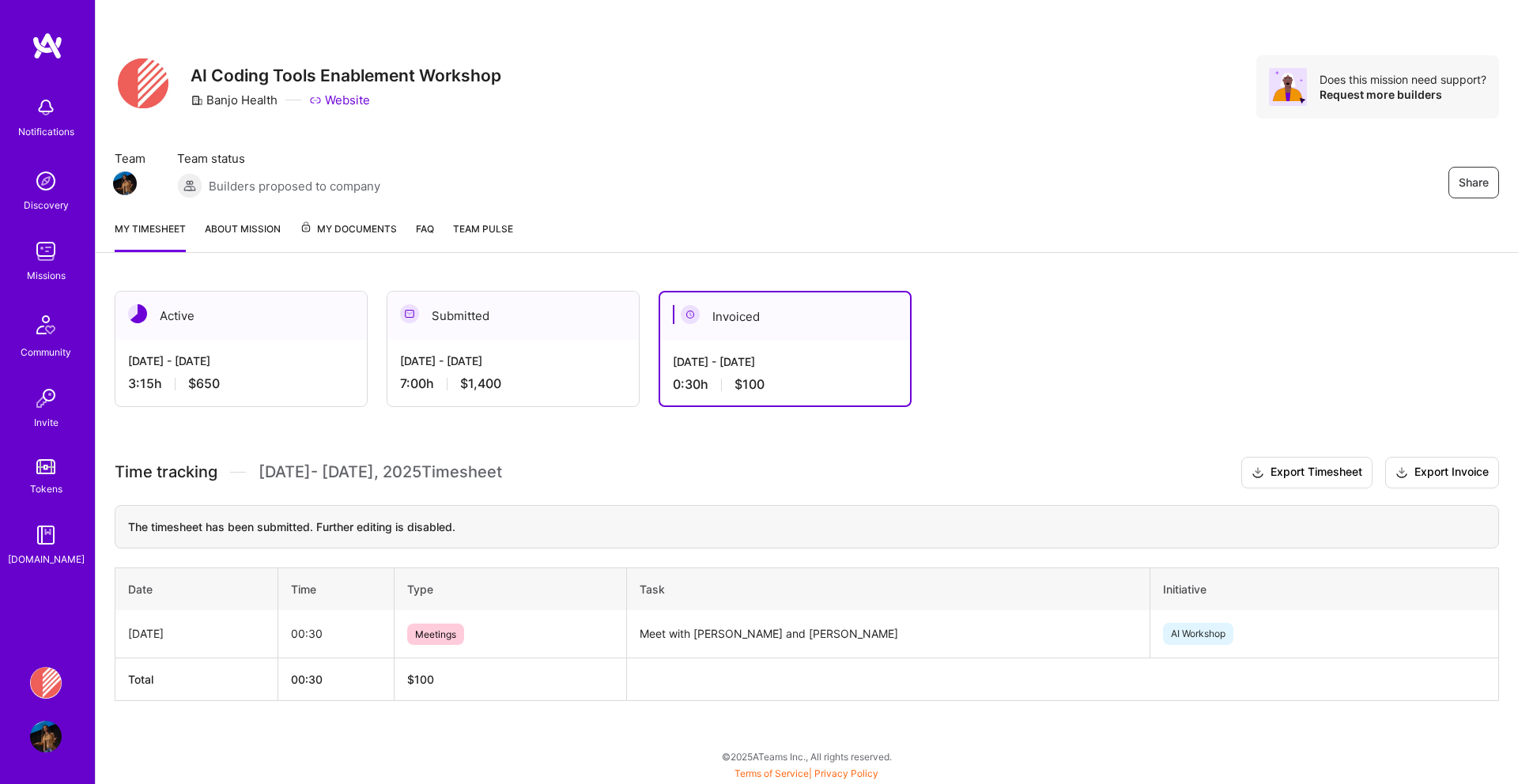
click at [227, 372] on div "[DATE] - [DATE] 3:15 h $650" at bounding box center [240, 372] width 251 height 65
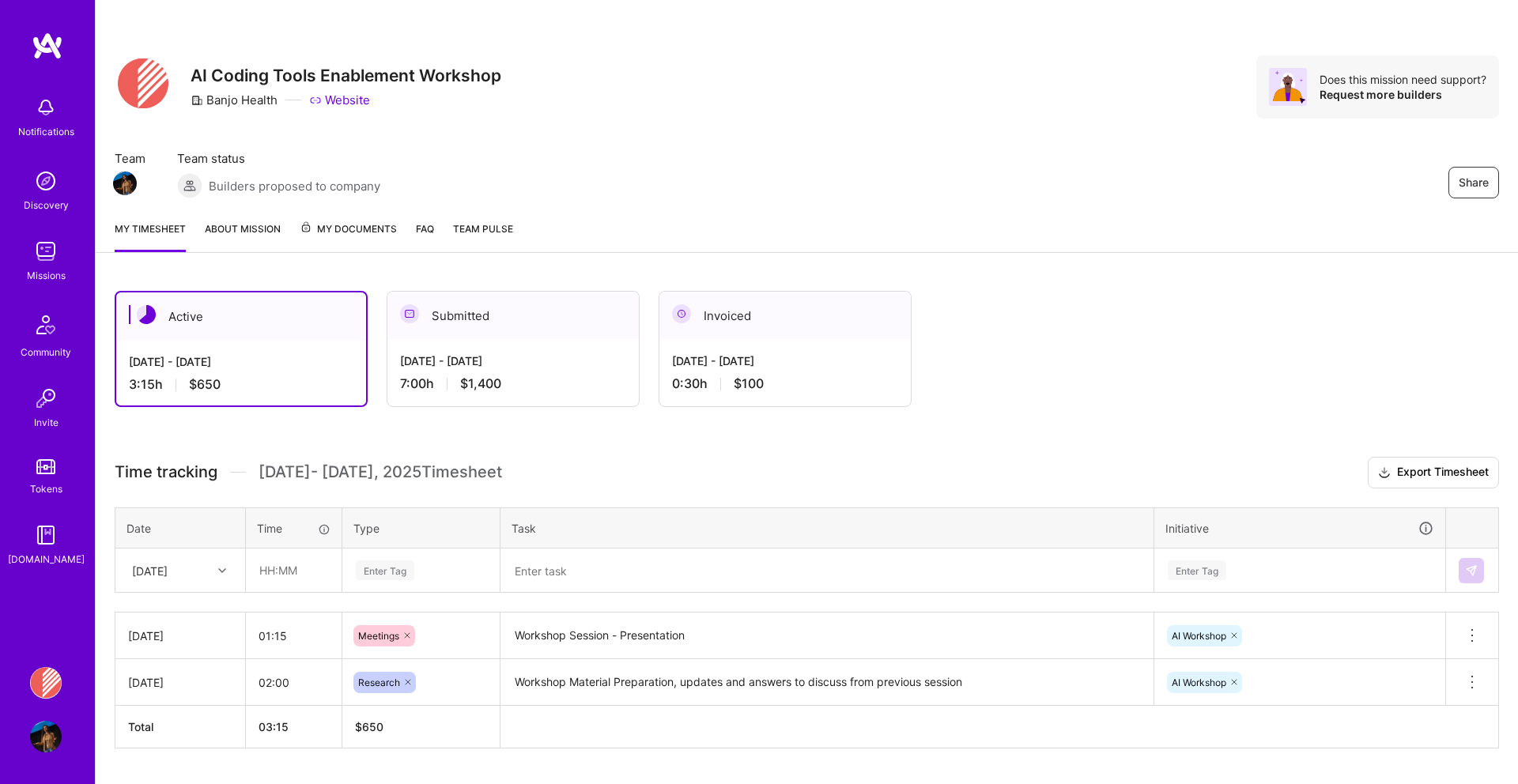
scroll to position [41, 0]
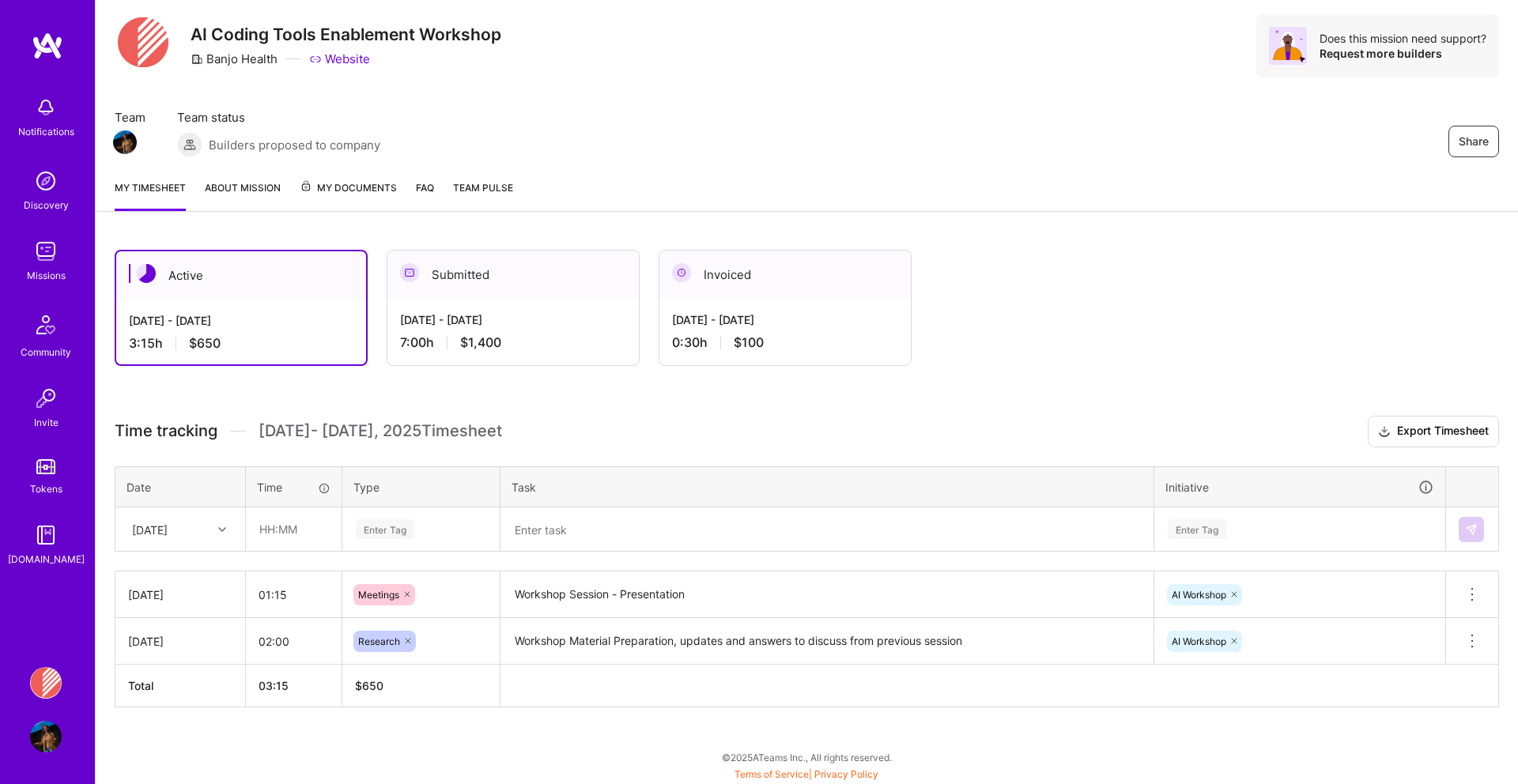
click at [508, 299] on div "[DATE] - [DATE] 7:00 h $1,400" at bounding box center [512, 331] width 251 height 65
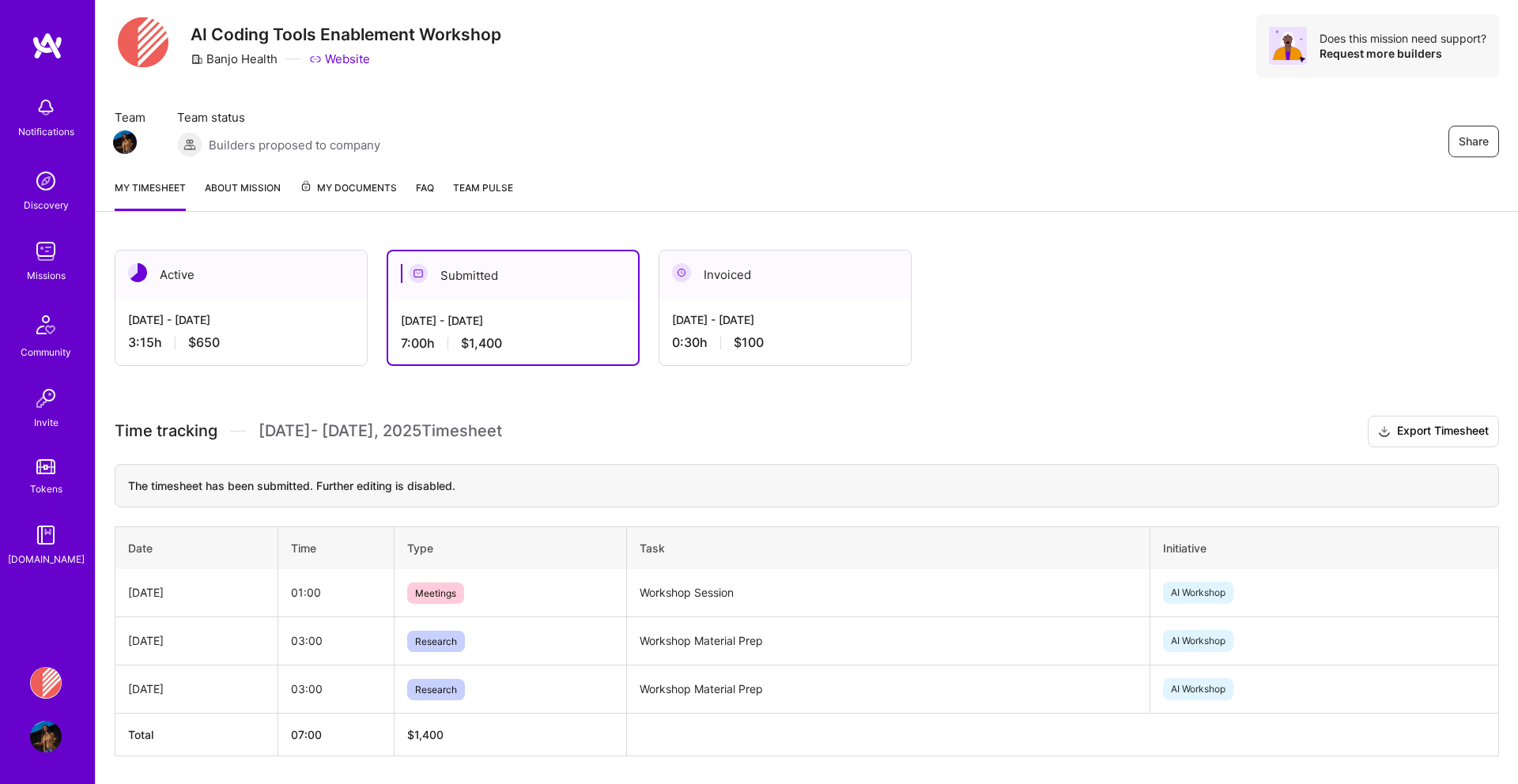
scroll to position [0, 0]
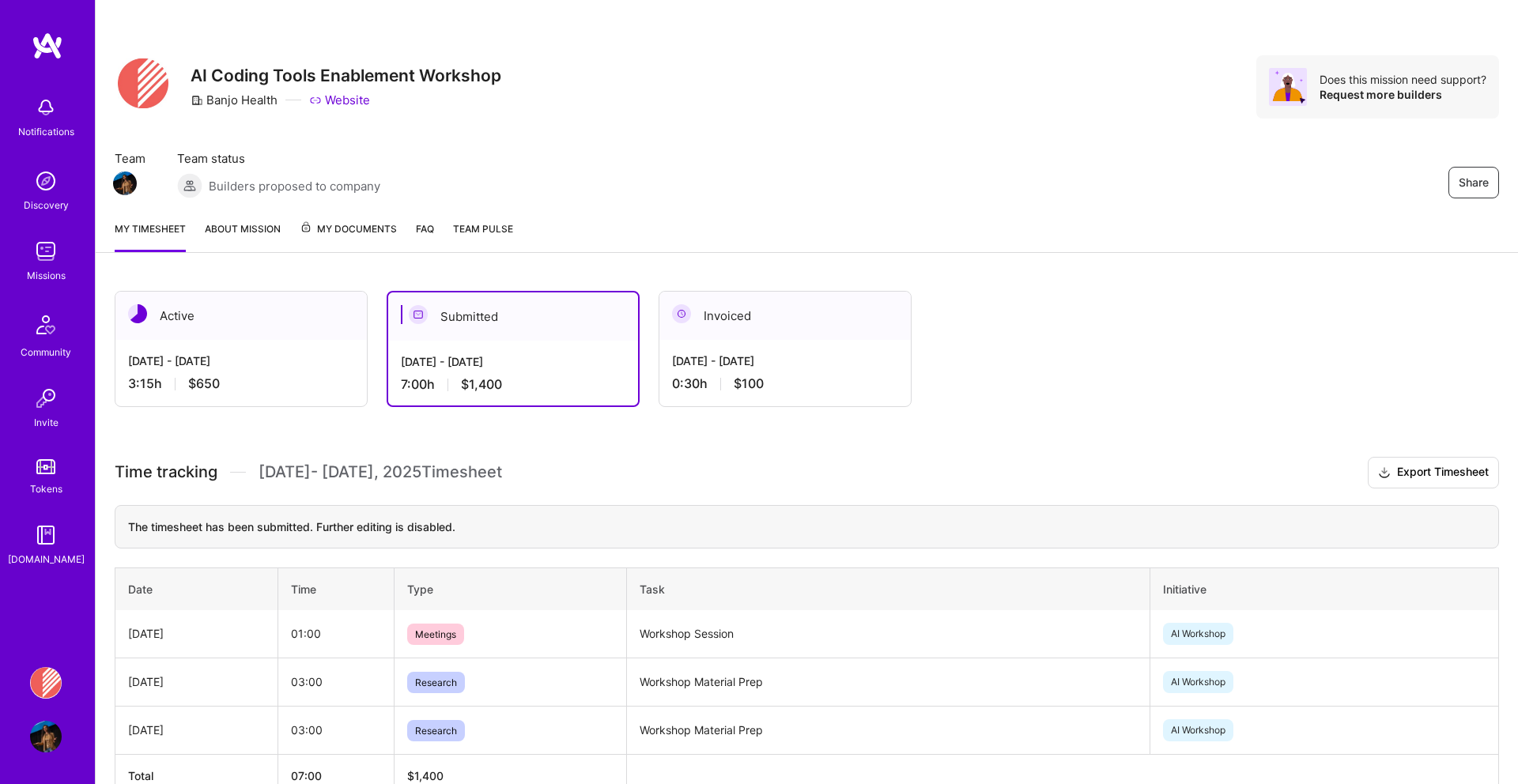
click at [691, 351] on div "[DATE] - [DATE] 0:30 h $100" at bounding box center [784, 372] width 251 height 65
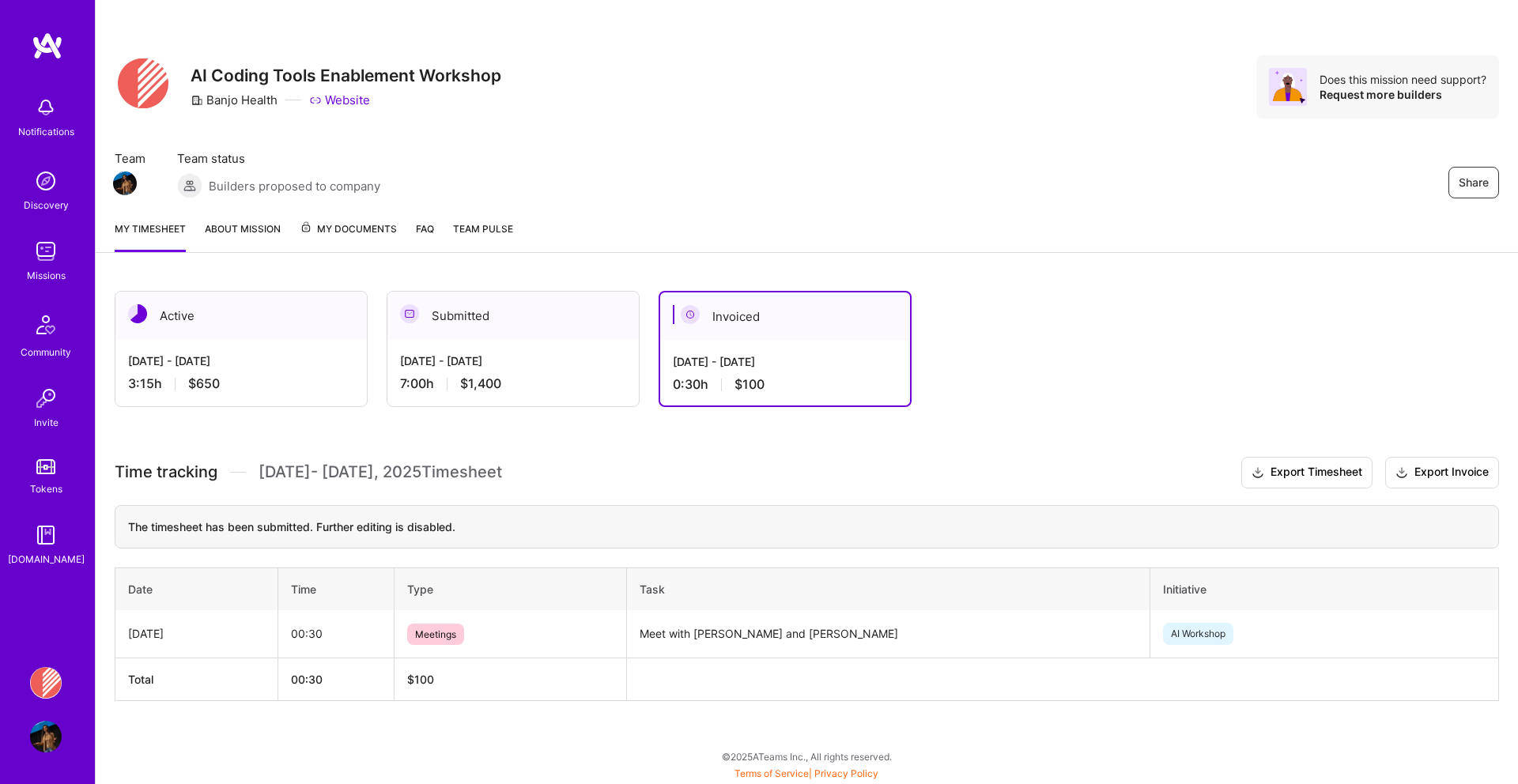
click at [570, 332] on div "Submitted" at bounding box center [512, 315] width 251 height 48
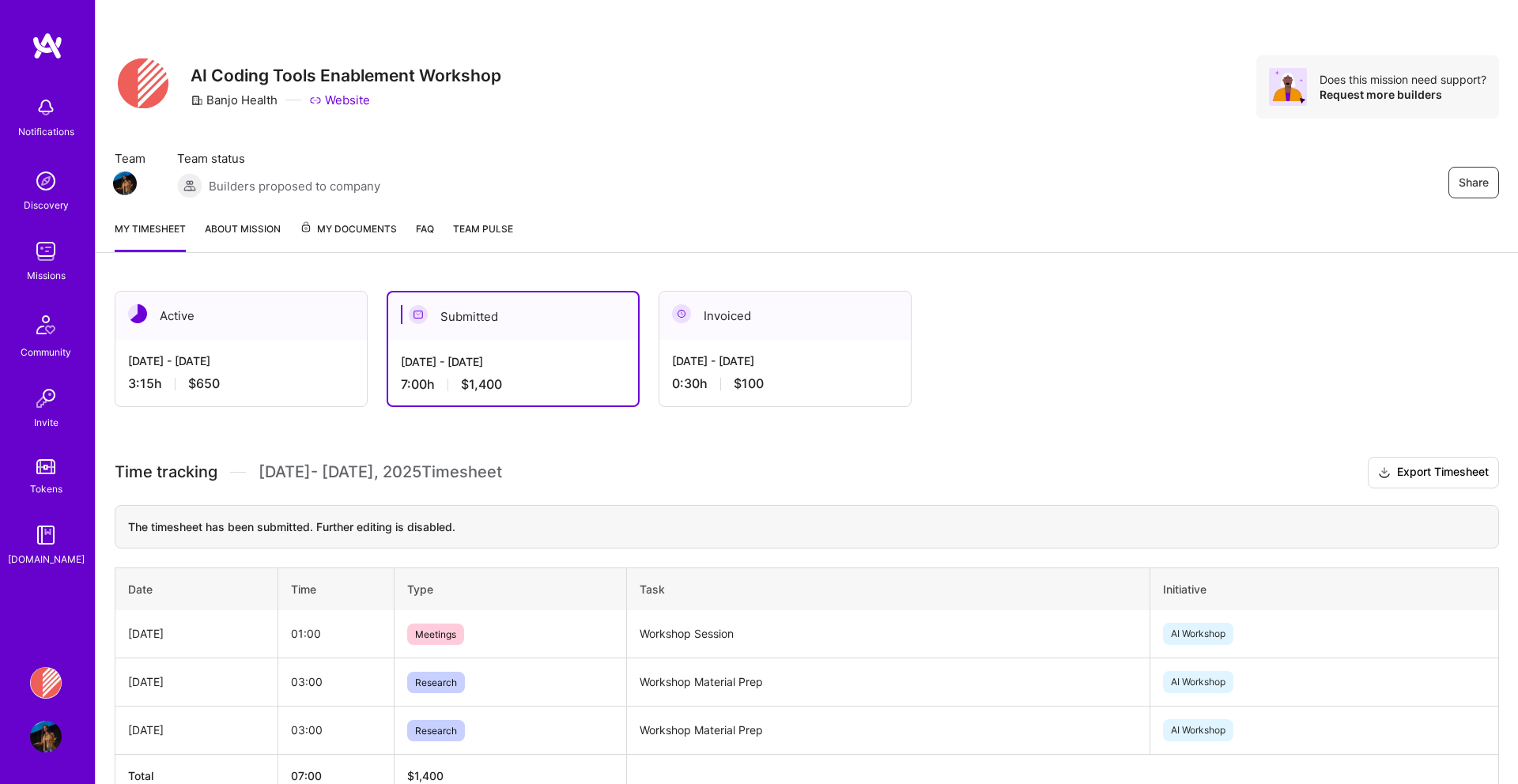
click at [298, 390] on div "3:15 h $650" at bounding box center [241, 384] width 226 height 17
